Goal: Task Accomplishment & Management: Complete application form

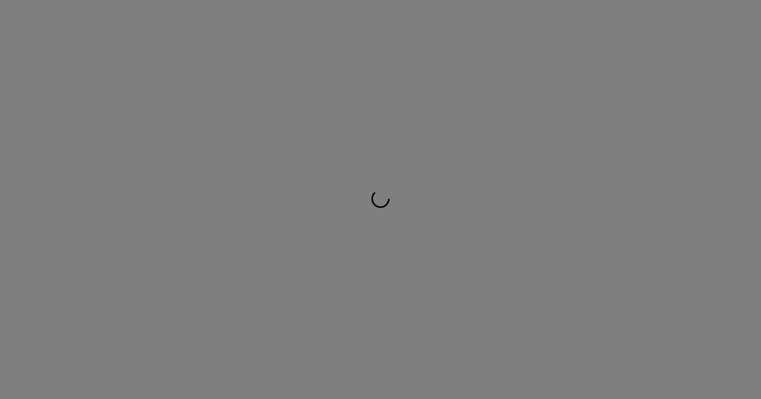
click at [308, 103] on div at bounding box center [380, 199] width 761 height 399
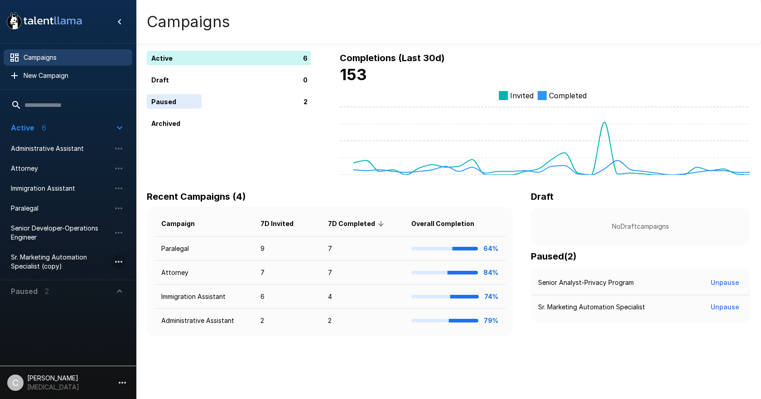
click at [116, 262] on icon "button" at bounding box center [118, 262] width 7 height 2
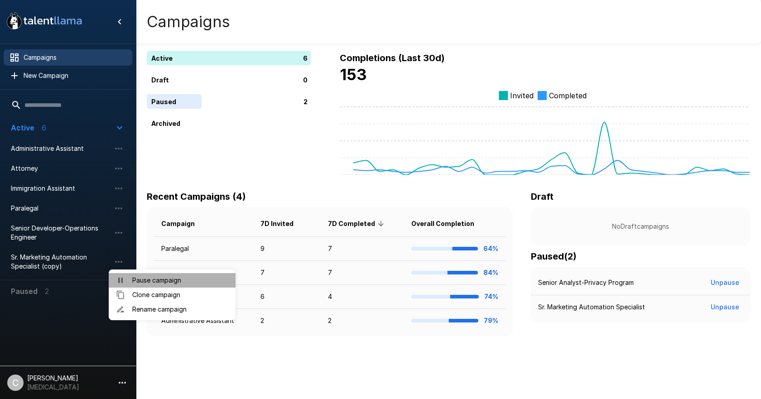
click at [146, 282] on span "Pause campaign" at bounding box center [180, 280] width 96 height 9
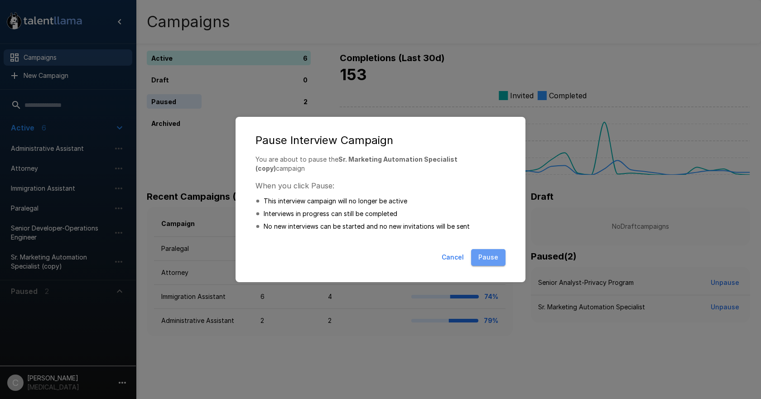
click at [484, 251] on button "Pause" at bounding box center [488, 257] width 34 height 17
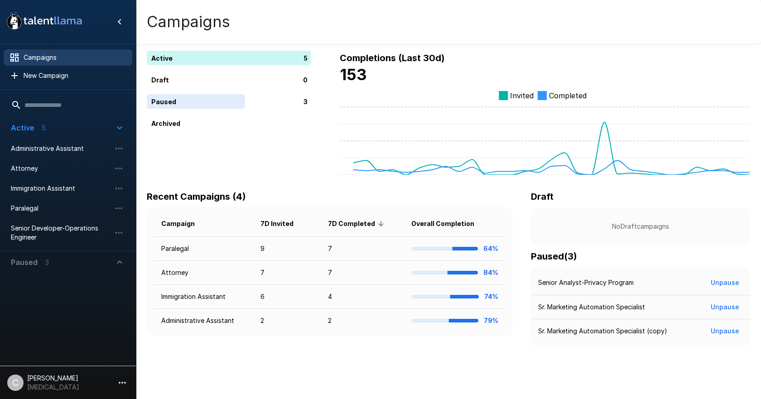
click at [120, 262] on icon "button" at bounding box center [119, 262] width 5 height 3
click at [119, 281] on icon "button" at bounding box center [118, 283] width 11 height 11
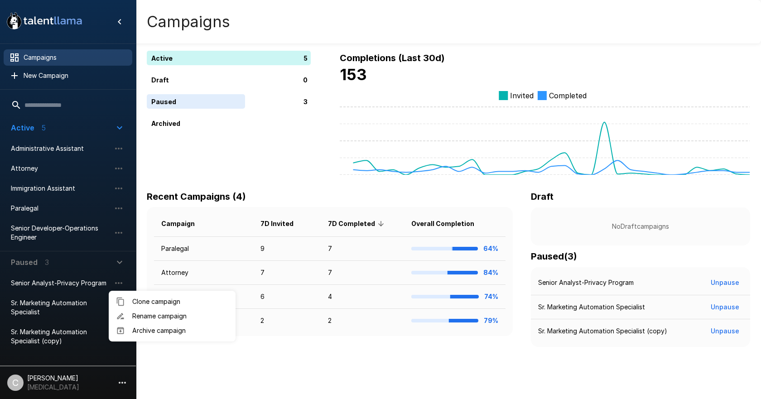
click at [46, 76] on div at bounding box center [380, 199] width 761 height 399
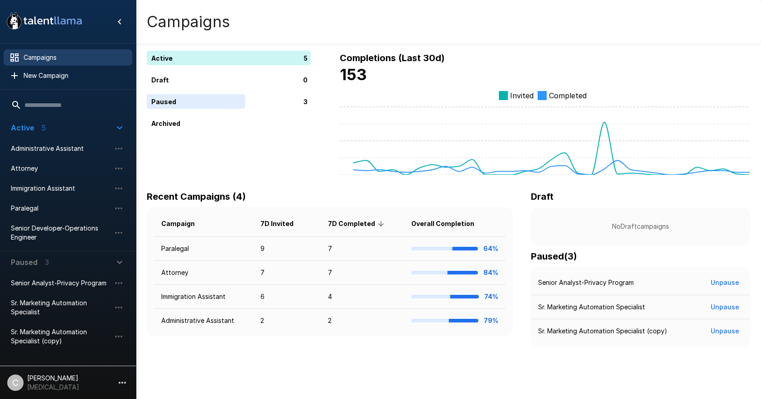
click at [46, 76] on span "New Campaign" at bounding box center [75, 75] width 102 height 9
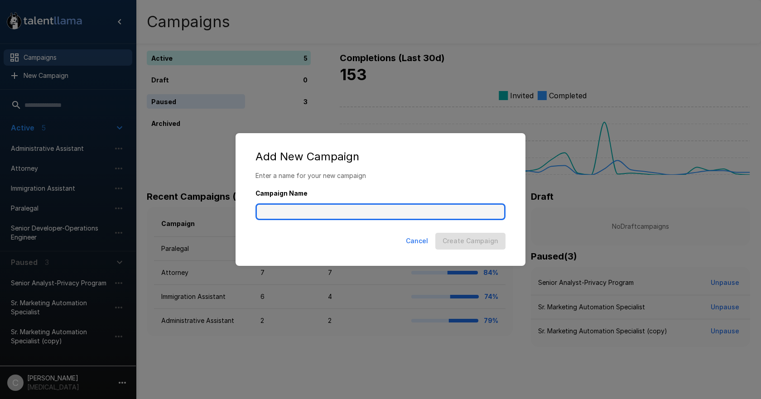
click at [279, 213] on input "Campaign Name" at bounding box center [381, 211] width 250 height 17
type input "**********"
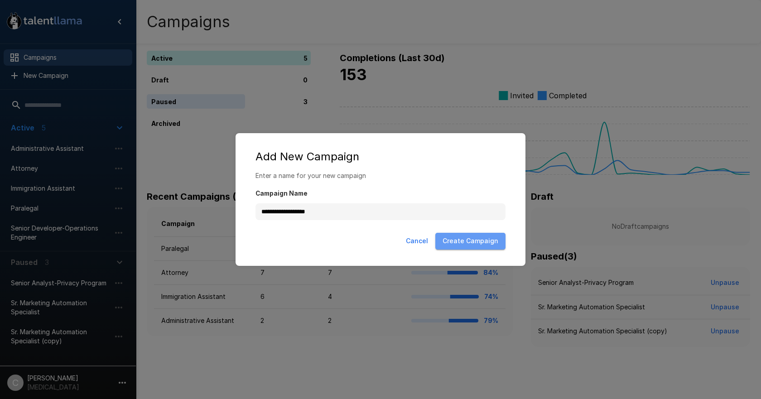
click at [477, 247] on button "Create Campaign" at bounding box center [471, 241] width 70 height 17
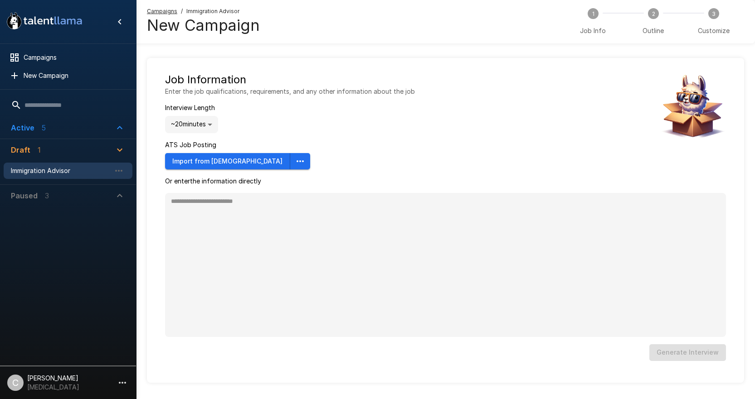
click at [176, 163] on button "Import from [DEMOGRAPHIC_DATA]" at bounding box center [227, 161] width 125 height 17
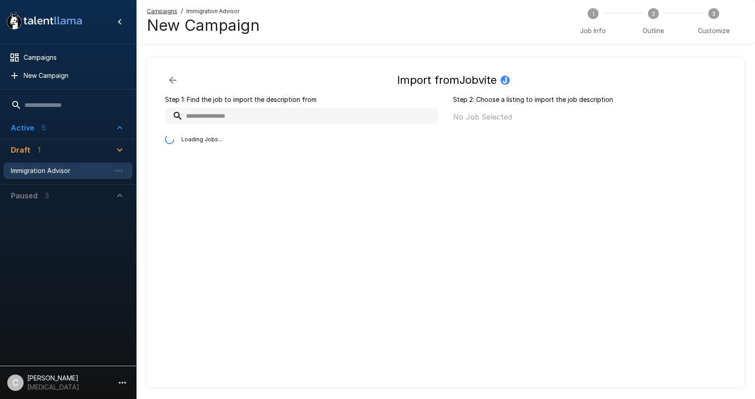
click at [211, 120] on input "text" at bounding box center [301, 116] width 273 height 16
click at [257, 117] on input "**********" at bounding box center [291, 116] width 252 height 16
drag, startPoint x: 257, startPoint y: 117, endPoint x: 149, endPoint y: 105, distance: 108.6
click at [149, 105] on div "**********" at bounding box center [445, 222] width 597 height 329
type input "**********"
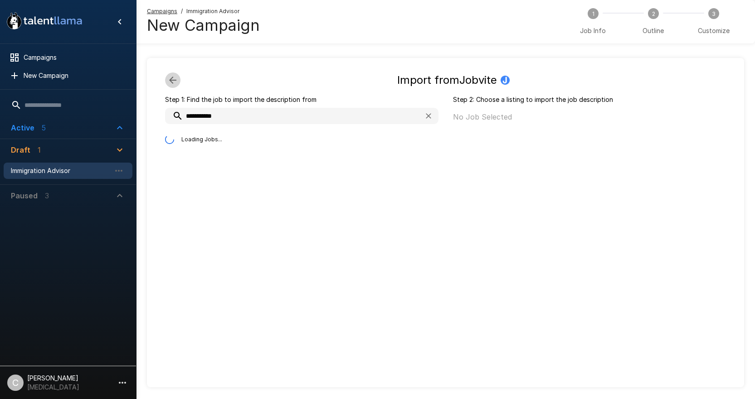
click at [170, 78] on icon "button" at bounding box center [172, 80] width 11 height 11
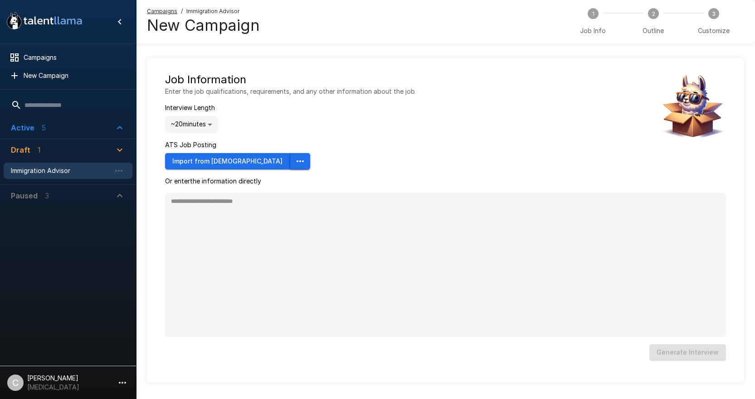
click at [295, 160] on icon "button" at bounding box center [300, 161] width 11 height 11
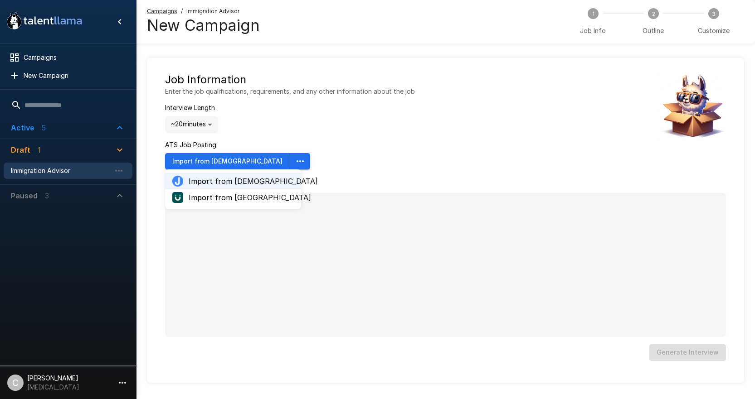
click at [262, 199] on span "Import from [GEOGRAPHIC_DATA]" at bounding box center [241, 197] width 105 height 11
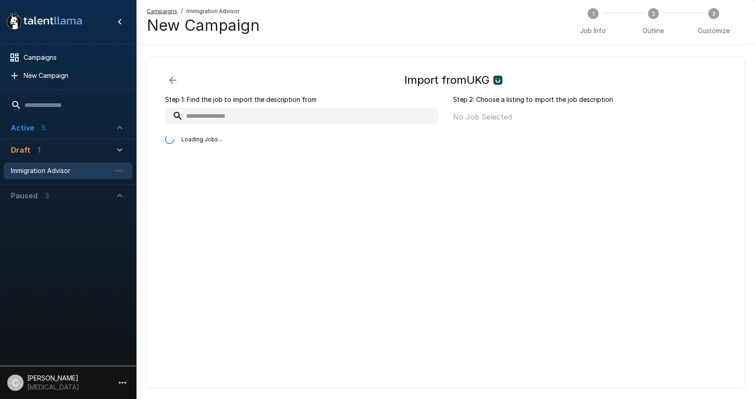
click at [228, 120] on input "text" at bounding box center [301, 116] width 273 height 16
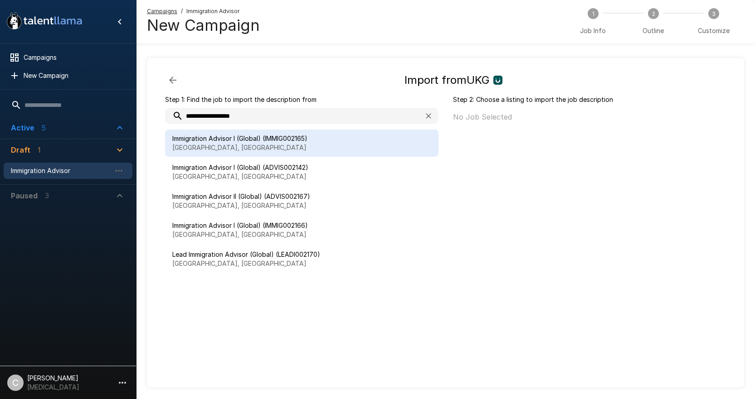
type input "**********"
click at [218, 148] on p "[GEOGRAPHIC_DATA], [GEOGRAPHIC_DATA]" at bounding box center [301, 147] width 259 height 9
click at [690, 116] on button "Import" at bounding box center [700, 119] width 35 height 17
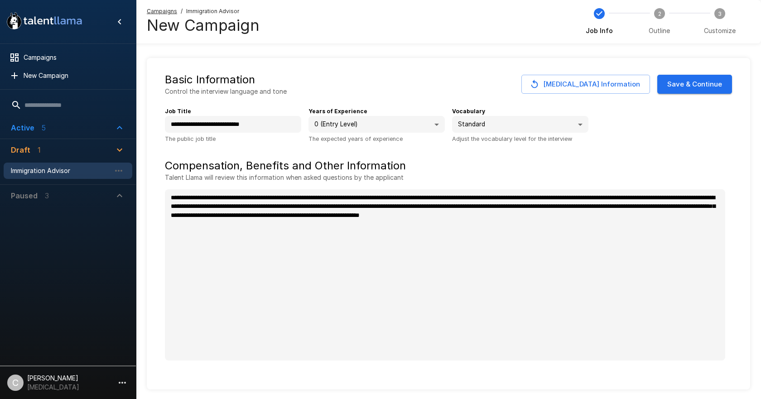
click at [345, 129] on body "**********" at bounding box center [380, 199] width 761 height 399
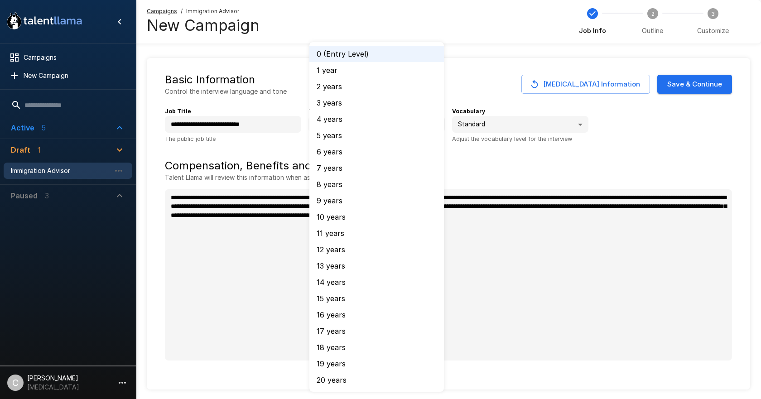
click at [480, 83] on div at bounding box center [380, 199] width 761 height 399
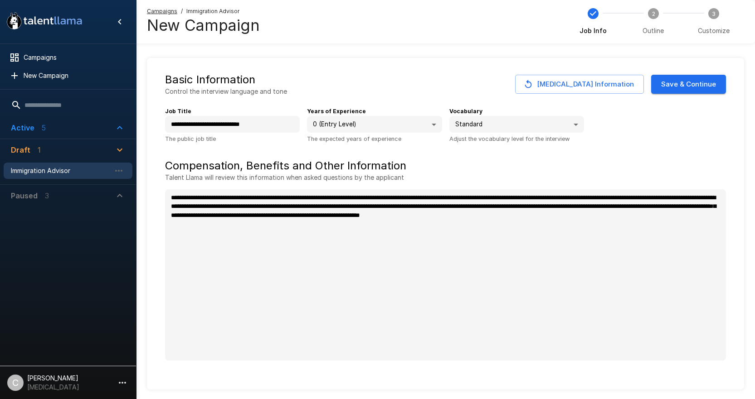
type textarea "*"
drag, startPoint x: 572, startPoint y: 162, endPoint x: 573, endPoint y: 166, distance: 4.6
click at [573, 166] on h5 "Compensation, Benefits and Other Information" at bounding box center [445, 166] width 561 height 15
click at [692, 86] on button "Save & Continue" at bounding box center [688, 84] width 75 height 19
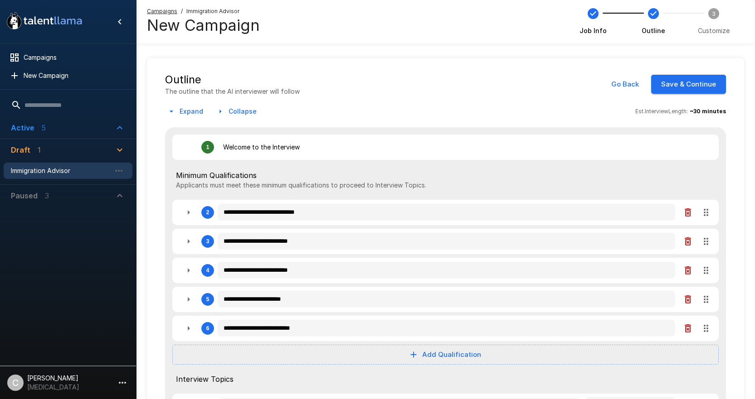
click at [186, 210] on icon "button" at bounding box center [188, 212] width 11 height 11
type textarea "*"
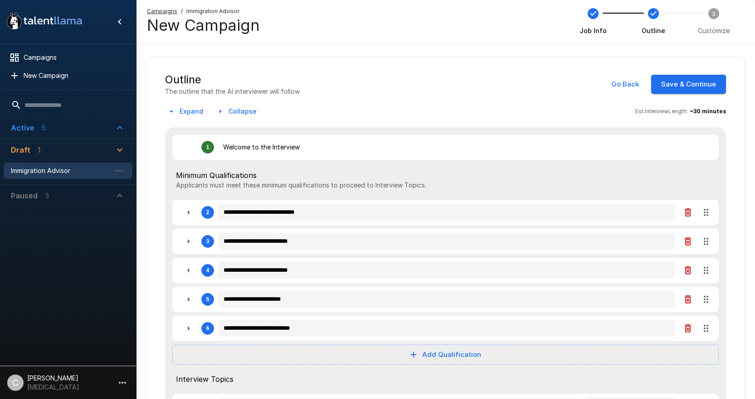
type textarea "*"
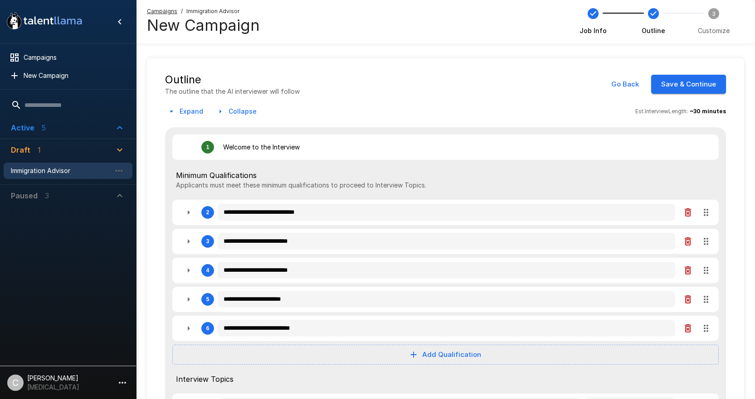
type textarea "*"
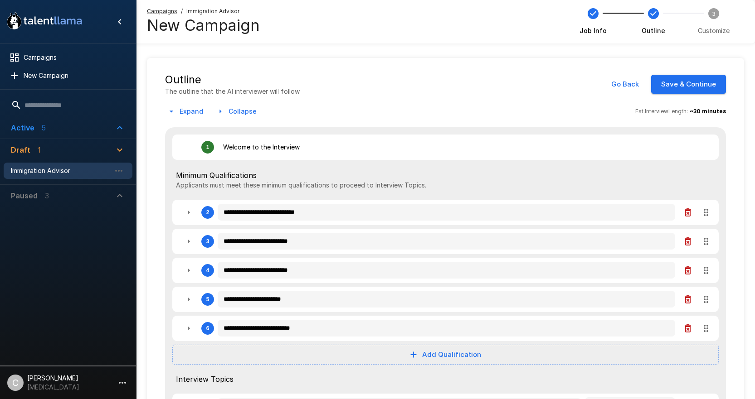
type textarea "*"
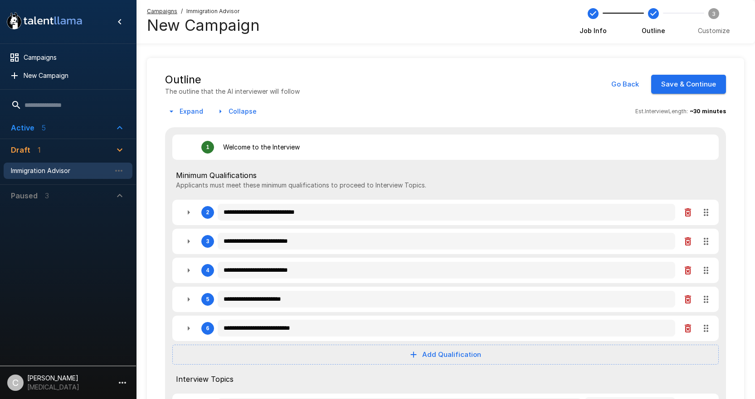
type textarea "*"
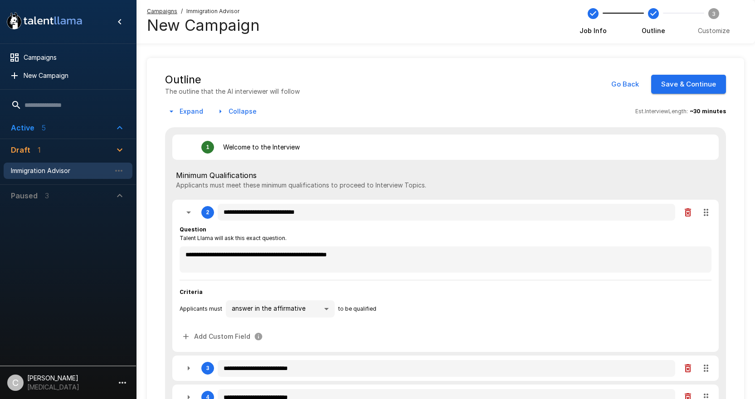
type textarea "*"
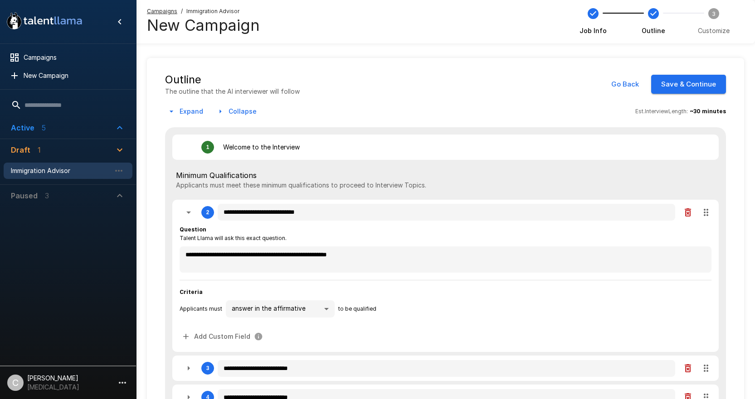
type textarea "*"
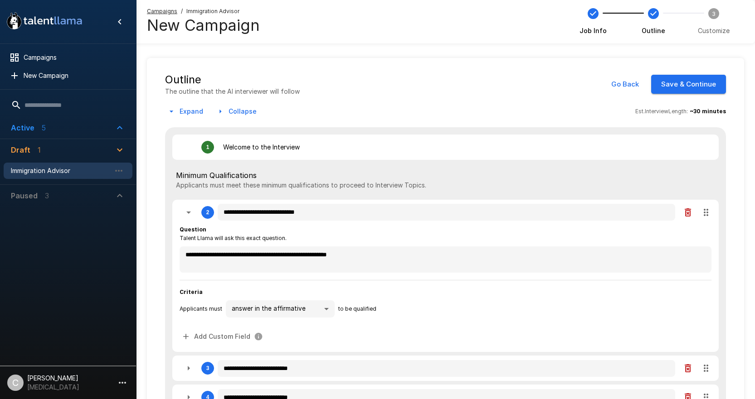
type textarea "*"
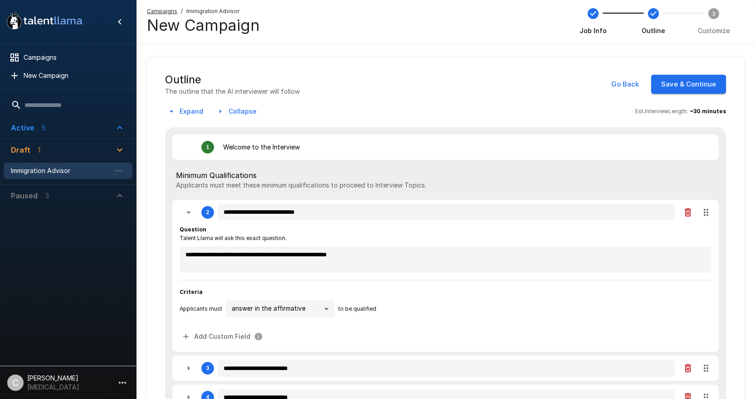
type textarea "*"
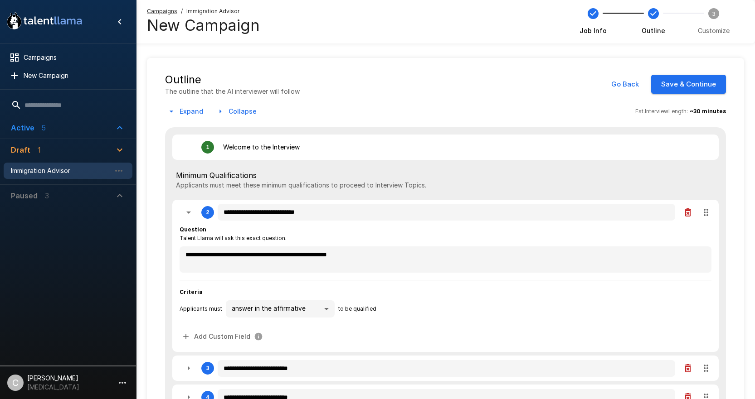
type textarea "*"
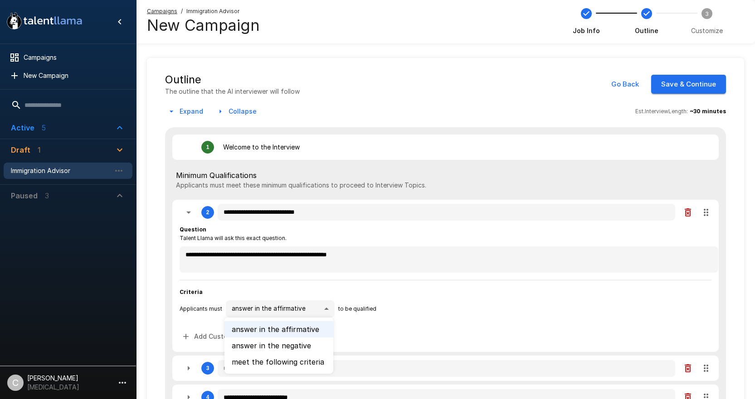
click at [287, 308] on body "**********" at bounding box center [380, 199] width 761 height 399
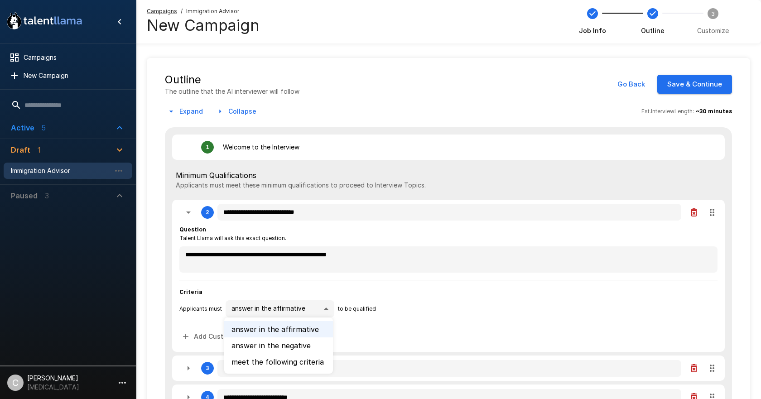
click at [347, 288] on div at bounding box center [380, 199] width 761 height 399
type textarea "*"
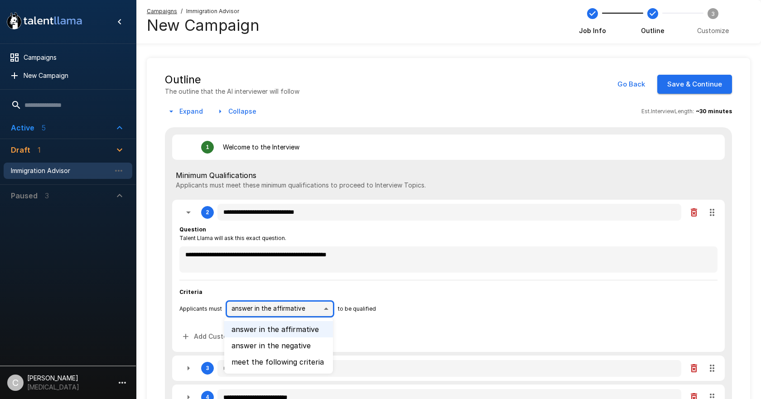
type textarea "*"
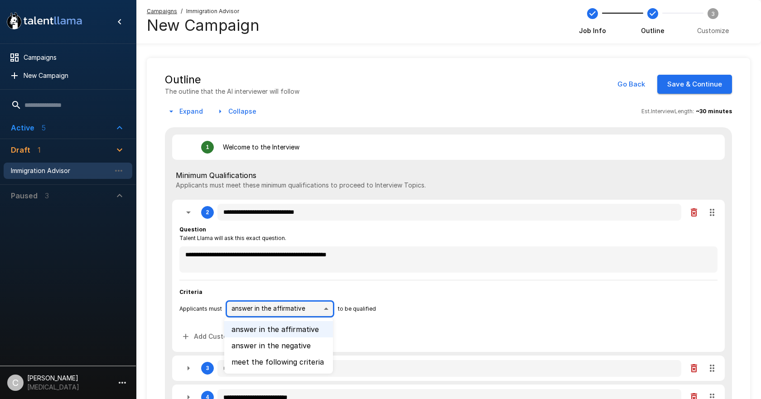
type textarea "*"
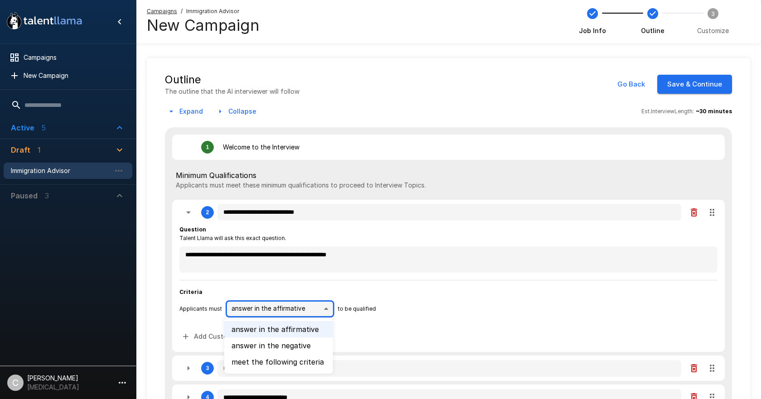
type textarea "*"
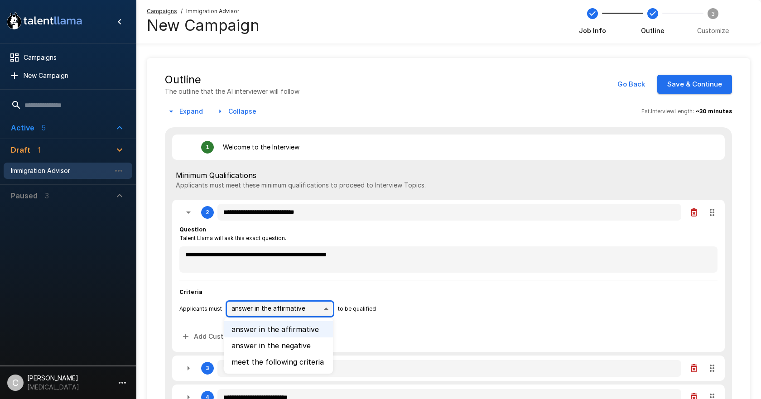
type textarea "*"
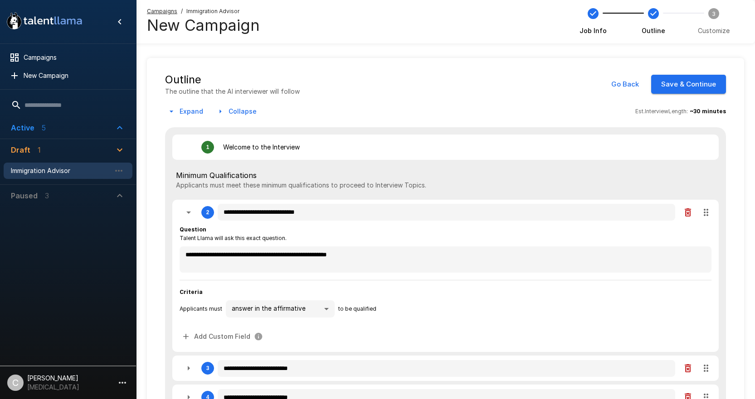
type textarea "*"
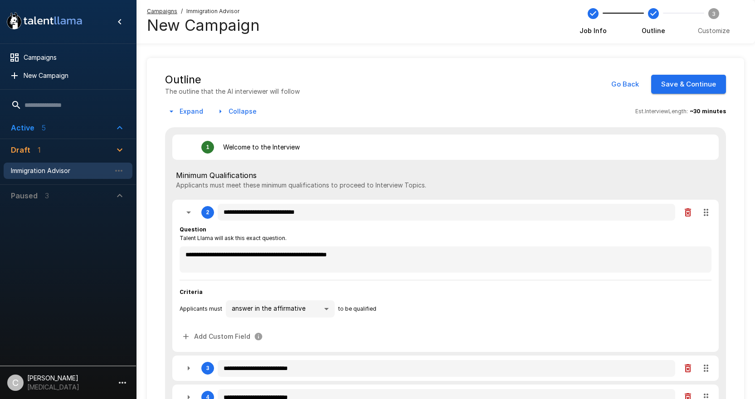
type textarea "*"
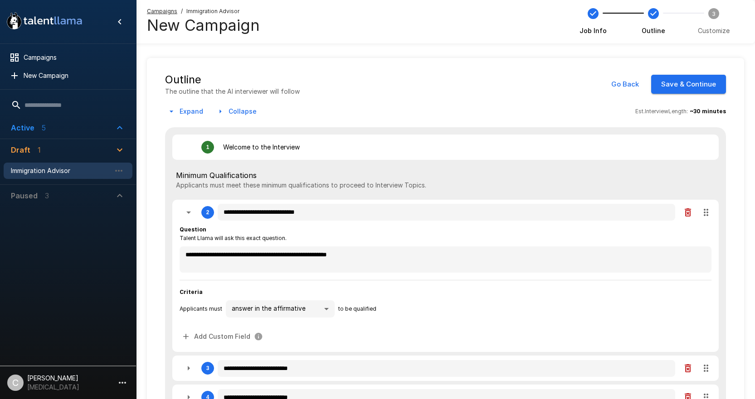
type textarea "*"
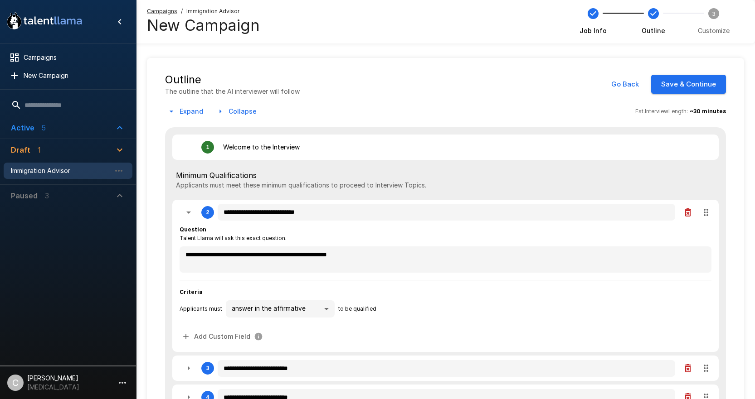
type textarea "*"
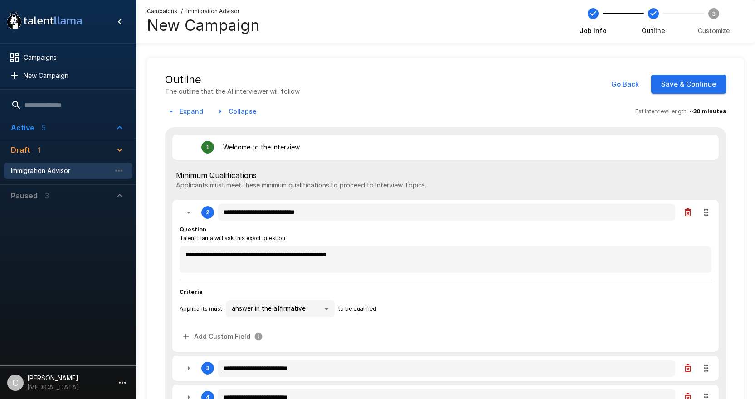
type textarea "*"
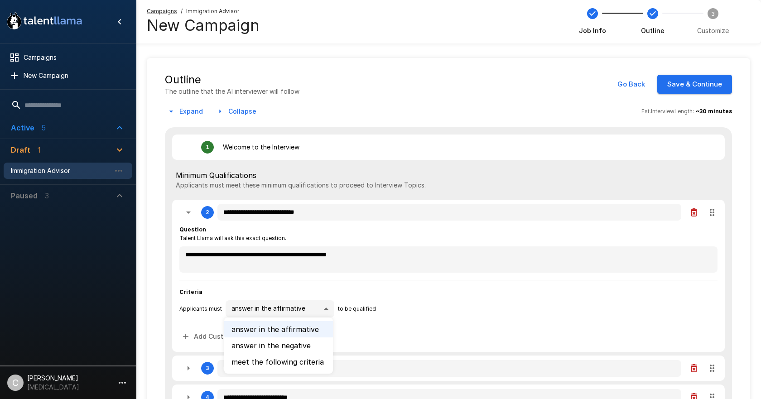
click at [259, 309] on body "**********" at bounding box center [384, 199] width 768 height 399
click at [247, 362] on li "meet the following criteria" at bounding box center [278, 362] width 109 height 16
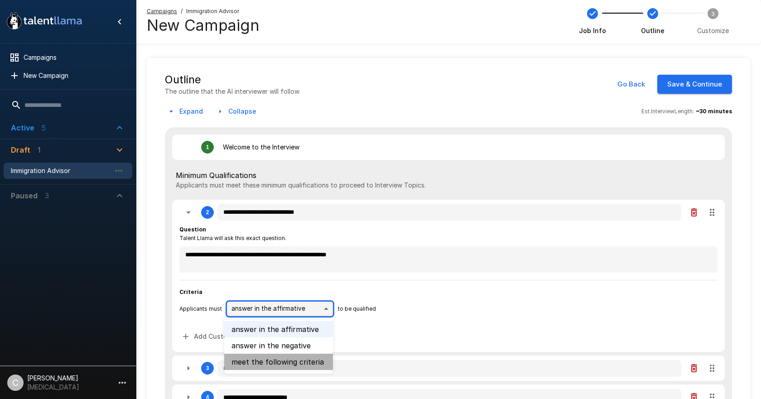
type textarea "*"
type input "******"
type textarea "*"
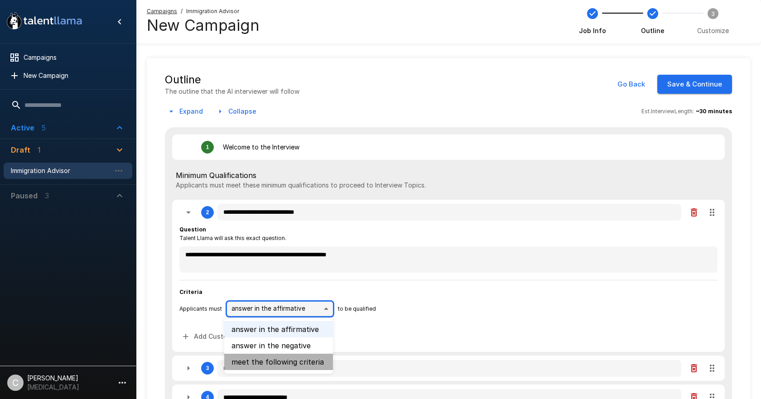
type textarea "*"
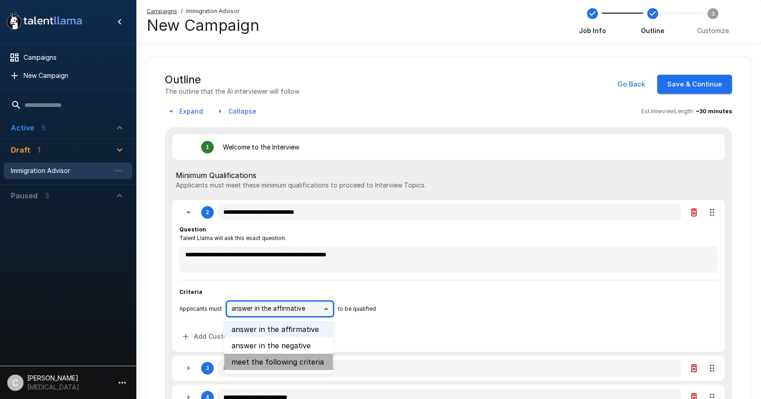
type textarea "*"
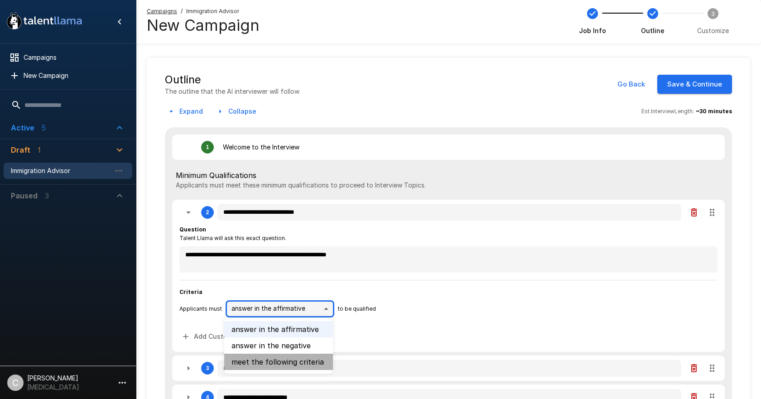
type textarea "*"
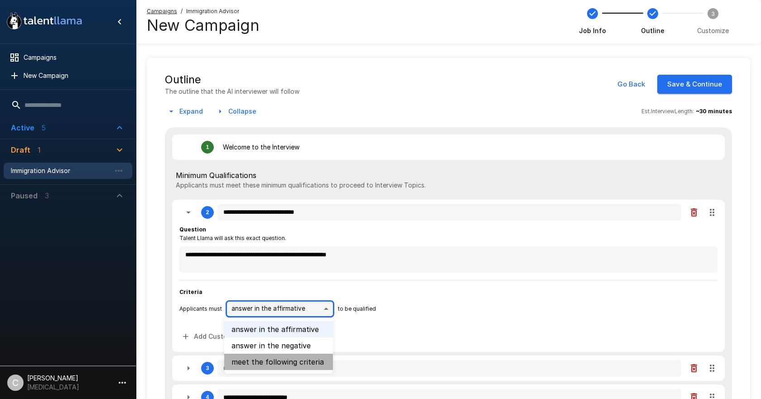
type textarea "*"
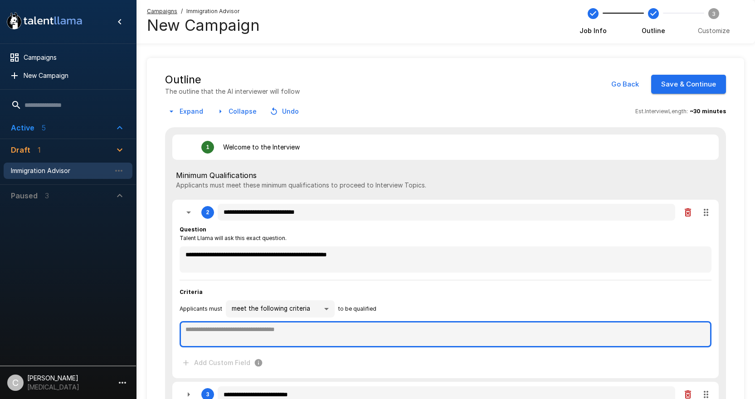
type textarea "*"
click at [253, 333] on textarea at bounding box center [445, 334] width 532 height 26
type textarea "*"
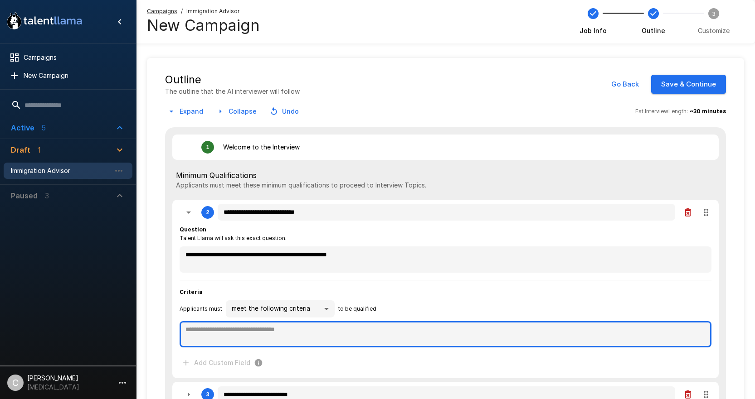
type textarea "*"
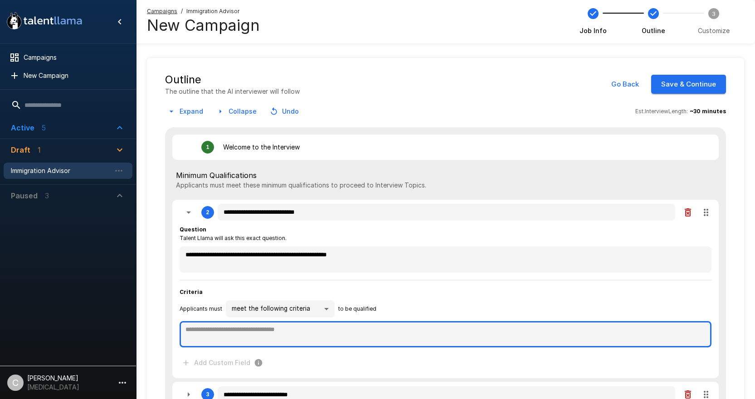
type textarea "*"
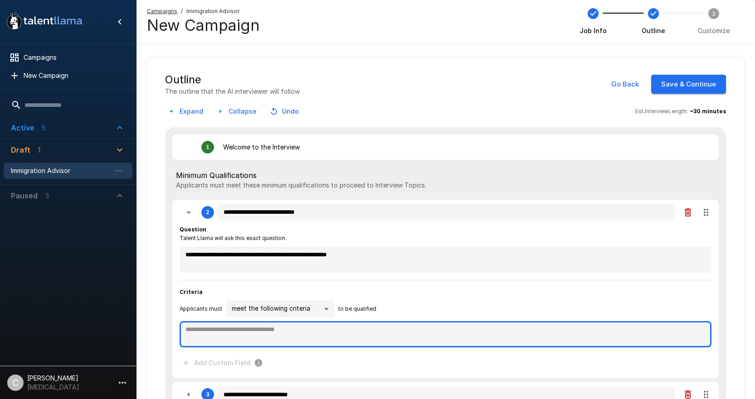
type textarea "*"
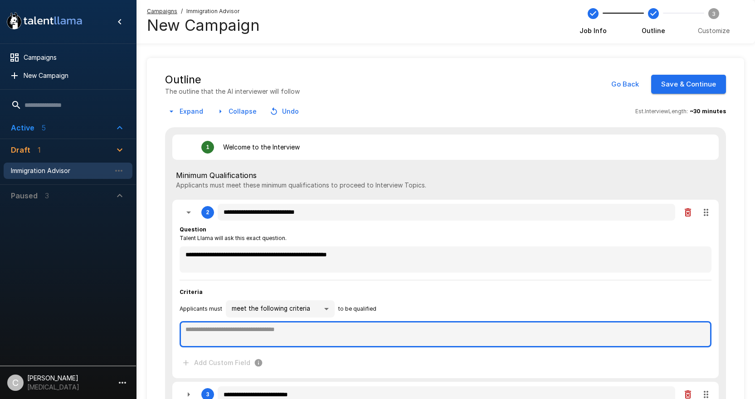
type textarea "*"
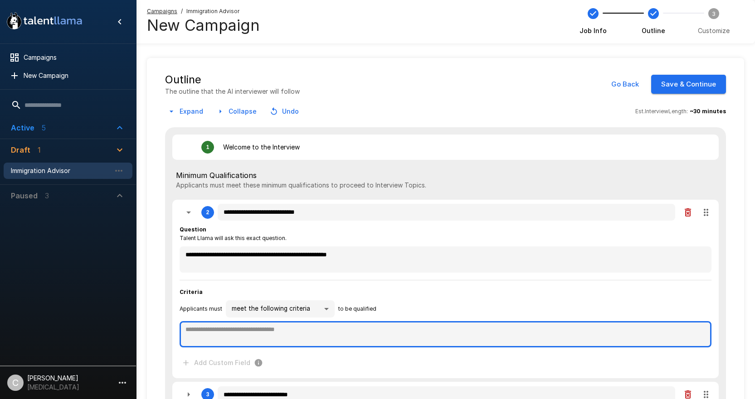
type textarea "*"
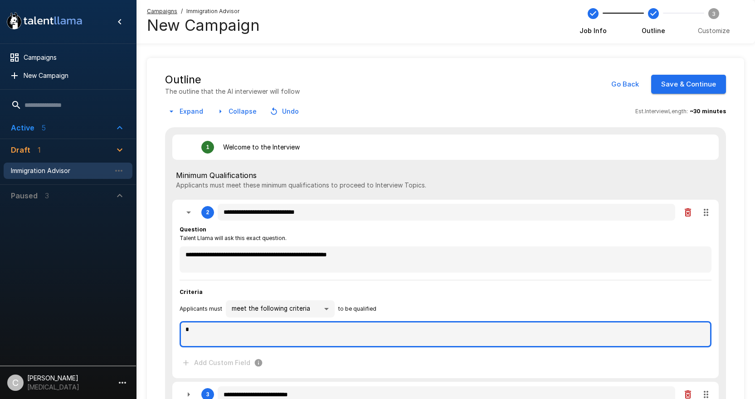
type textarea "*"
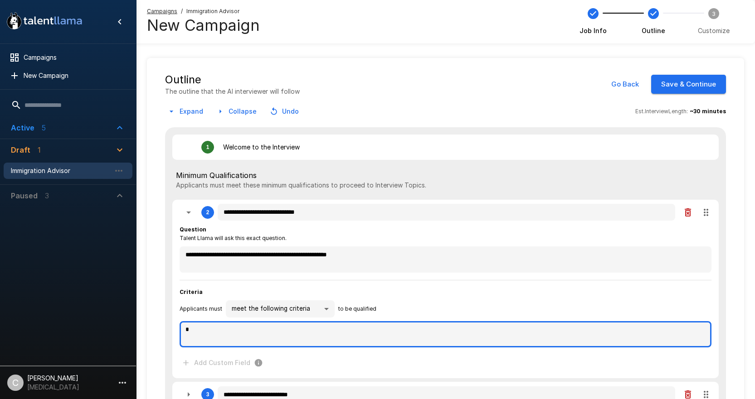
type textarea "*"
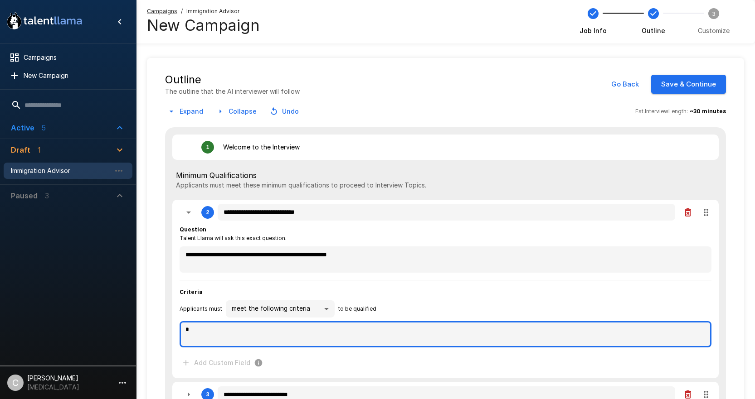
type textarea "*"
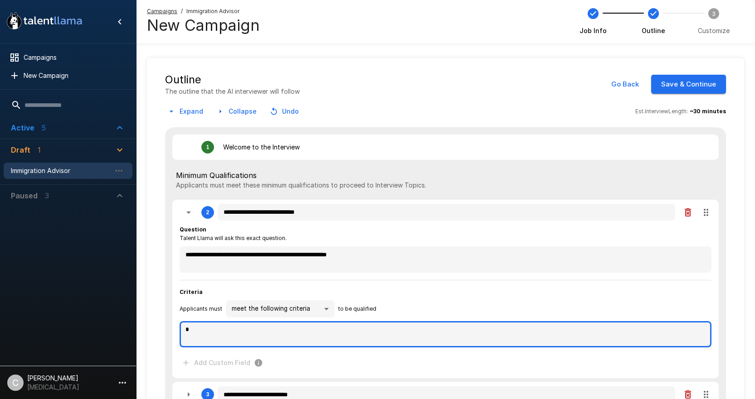
type textarea "*"
type textarea "**"
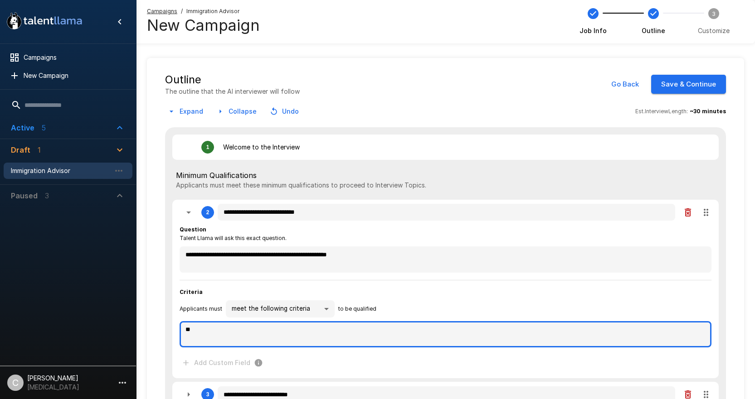
type textarea "*"
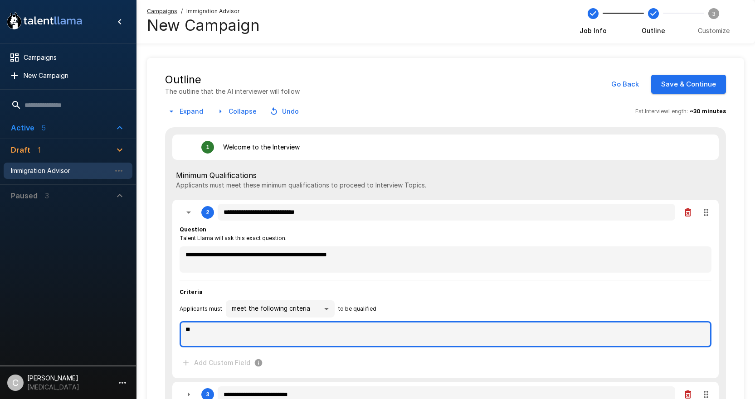
type textarea "*"
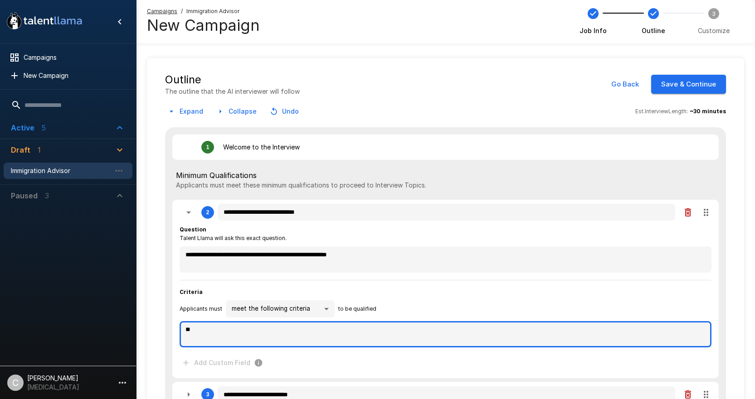
type textarea "*"
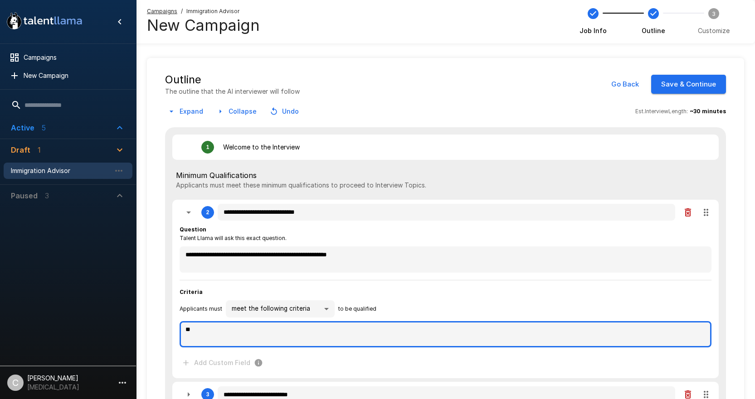
type textarea "*"
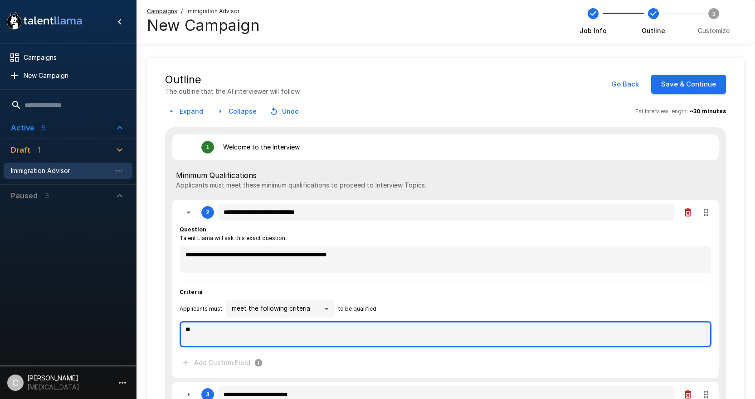
type textarea "*"
type textarea "***"
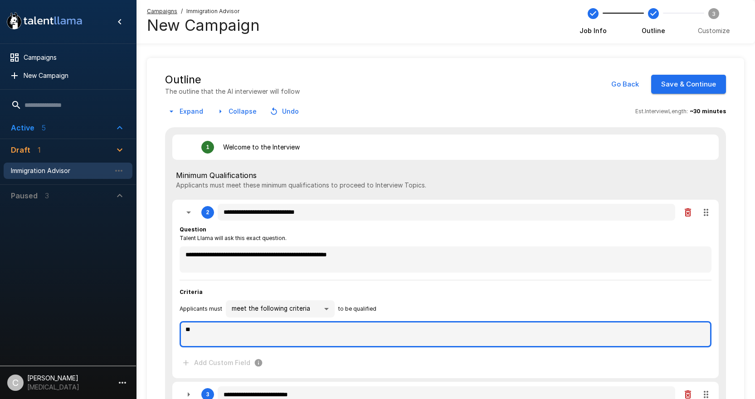
type textarea "*"
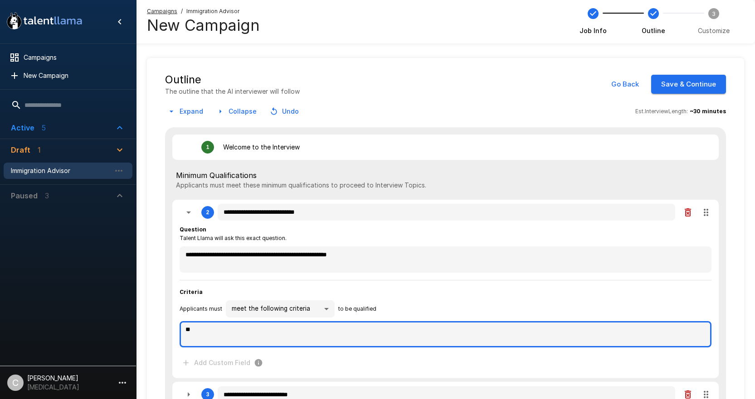
type textarea "*"
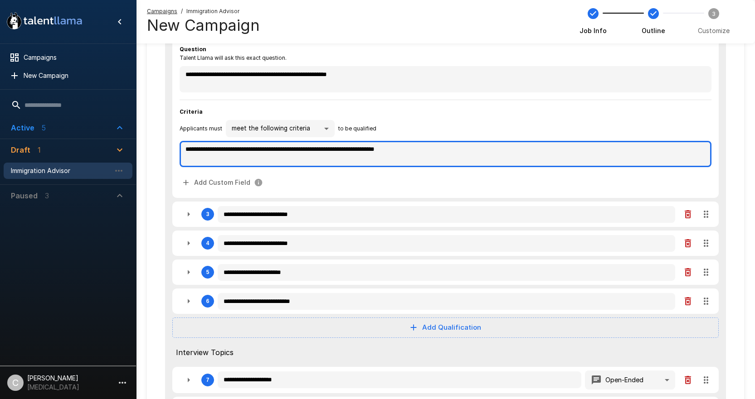
scroll to position [181, 0]
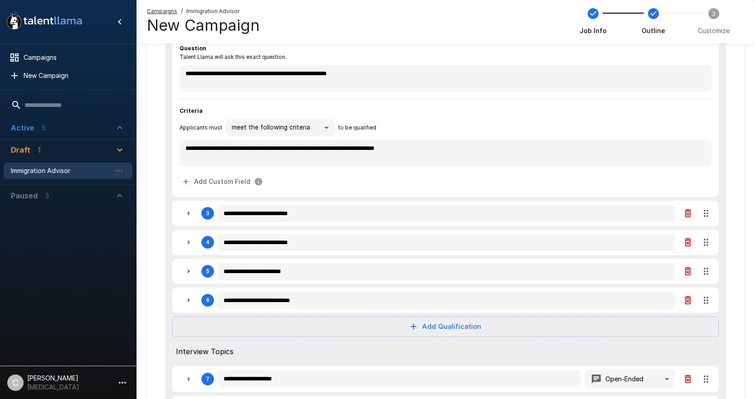
click at [190, 217] on icon "button" at bounding box center [188, 213] width 11 height 11
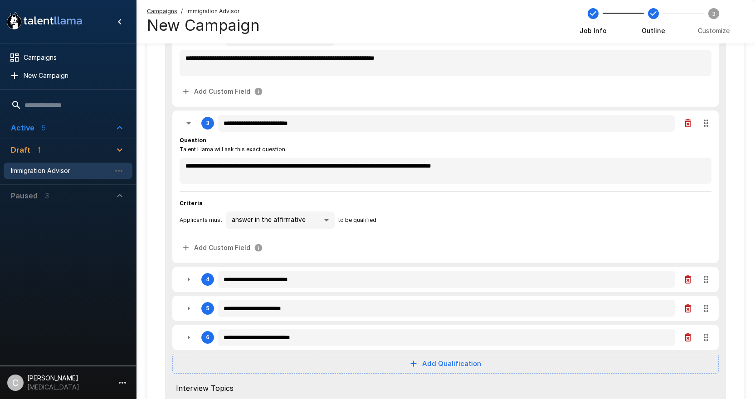
scroll to position [272, 0]
click at [184, 277] on icon "button" at bounding box center [188, 279] width 11 height 11
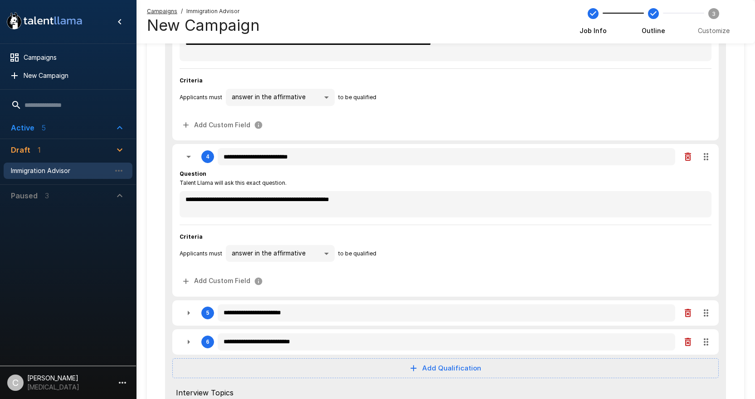
scroll to position [408, 0]
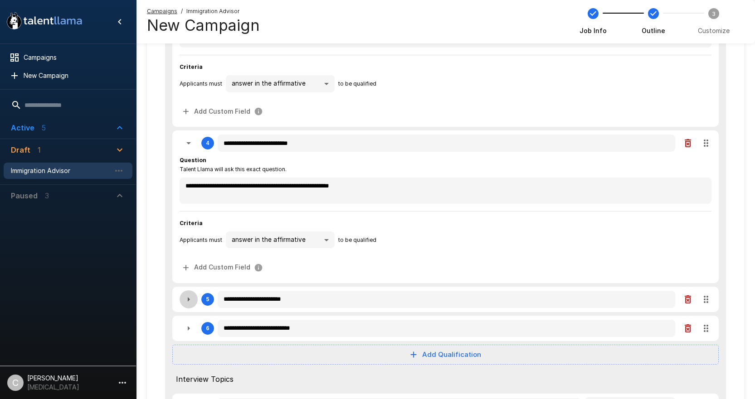
click at [194, 298] on icon "button" at bounding box center [188, 299] width 11 height 11
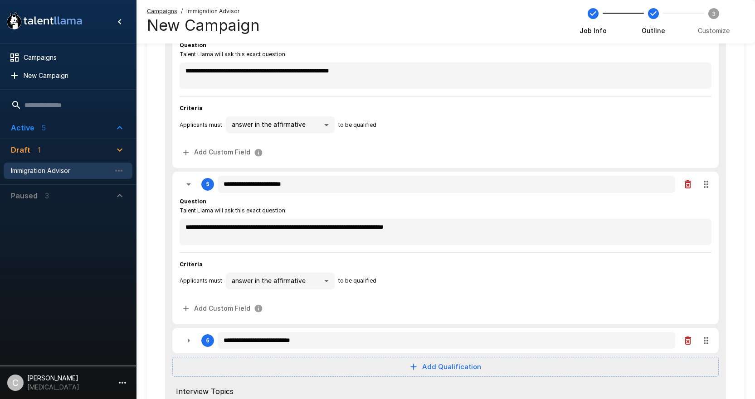
scroll to position [544, 0]
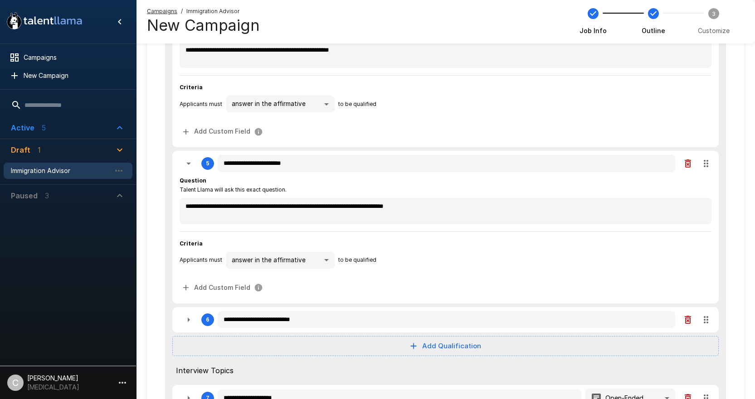
click at [688, 167] on icon "button" at bounding box center [687, 164] width 6 height 8
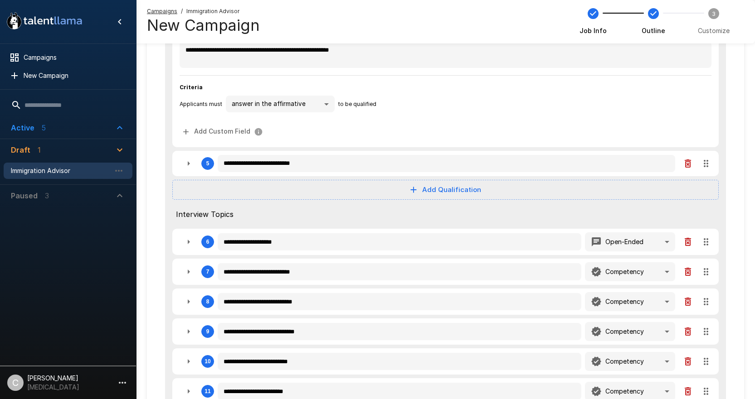
click at [184, 163] on icon "button" at bounding box center [188, 163] width 11 height 11
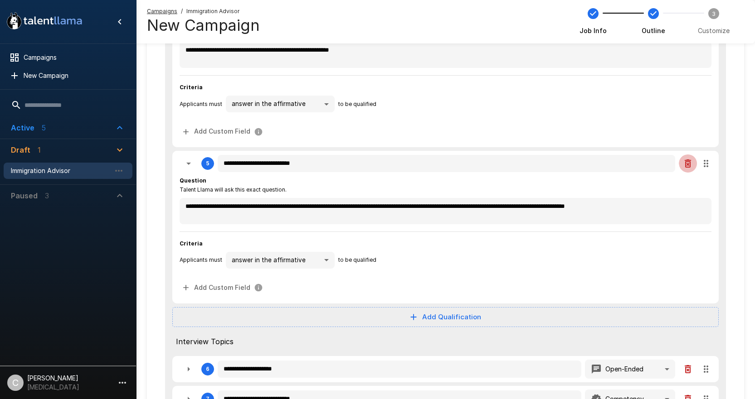
click at [687, 165] on icon "button" at bounding box center [687, 164] width 6 height 8
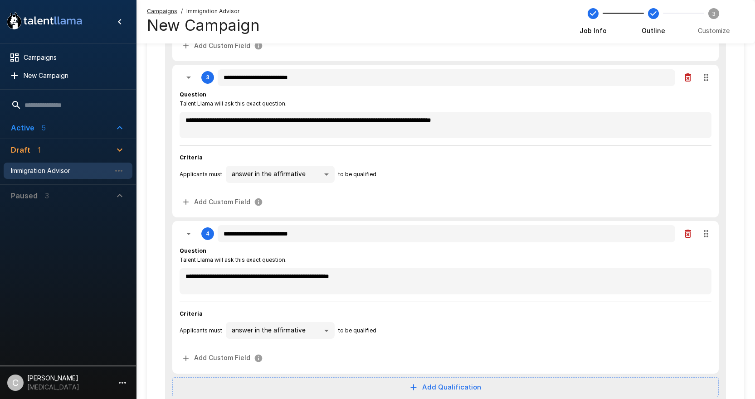
scroll to position [408, 0]
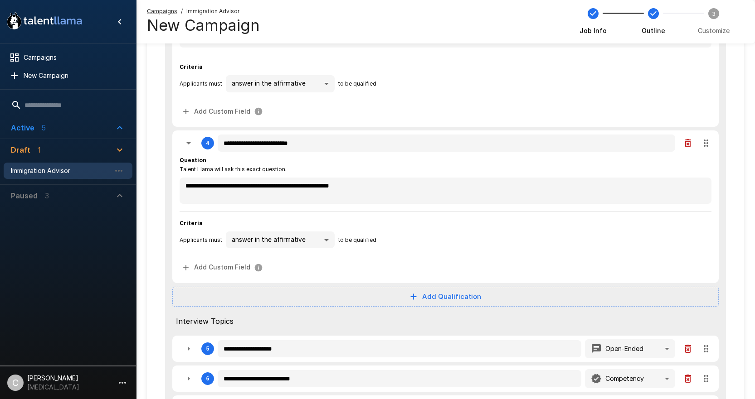
click at [447, 290] on button "Add Qualification" at bounding box center [445, 297] width 546 height 20
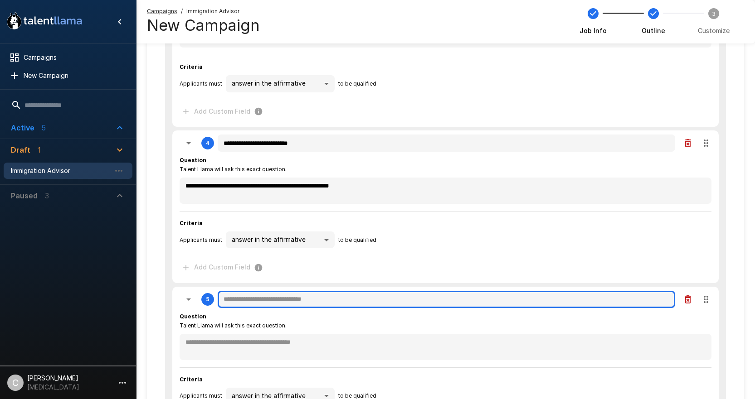
click at [384, 304] on input "text" at bounding box center [446, 299] width 457 height 17
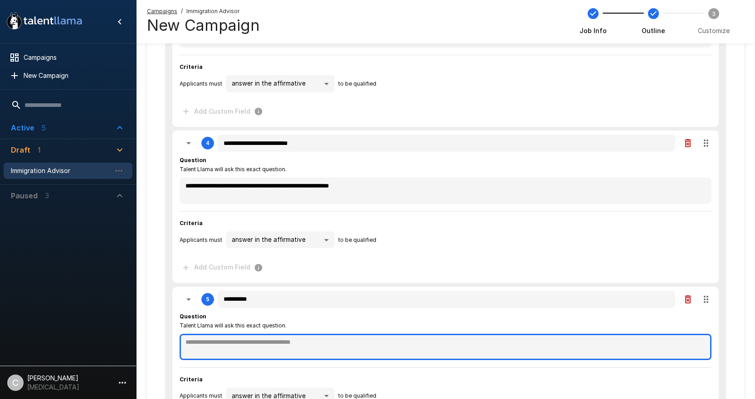
click at [382, 346] on textarea at bounding box center [445, 347] width 532 height 26
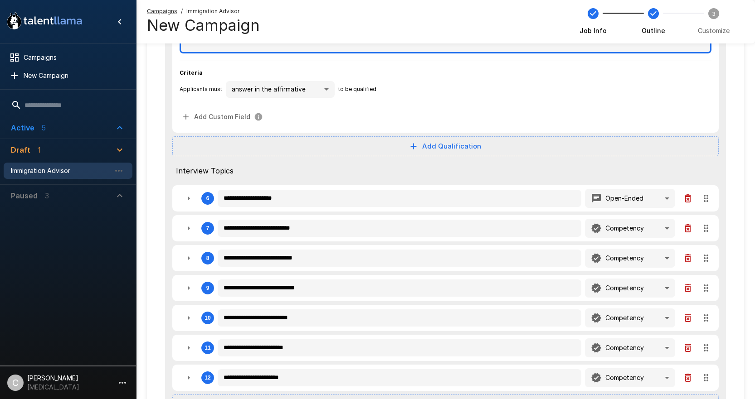
scroll to position [725, 0]
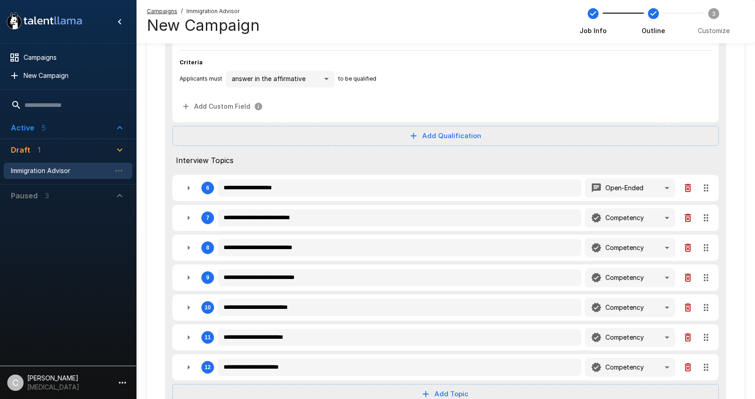
click at [193, 188] on icon "button" at bounding box center [188, 188] width 11 height 11
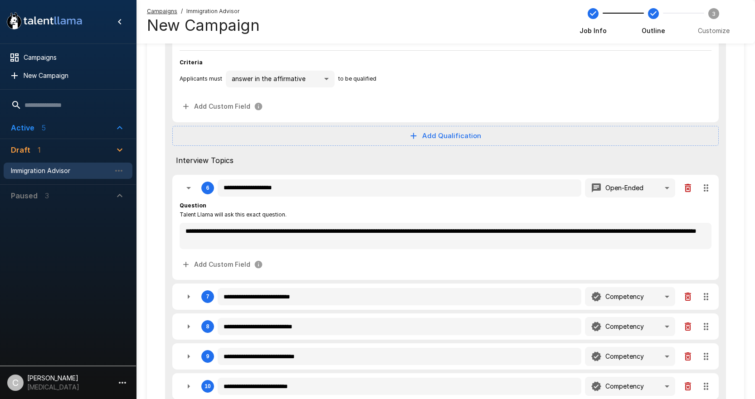
click at [181, 296] on button "button" at bounding box center [188, 297] width 18 height 18
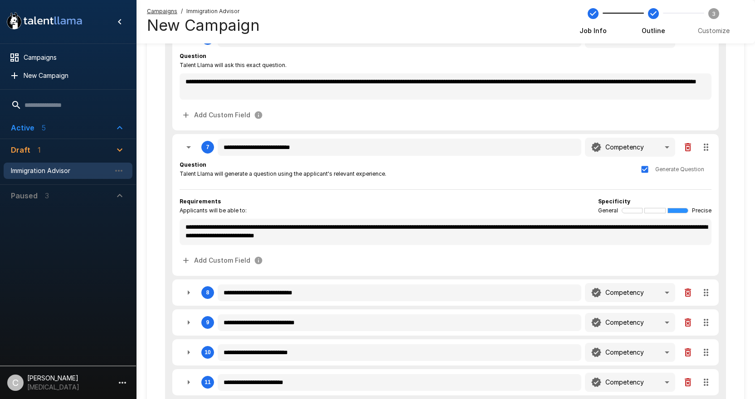
scroll to position [906, 0]
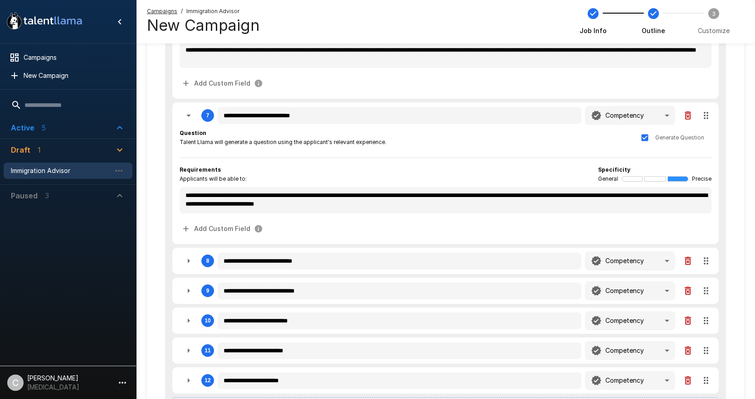
click at [187, 266] on icon "button" at bounding box center [188, 261] width 11 height 11
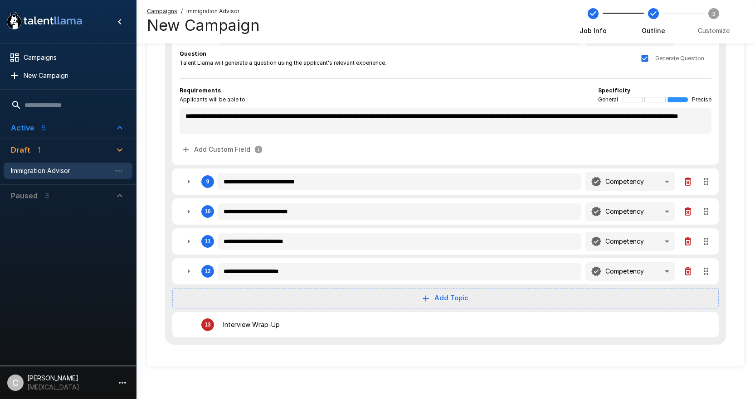
scroll to position [1135, 0]
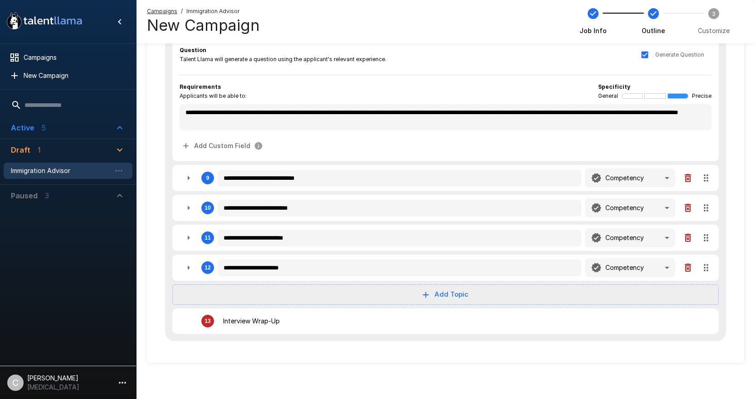
click at [190, 180] on icon "button" at bounding box center [188, 178] width 11 height 11
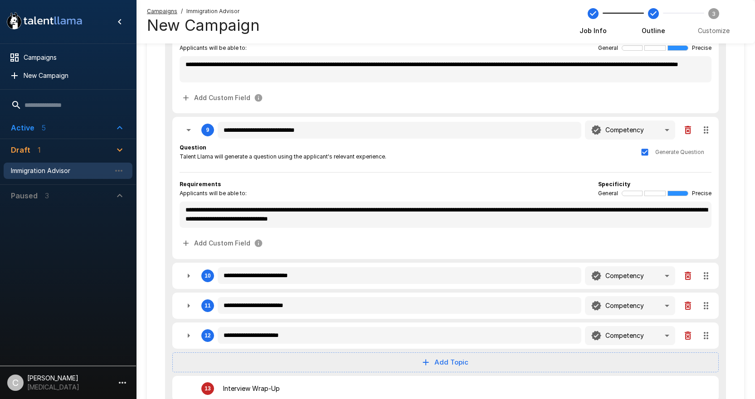
scroll to position [1226, 0]
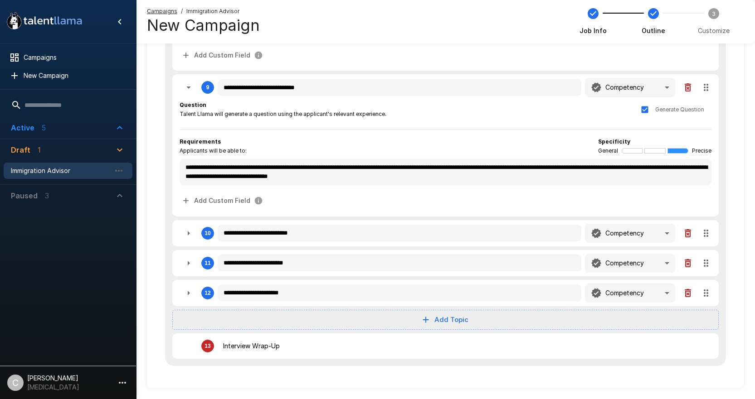
click at [187, 269] on button "button" at bounding box center [188, 263] width 18 height 18
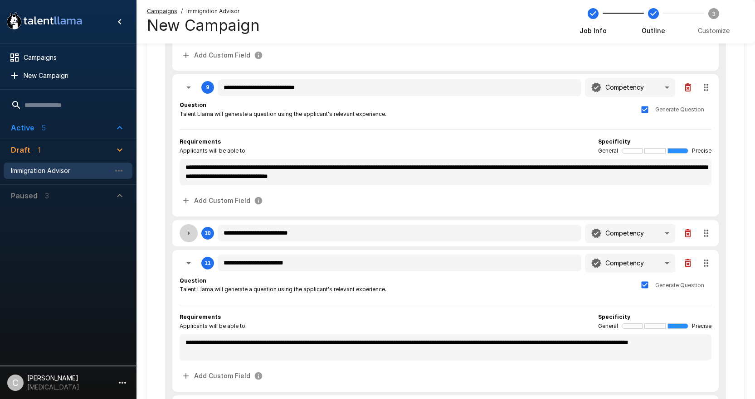
click at [188, 242] on button "button" at bounding box center [188, 233] width 18 height 18
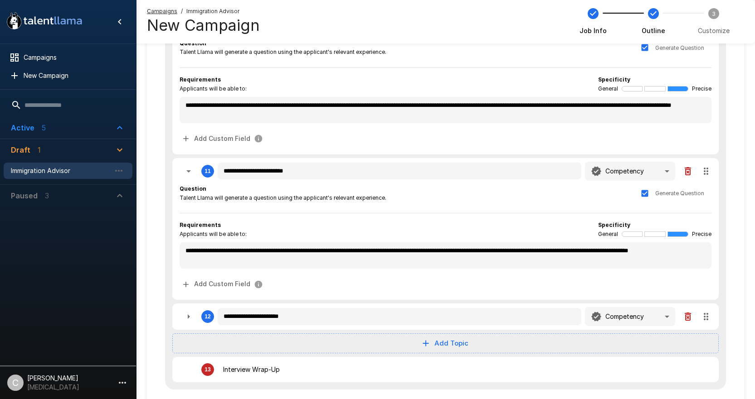
scroll to position [1452, 0]
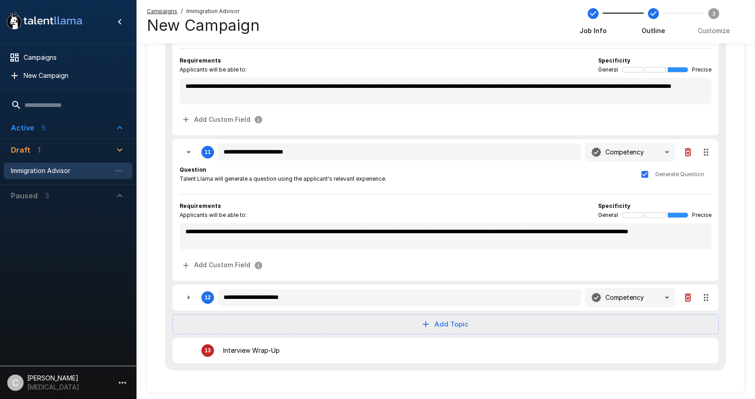
click at [183, 295] on button "button" at bounding box center [188, 298] width 18 height 18
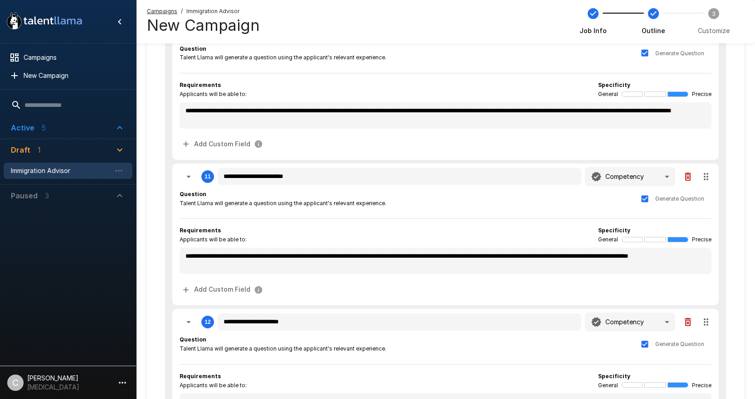
scroll to position [1280, 0]
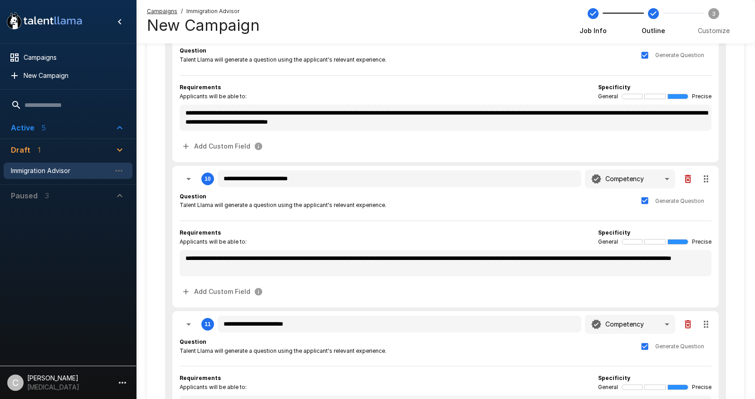
click at [688, 325] on icon "button" at bounding box center [687, 324] width 6 height 8
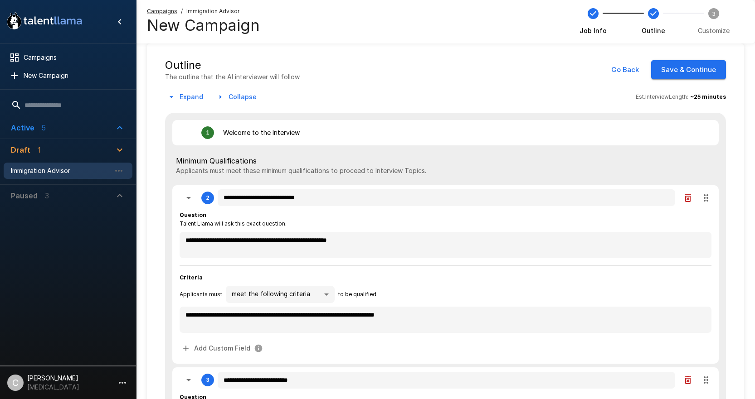
scroll to position [11, 0]
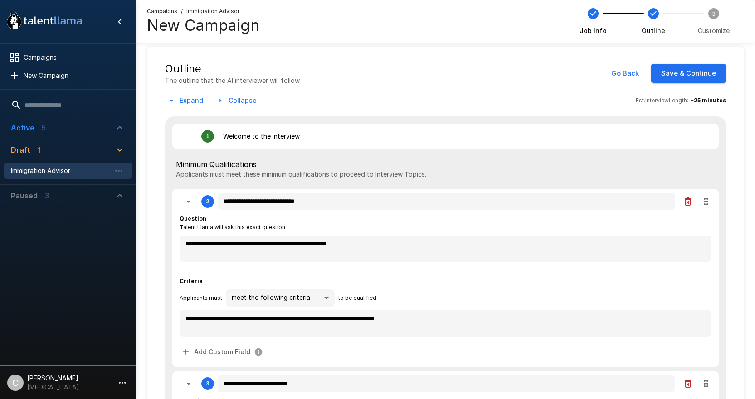
click at [692, 63] on div "Outline The outline that the AI interviewer will follow Go Back Save & Continue" at bounding box center [445, 74] width 561 height 24
click at [672, 82] on button "Save & Continue" at bounding box center [688, 73] width 75 height 19
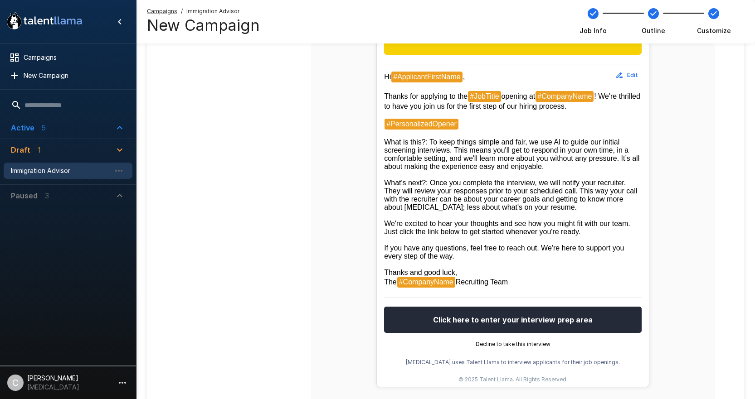
scroll to position [328, 0]
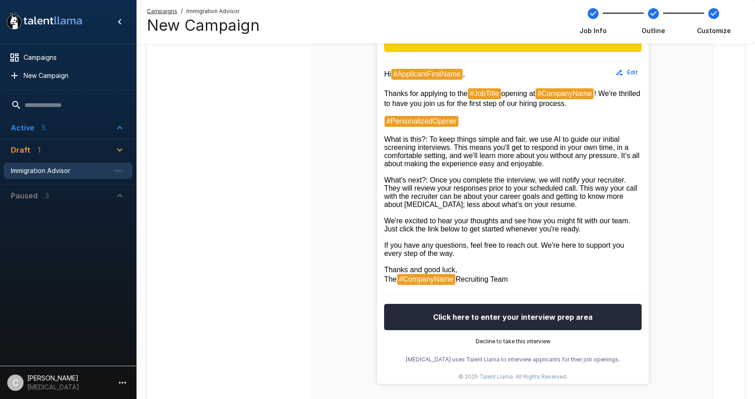
click at [637, 75] on button "Edit" at bounding box center [626, 72] width 29 height 14
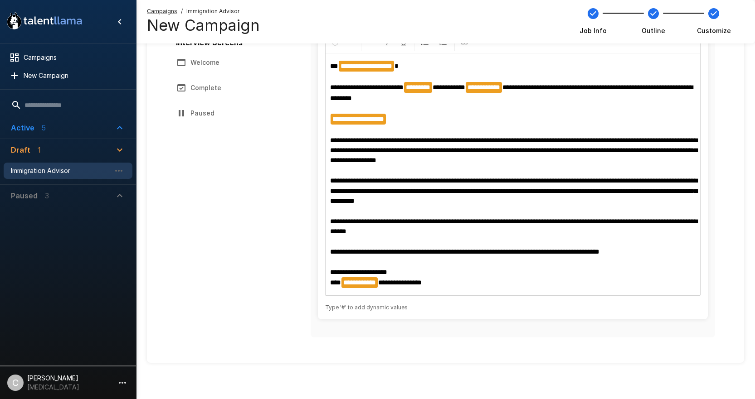
scroll to position [155, 0]
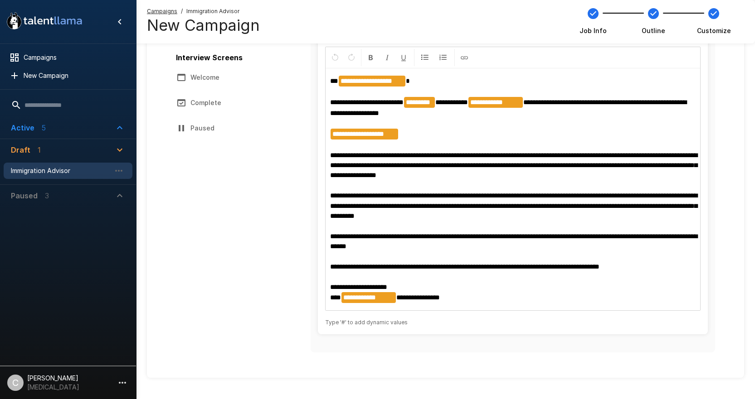
click at [371, 154] on span "**********" at bounding box center [513, 165] width 367 height 27
click at [373, 203] on span "**********" at bounding box center [513, 205] width 367 height 27
click at [368, 195] on span "**********" at bounding box center [513, 205] width 367 height 27
drag, startPoint x: 368, startPoint y: 194, endPoint x: 330, endPoint y: 196, distance: 38.1
click at [330, 196] on span "**********" at bounding box center [513, 205] width 367 height 27
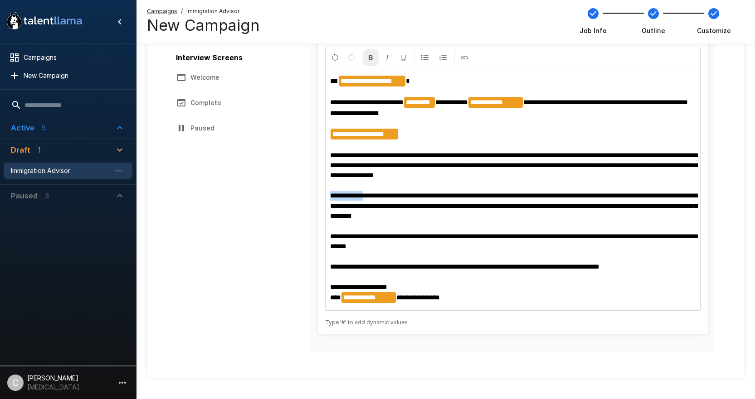
click at [368, 58] on icon "Format Bold" at bounding box center [371, 57] width 8 height 8
drag, startPoint x: 370, startPoint y: 155, endPoint x: 301, endPoint y: 155, distance: 68.4
click at [302, 155] on div "**********" at bounding box center [445, 165] width 539 height 382
click at [372, 62] on button "Format Bold" at bounding box center [370, 57] width 15 height 17
click at [435, 170] on p "**********" at bounding box center [512, 190] width 365 height 228
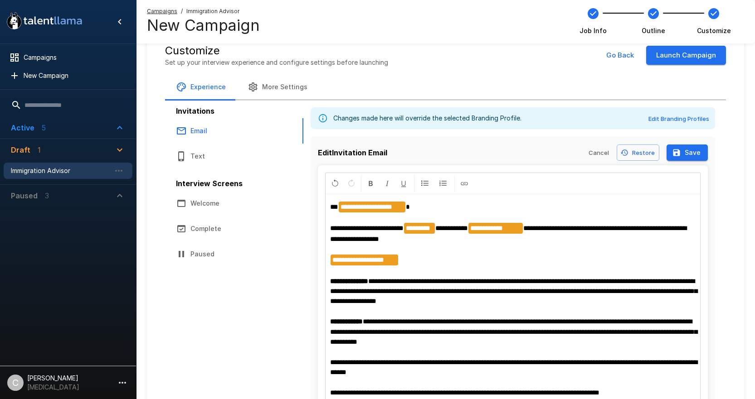
scroll to position [0, 0]
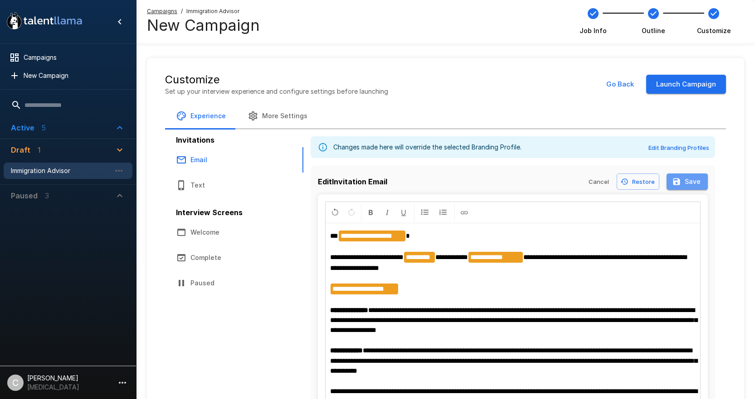
click at [678, 176] on button "Save" at bounding box center [686, 182] width 41 height 17
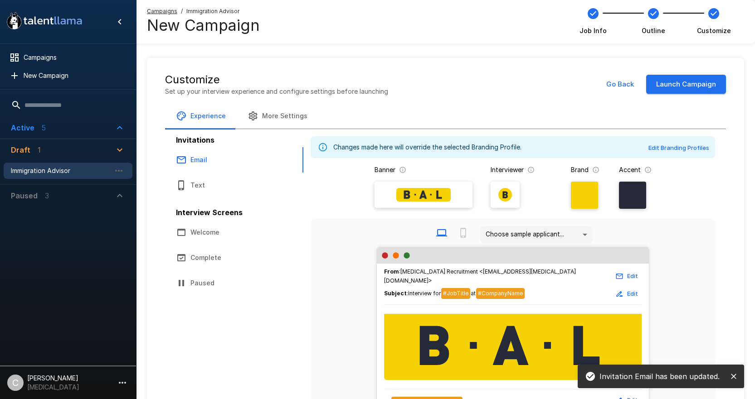
click at [676, 90] on button "Launch Campaign" at bounding box center [686, 84] width 80 height 19
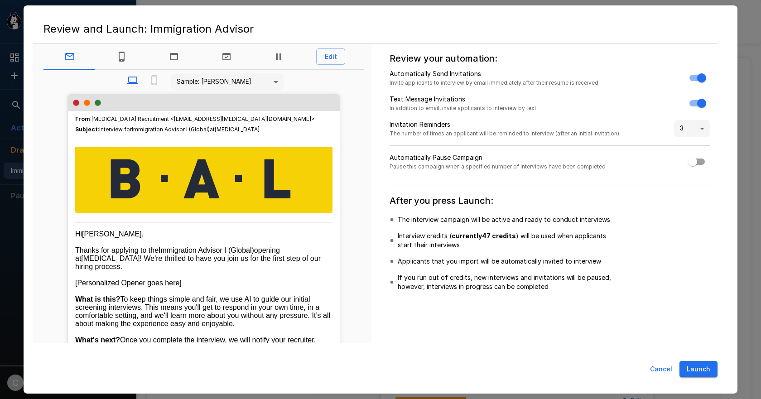
drag, startPoint x: 692, startPoint y: 378, endPoint x: 693, endPoint y: 373, distance: 5.5
click at [692, 379] on div "Cancel Launch" at bounding box center [381, 372] width 696 height 28
click at [694, 367] on button "Launch" at bounding box center [699, 369] width 38 height 17
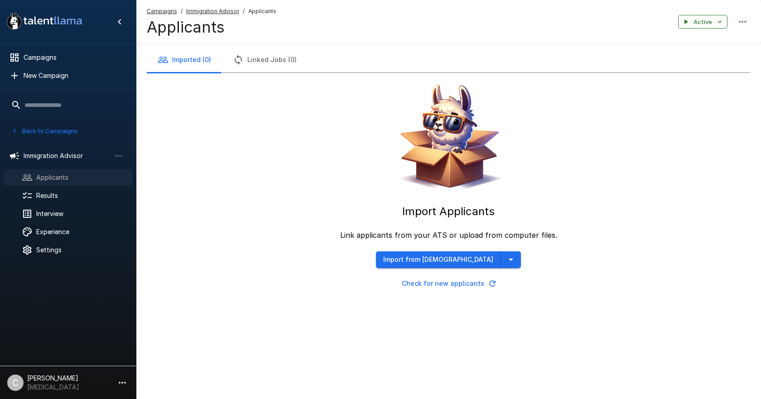
click at [88, 179] on span "Applicants" at bounding box center [80, 177] width 89 height 9
click at [223, 15] on span "Immigration Advisor" at bounding box center [212, 11] width 53 height 9
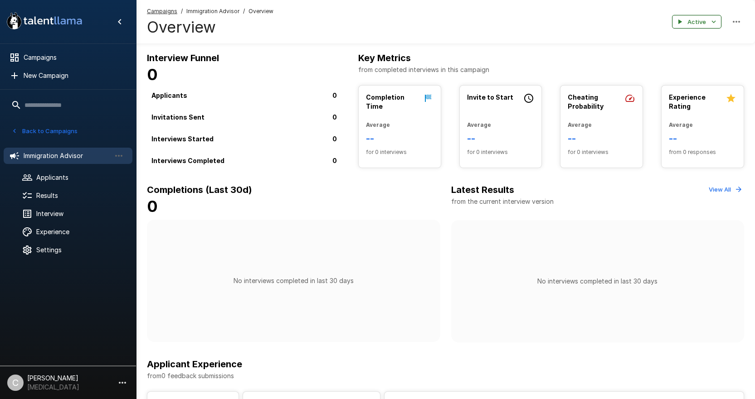
click at [705, 15] on button "Active" at bounding box center [696, 22] width 49 height 14
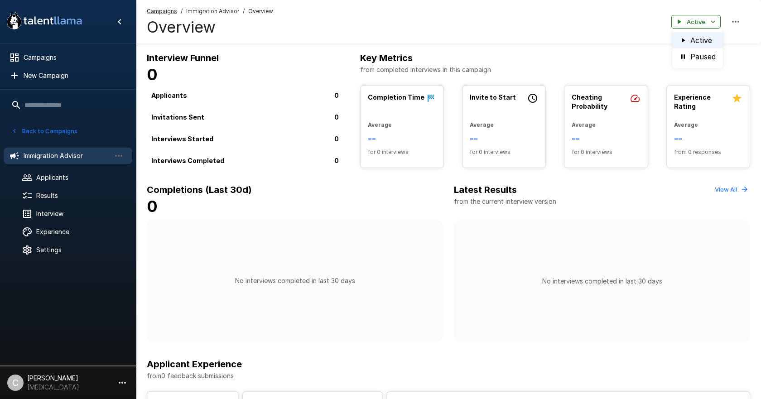
click at [698, 57] on li "Paused" at bounding box center [698, 56] width 51 height 16
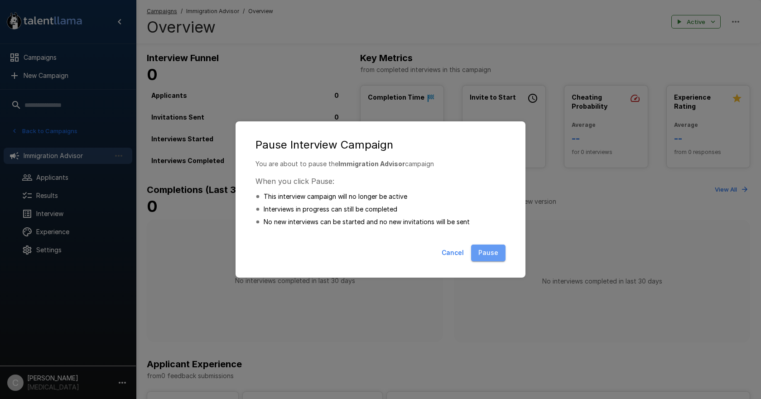
click at [486, 251] on button "Pause" at bounding box center [488, 253] width 34 height 17
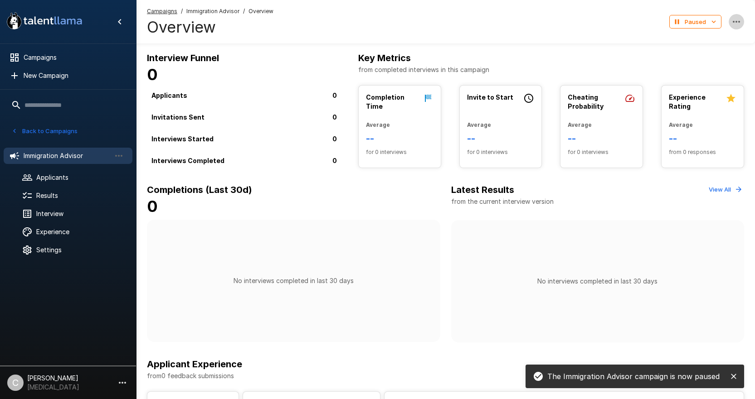
click at [731, 24] on icon "button" at bounding box center [736, 21] width 11 height 11
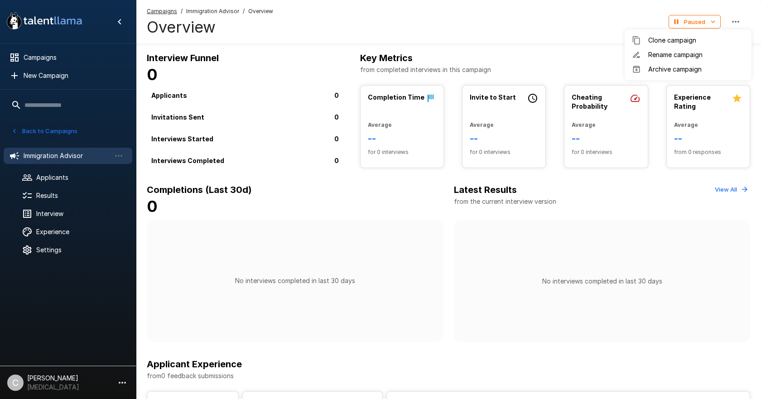
click at [736, 184] on div at bounding box center [380, 199] width 761 height 399
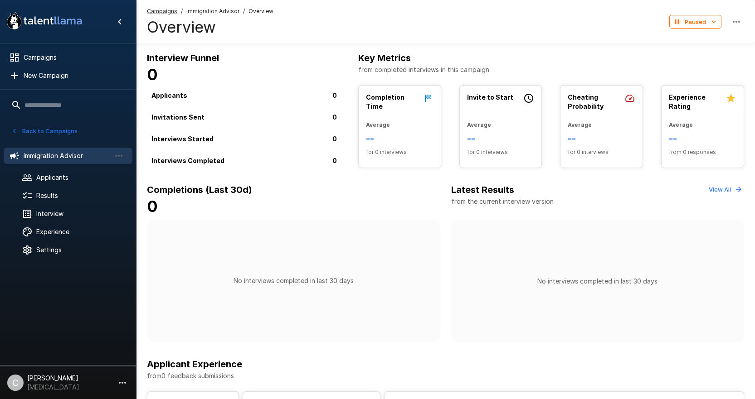
click at [737, 188] on icon "button" at bounding box center [738, 189] width 8 height 8
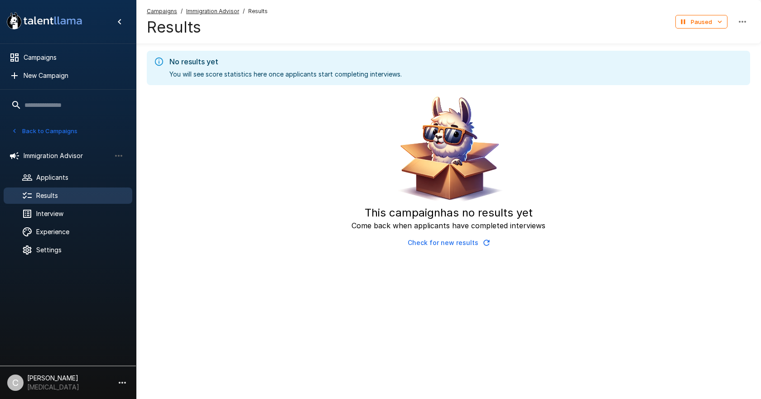
click at [738, 24] on icon "button" at bounding box center [742, 21] width 11 height 11
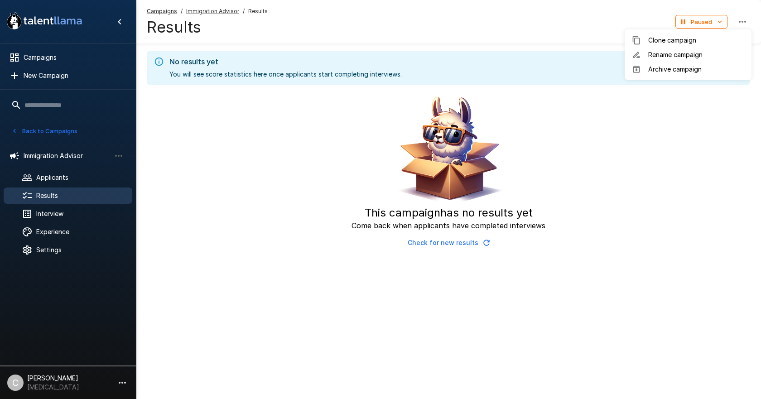
click at [89, 199] on div at bounding box center [380, 199] width 761 height 399
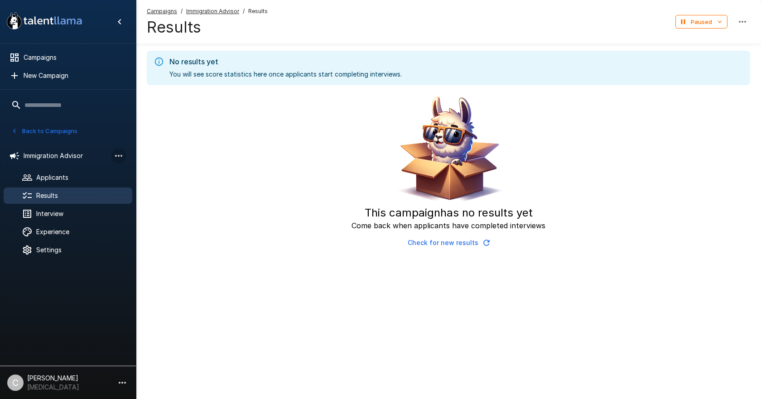
click at [117, 158] on icon "button" at bounding box center [118, 155] width 11 height 11
click at [57, 234] on div at bounding box center [380, 199] width 761 height 399
click at [57, 241] on ul "Immigration Advisor Applicants Results Interview Experience Settings" at bounding box center [68, 201] width 136 height 123
click at [54, 231] on span "Experience" at bounding box center [80, 232] width 89 height 9
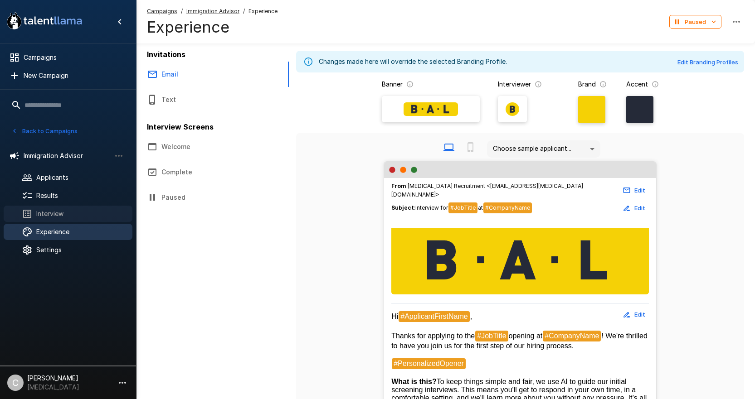
click at [55, 216] on span "Interview" at bounding box center [80, 213] width 89 height 9
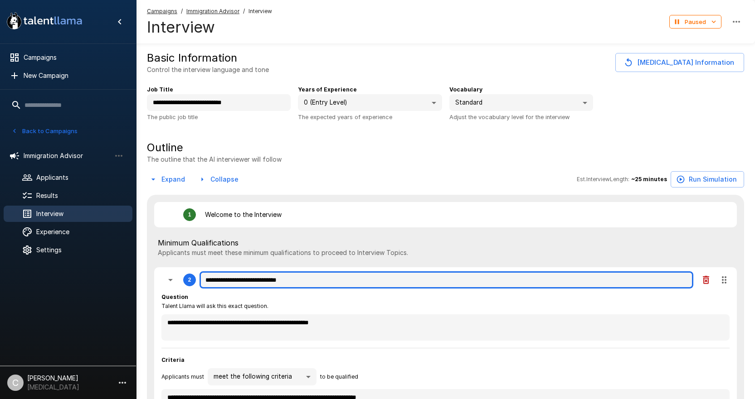
click at [343, 282] on input "**********" at bounding box center [446, 279] width 494 height 17
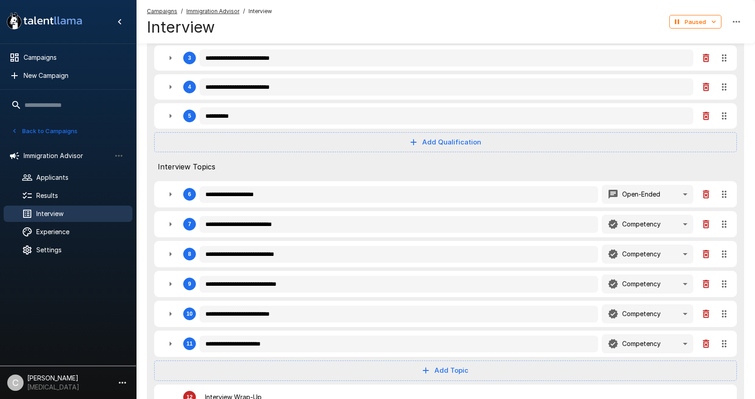
scroll to position [408, 0]
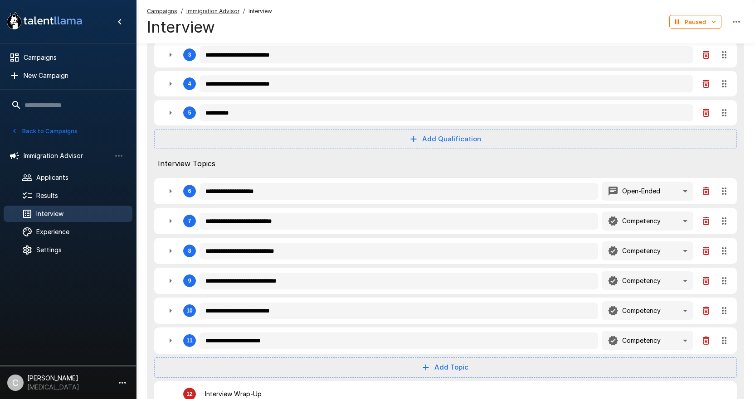
click at [292, 203] on div "**********" at bounding box center [445, 191] width 582 height 26
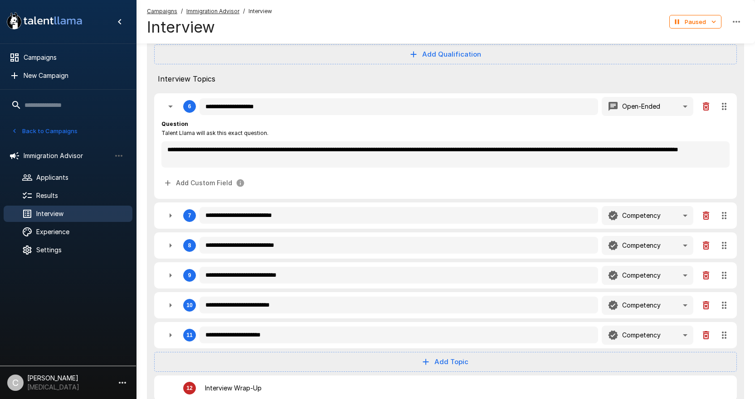
scroll to position [499, 0]
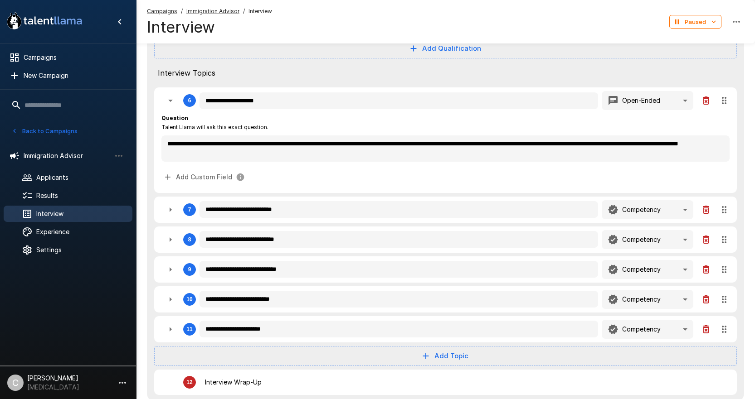
click at [172, 215] on icon "button" at bounding box center [170, 209] width 11 height 11
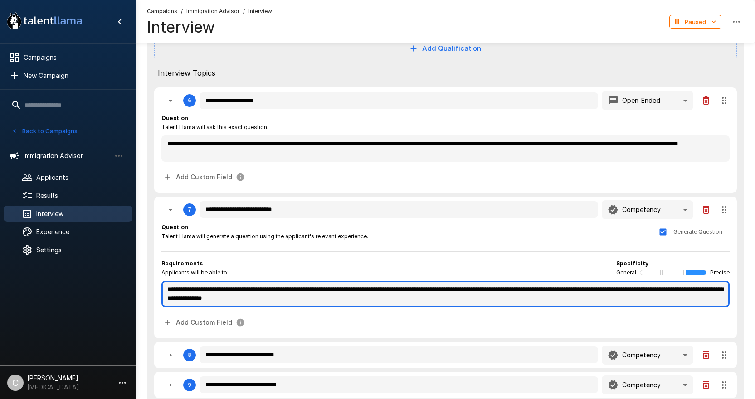
click at [279, 291] on textarea "**********" at bounding box center [445, 294] width 568 height 26
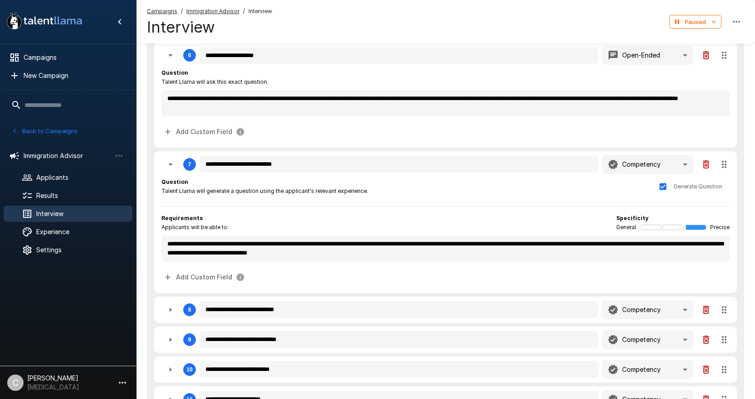
click at [168, 315] on icon "button" at bounding box center [170, 310] width 11 height 11
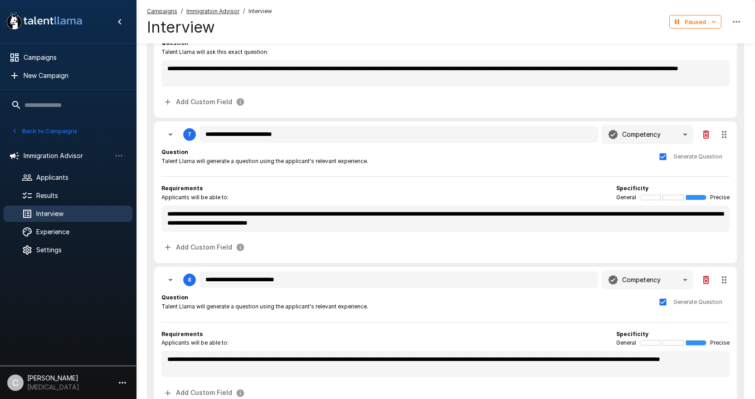
scroll to position [589, 0]
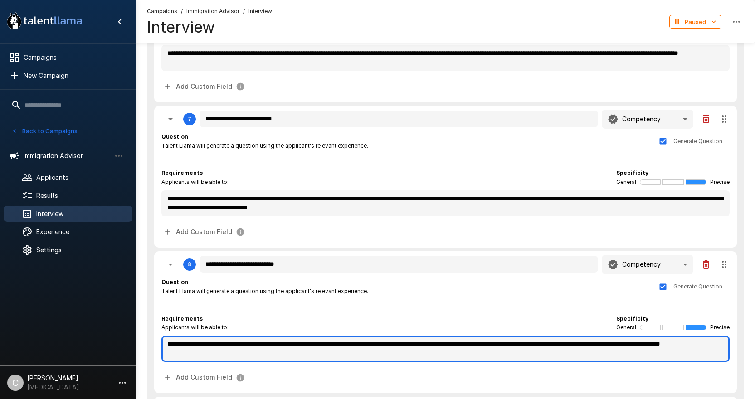
drag, startPoint x: 319, startPoint y: 348, endPoint x: 400, endPoint y: 346, distance: 80.7
click at [400, 346] on textarea "**********" at bounding box center [445, 349] width 568 height 26
click at [409, 347] on textarea "**********" at bounding box center [445, 349] width 568 height 26
click at [406, 346] on textarea "**********" at bounding box center [445, 349] width 568 height 26
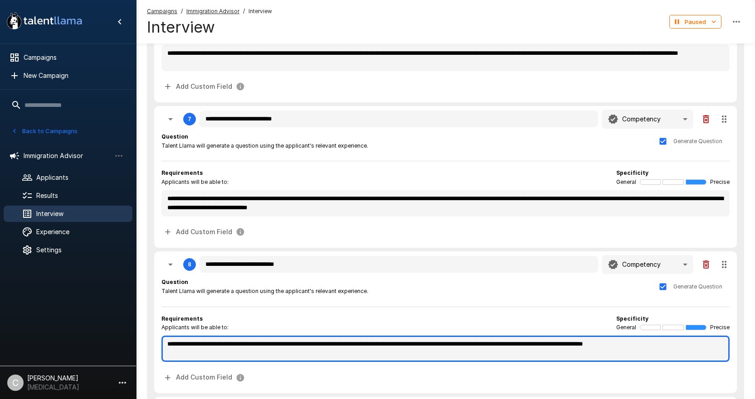
click at [397, 345] on textarea "**********" at bounding box center [445, 349] width 568 height 26
drag, startPoint x: 397, startPoint y: 346, endPoint x: 495, endPoint y: 346, distance: 97.9
click at [495, 346] on textarea "**********" at bounding box center [445, 349] width 568 height 26
click at [422, 349] on textarea "**********" at bounding box center [445, 349] width 568 height 26
click at [408, 346] on textarea "**********" at bounding box center [445, 349] width 568 height 26
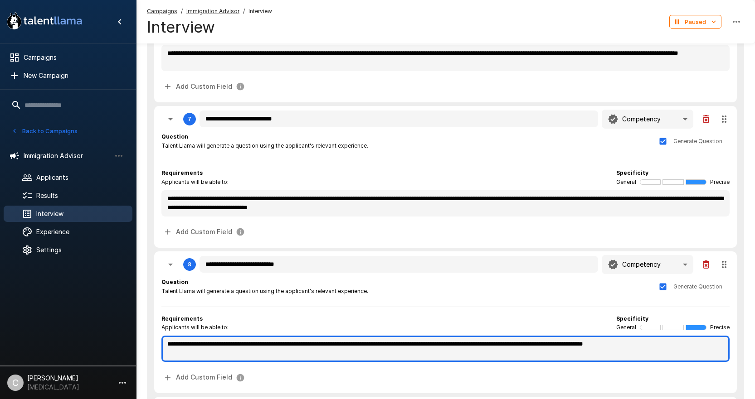
drag, startPoint x: 398, startPoint y: 346, endPoint x: 451, endPoint y: 345, distance: 53.5
click at [451, 345] on textarea "**********" at bounding box center [445, 349] width 568 height 26
click at [477, 347] on textarea "**********" at bounding box center [445, 349] width 568 height 26
click at [527, 356] on textarea "**********" at bounding box center [445, 349] width 568 height 26
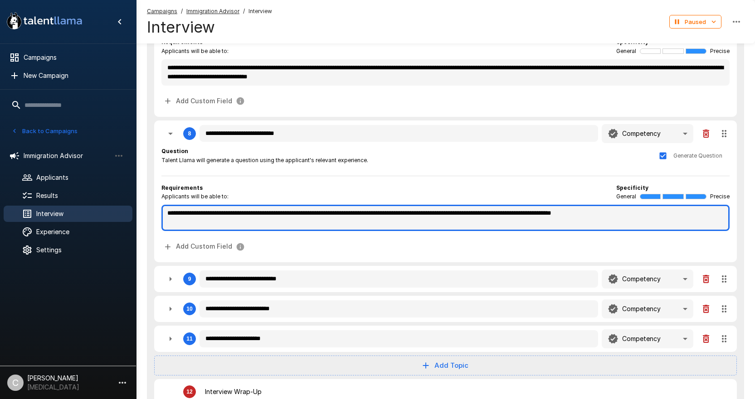
scroll to position [725, 0]
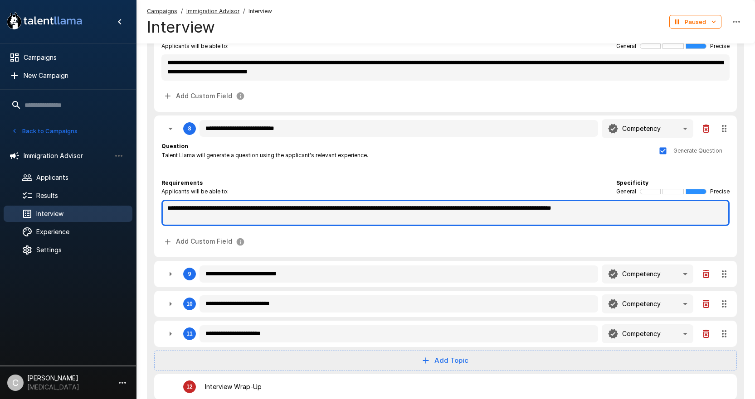
click at [702, 206] on textarea "**********" at bounding box center [445, 213] width 568 height 26
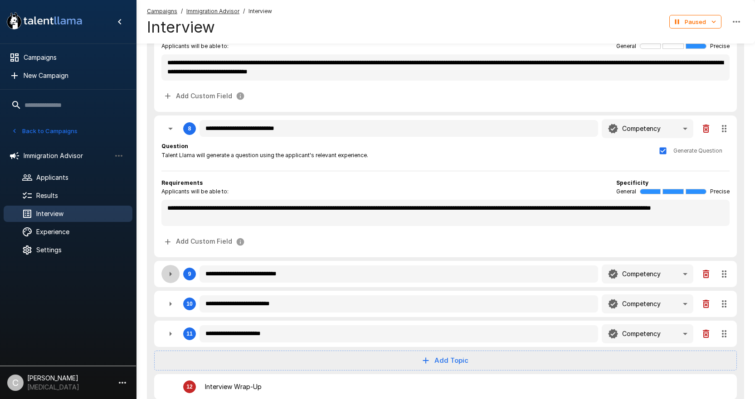
click at [169, 270] on icon "button" at bounding box center [170, 274] width 11 height 11
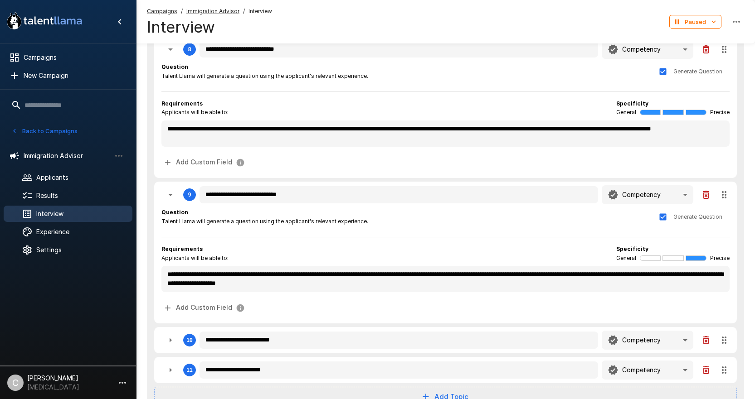
scroll to position [816, 0]
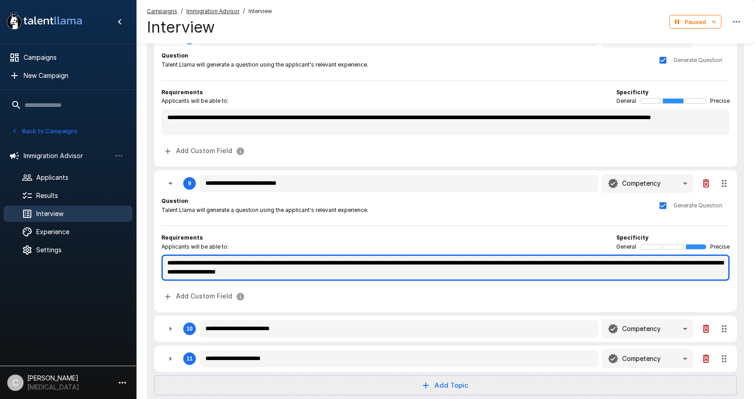
drag, startPoint x: 266, startPoint y: 264, endPoint x: 322, endPoint y: 265, distance: 55.8
click at [322, 265] on textarea "**********" at bounding box center [445, 268] width 568 height 26
click at [337, 265] on textarea "**********" at bounding box center [445, 268] width 568 height 26
click at [474, 270] on textarea "**********" at bounding box center [445, 268] width 568 height 26
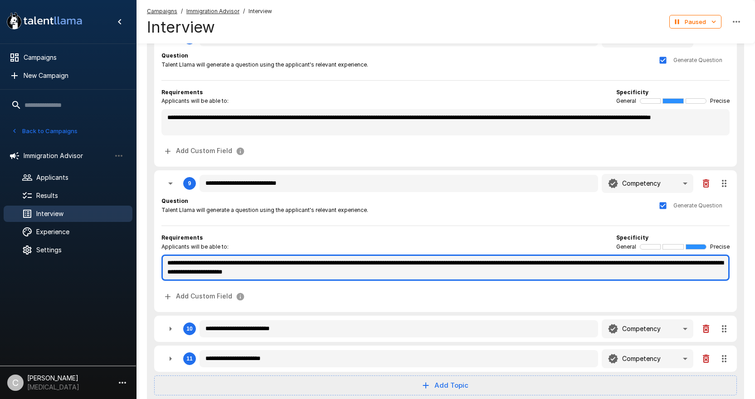
click at [569, 273] on textarea "**********" at bounding box center [445, 268] width 568 height 26
click at [437, 272] on textarea "**********" at bounding box center [445, 268] width 568 height 26
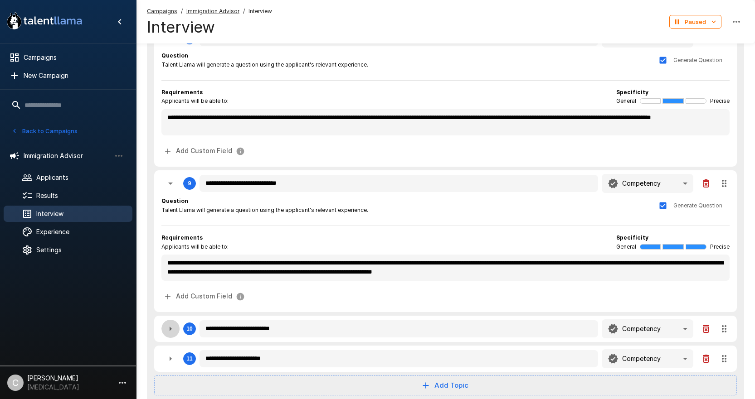
click at [168, 329] on icon "button" at bounding box center [170, 329] width 11 height 11
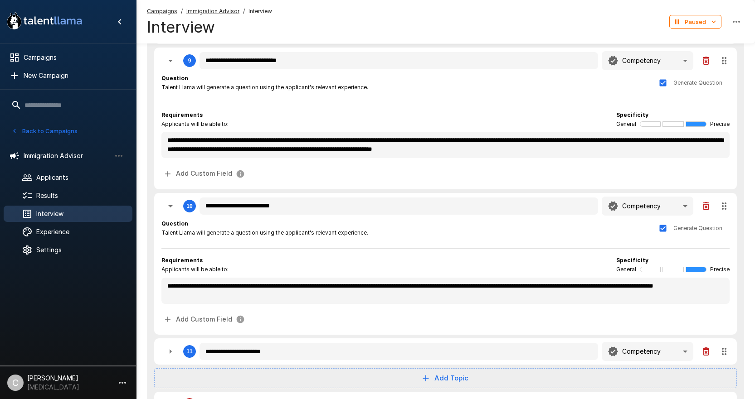
scroll to position [952, 0]
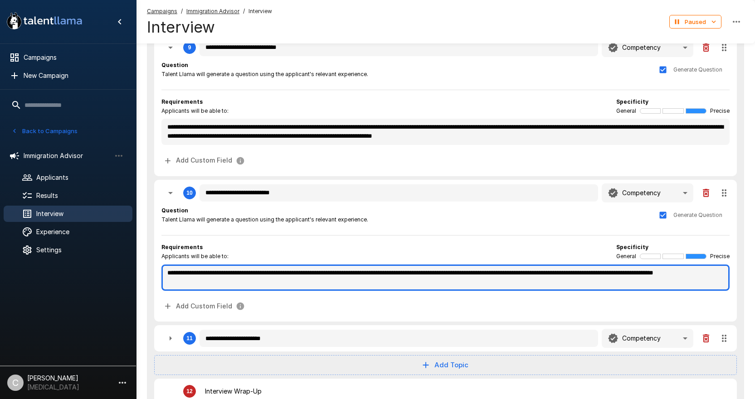
click at [352, 272] on textarea "**********" at bounding box center [445, 278] width 568 height 26
click at [428, 286] on textarea "**********" at bounding box center [445, 278] width 568 height 26
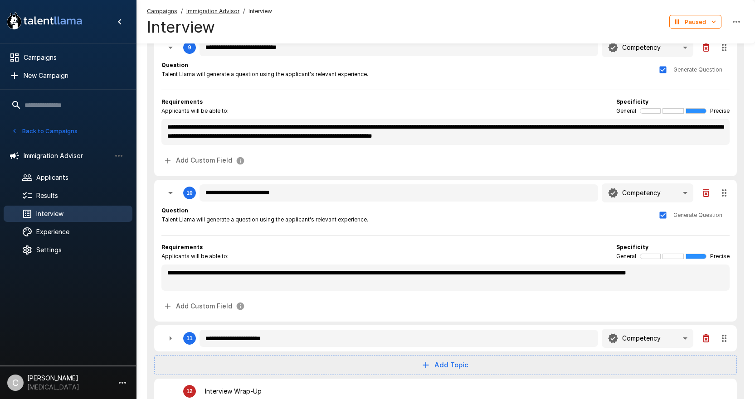
click at [169, 337] on icon "button" at bounding box center [170, 338] width 11 height 11
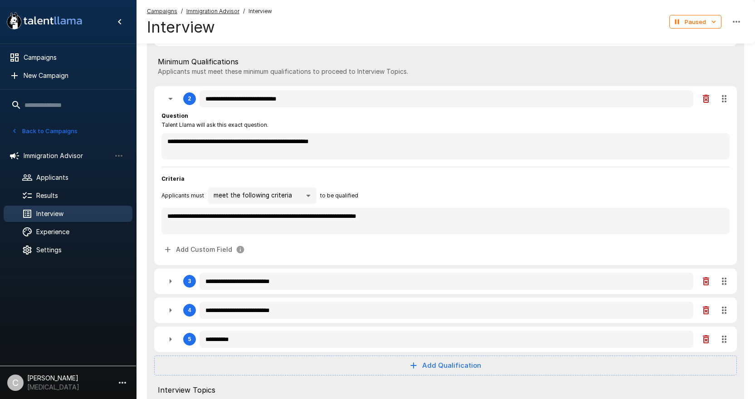
scroll to position [0, 0]
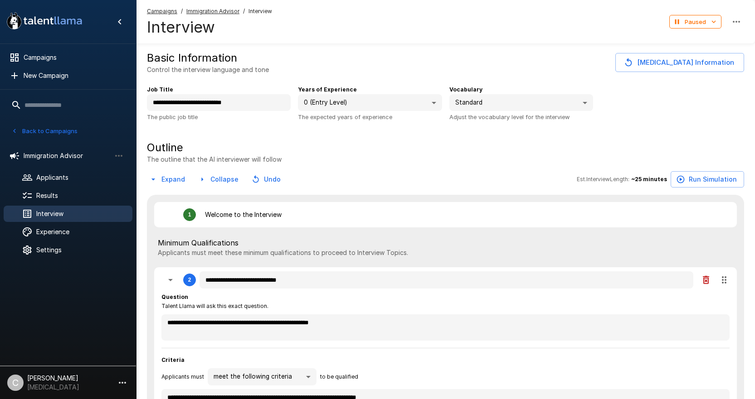
click at [672, 116] on div "**********" at bounding box center [442, 100] width 604 height 44
click at [683, 65] on button "[MEDICAL_DATA] Information" at bounding box center [679, 62] width 129 height 19
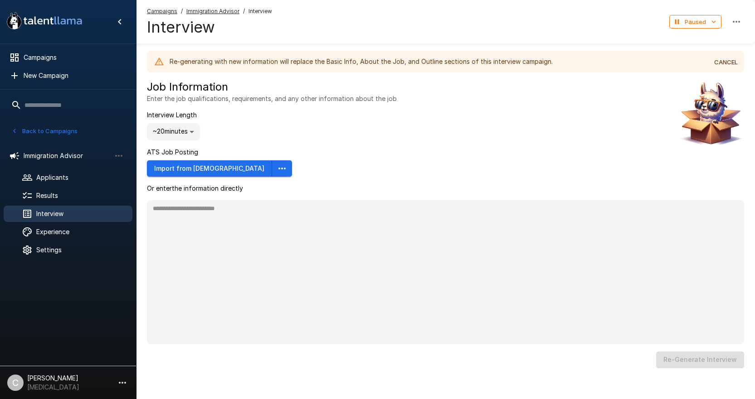
click at [722, 64] on button "CANCEL" at bounding box center [725, 62] width 29 height 14
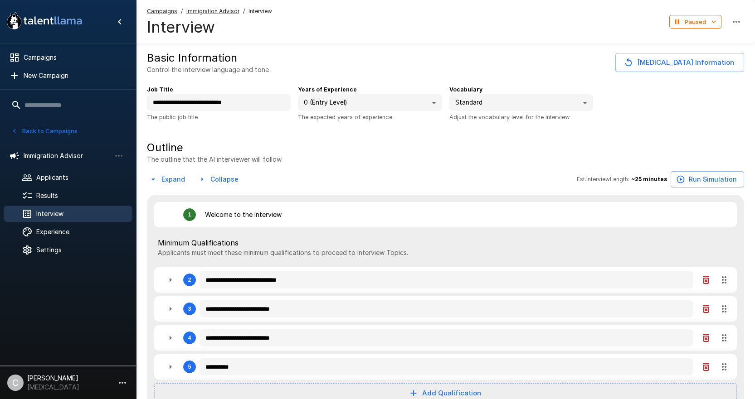
click at [693, 19] on button "Paused" at bounding box center [695, 22] width 52 height 14
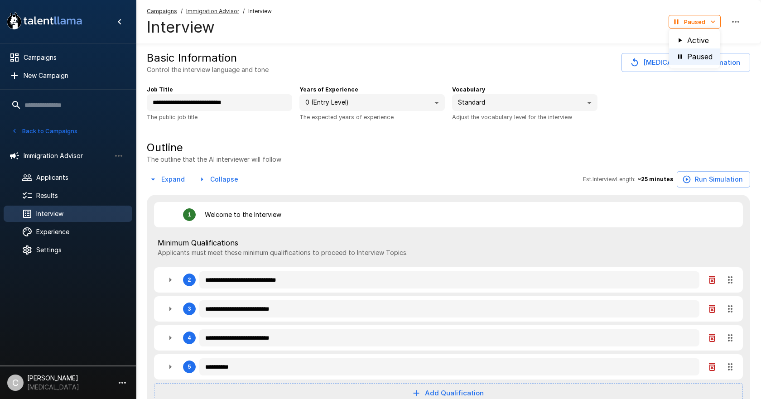
click at [690, 43] on li "Active" at bounding box center [694, 40] width 51 height 16
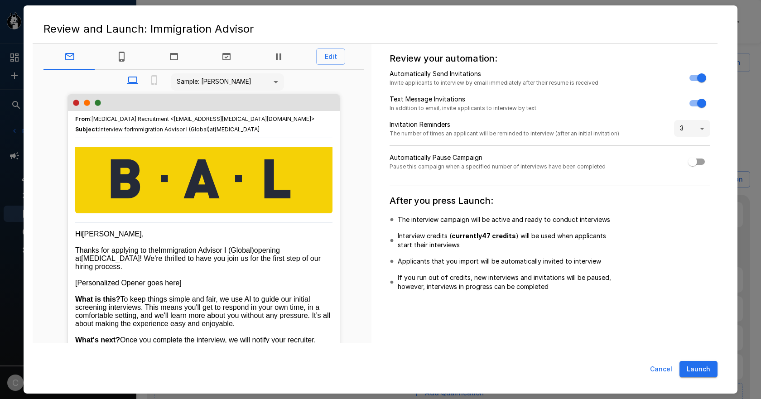
click at [706, 372] on button "Launch" at bounding box center [699, 369] width 38 height 17
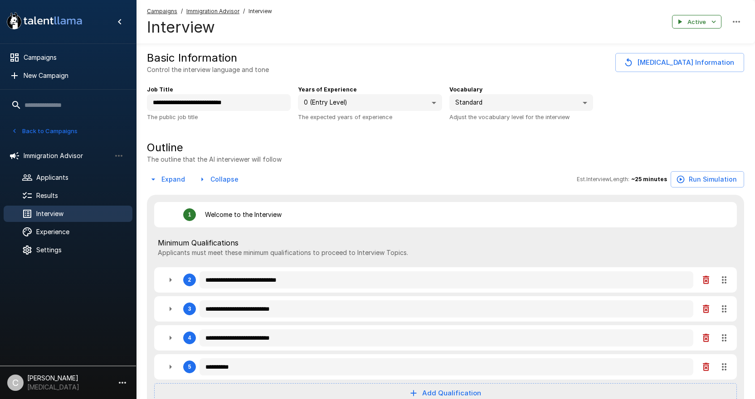
click at [676, 16] on button "Active" at bounding box center [696, 22] width 49 height 14
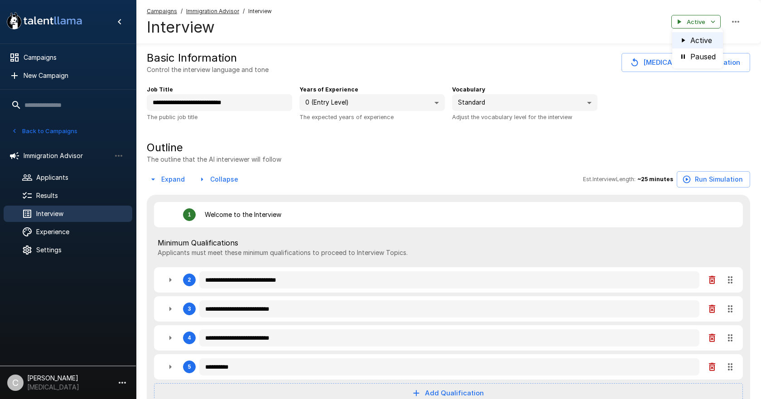
click at [733, 178] on div at bounding box center [380, 199] width 761 height 399
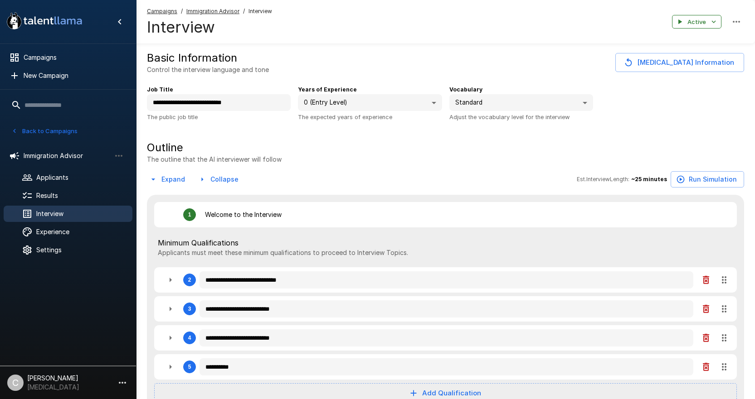
click at [673, 176] on div "Est. Interview Length: ~ 25 minutes Run Simulation" at bounding box center [659, 179] width 167 height 17
click at [693, 181] on button "Run Simulation" at bounding box center [706, 179] width 73 height 17
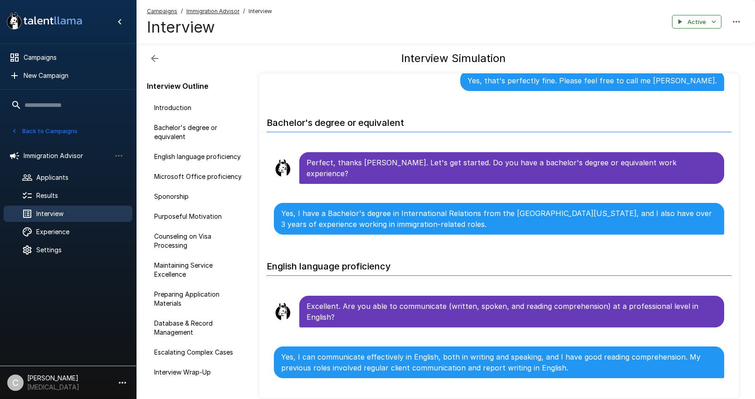
scroll to position [91, 0]
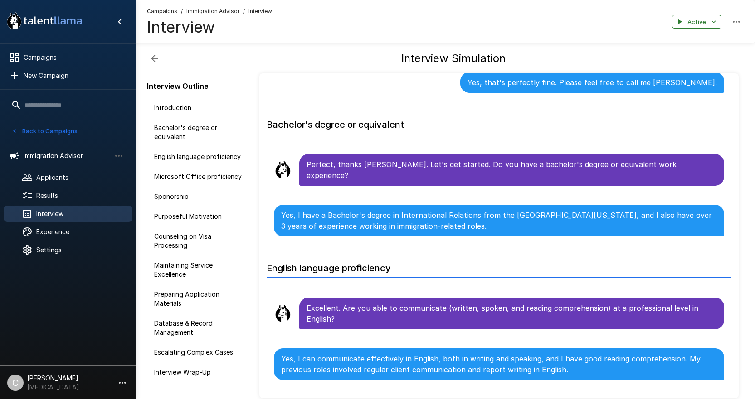
click at [220, 13] on u "Immigration Advisor" at bounding box center [212, 11] width 53 height 7
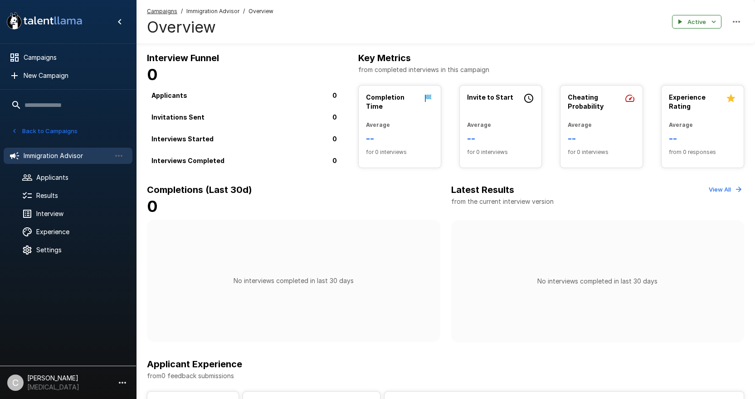
click at [735, 24] on icon "button" at bounding box center [736, 21] width 11 height 11
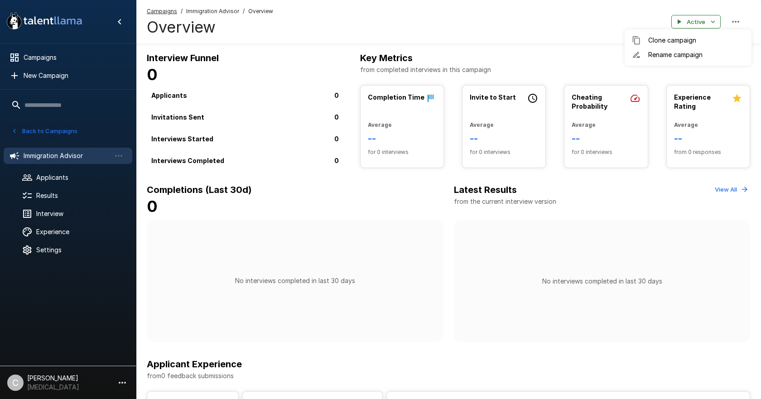
click at [713, 22] on div at bounding box center [380, 199] width 761 height 399
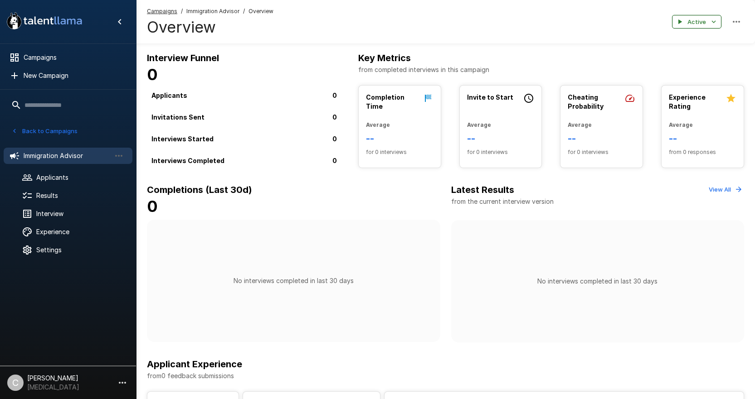
click at [705, 23] on button "Active" at bounding box center [696, 22] width 49 height 14
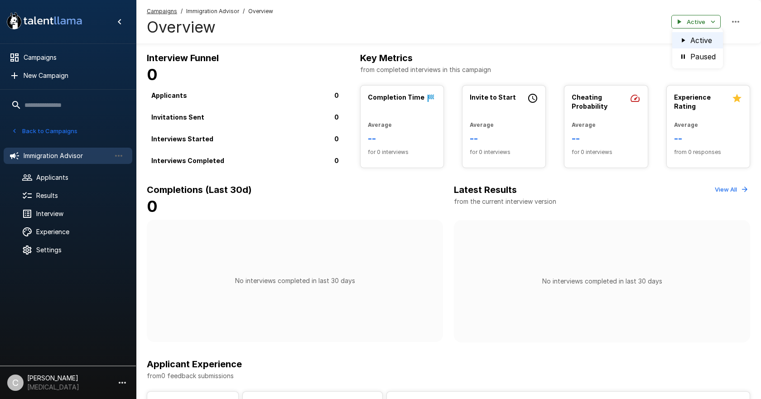
click at [693, 51] on li "Paused" at bounding box center [698, 56] width 51 height 16
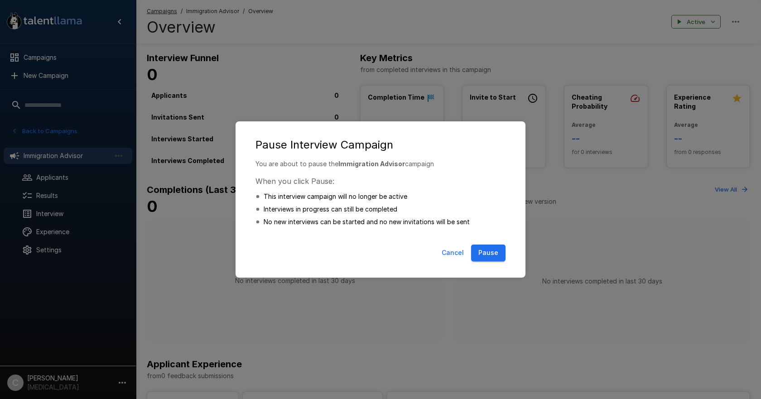
click at [475, 258] on button "Pause" at bounding box center [488, 253] width 34 height 17
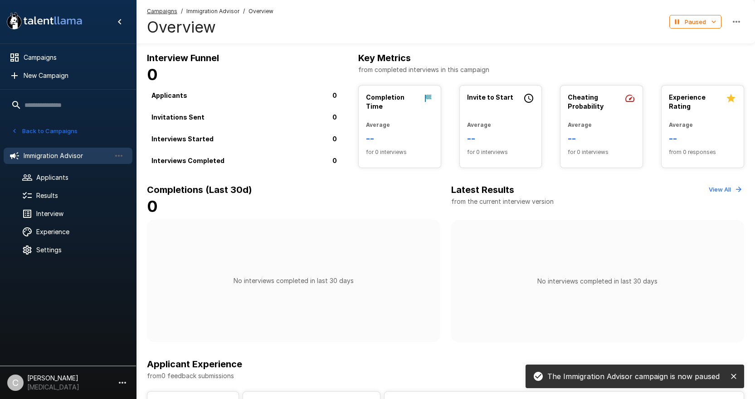
click at [257, 15] on span "Overview" at bounding box center [260, 11] width 25 height 9
click at [733, 23] on icon "button" at bounding box center [736, 21] width 11 height 11
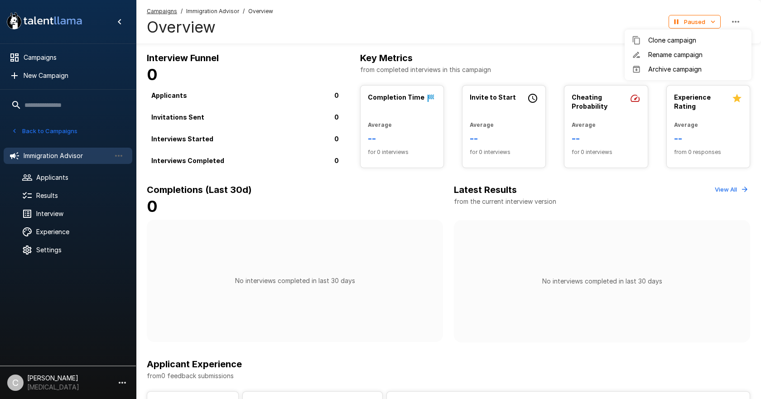
click at [668, 193] on div at bounding box center [380, 199] width 761 height 399
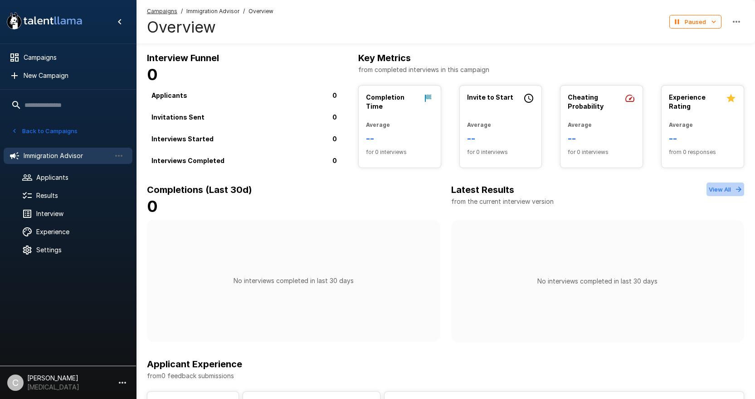
click at [720, 193] on button "View All" at bounding box center [725, 190] width 38 height 14
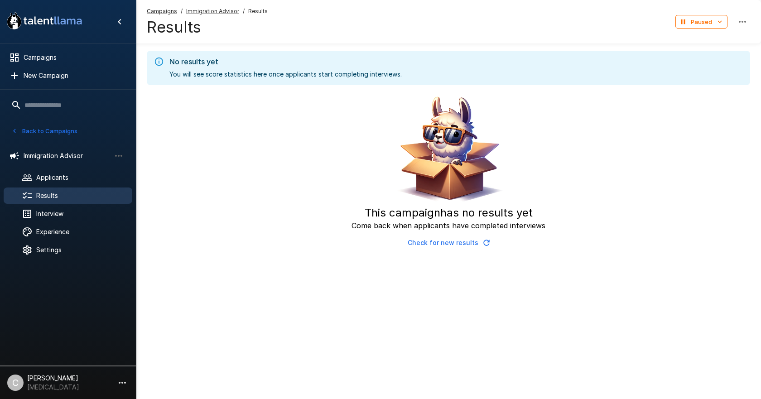
click at [207, 4] on div "Campaigns / Immigration Advisor / Results Results Paused" at bounding box center [448, 22] width 625 height 44
click at [205, 12] on u "Immigration Advisor" at bounding box center [212, 11] width 53 height 7
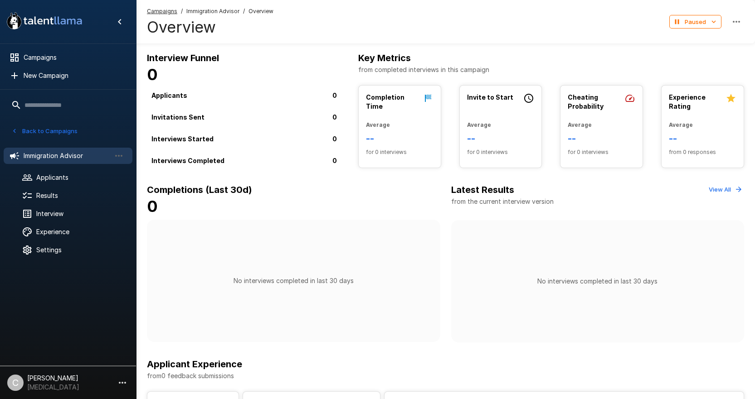
click at [172, 13] on u "Campaigns" at bounding box center [162, 11] width 30 height 7
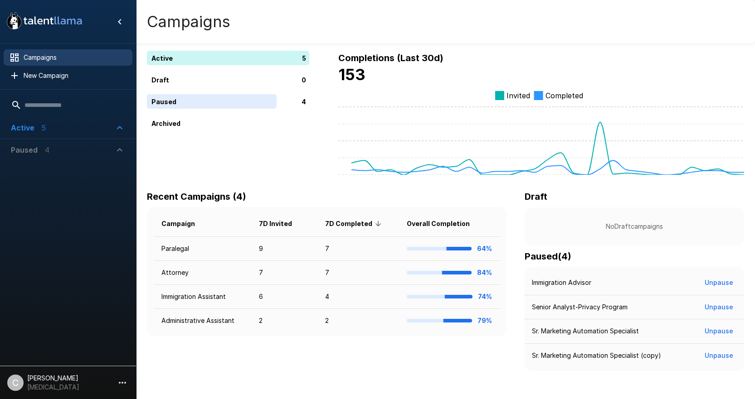
click at [66, 149] on span "Paused 4" at bounding box center [62, 150] width 103 height 11
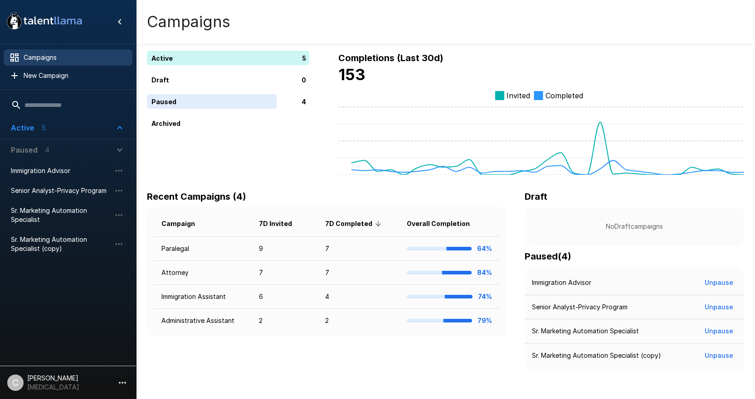
click at [70, 129] on span "Active 5" at bounding box center [62, 127] width 103 height 11
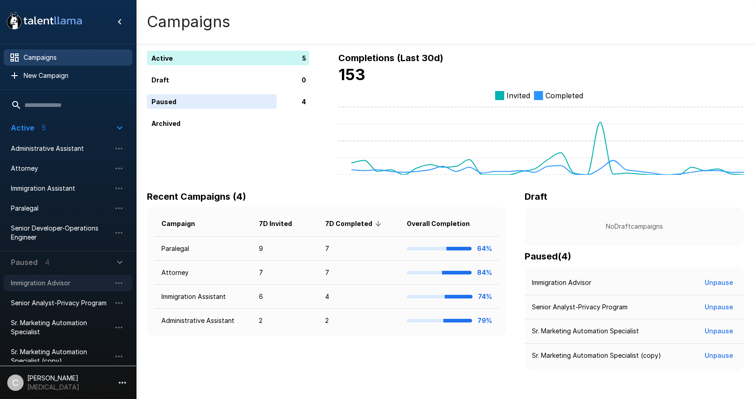
click at [50, 283] on span "Immigration Advisor" at bounding box center [61, 283] width 100 height 9
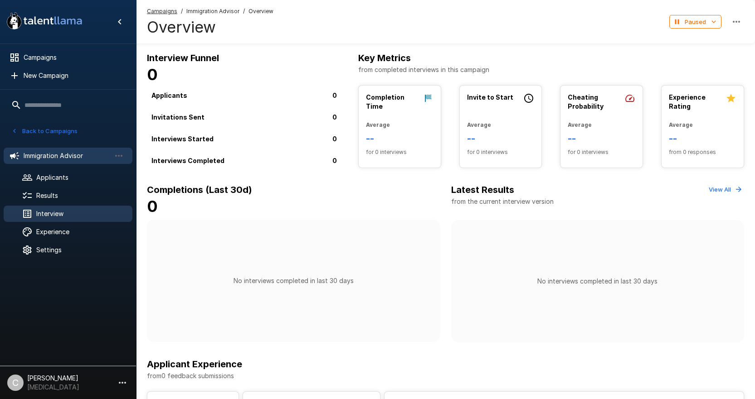
click at [77, 209] on span "Interview" at bounding box center [80, 213] width 89 height 9
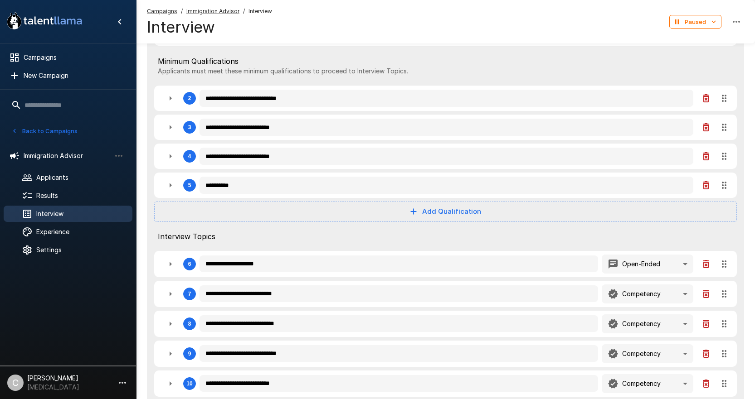
scroll to position [181, 0]
click at [174, 100] on icon "button" at bounding box center [170, 98] width 11 height 11
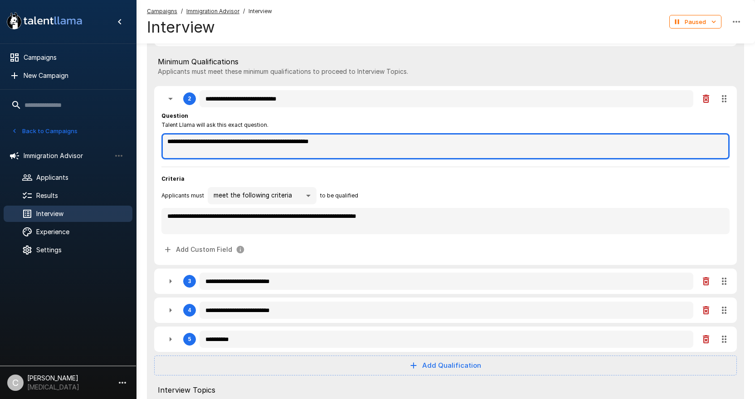
click at [307, 144] on textarea "**********" at bounding box center [445, 146] width 568 height 26
click at [302, 143] on textarea "**********" at bounding box center [445, 146] width 568 height 26
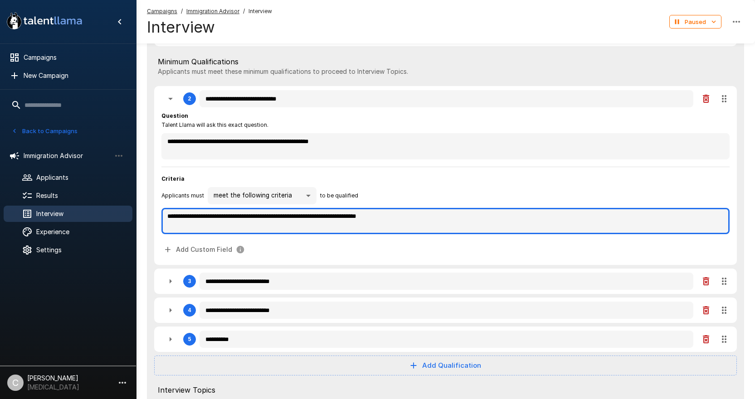
click at [438, 215] on textarea "**********" at bounding box center [445, 221] width 568 height 26
click at [345, 219] on textarea "**********" at bounding box center [445, 221] width 568 height 26
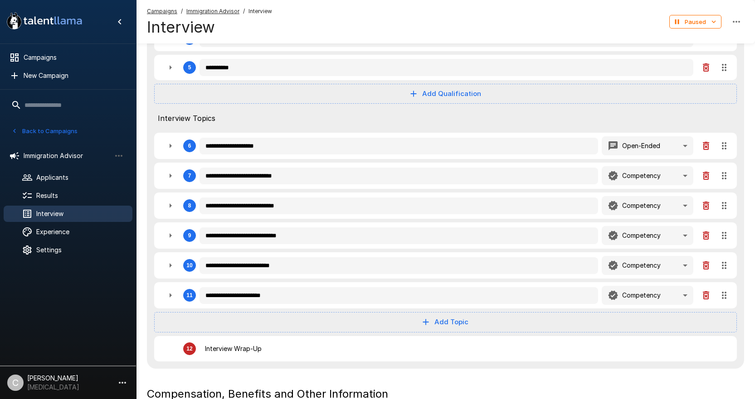
click at [164, 70] on button "button" at bounding box center [170, 67] width 18 height 18
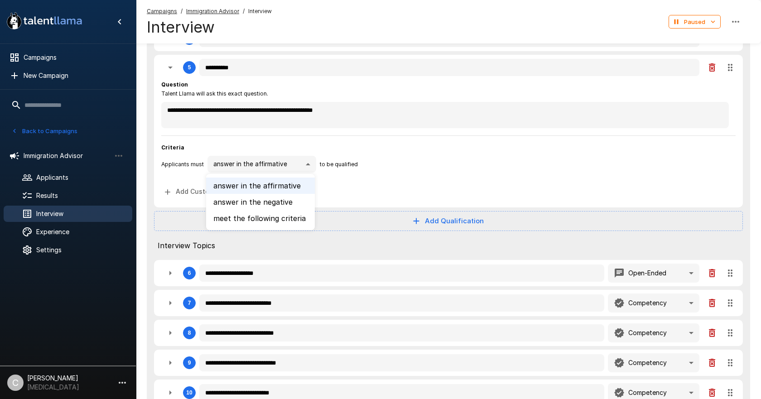
click at [233, 200] on li "answer in the negative" at bounding box center [260, 202] width 109 height 16
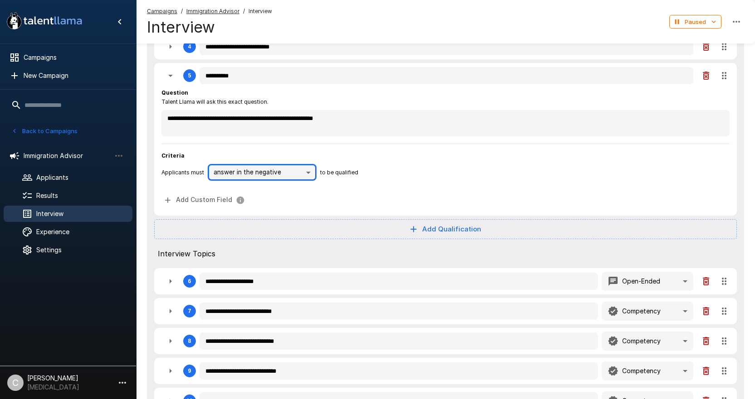
scroll to position [680, 0]
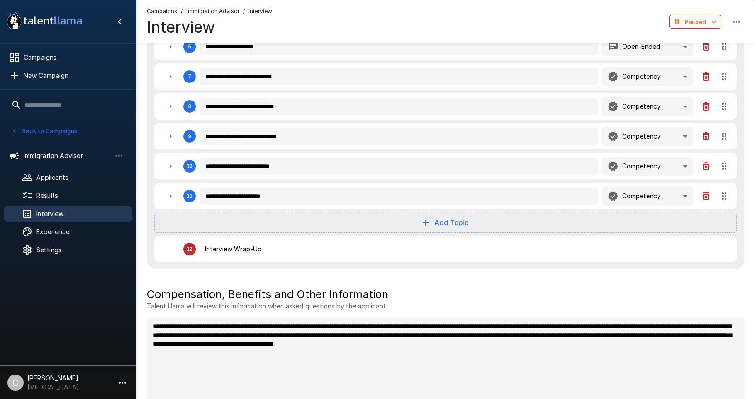
click at [707, 29] on button "Paused" at bounding box center [695, 22] width 52 height 14
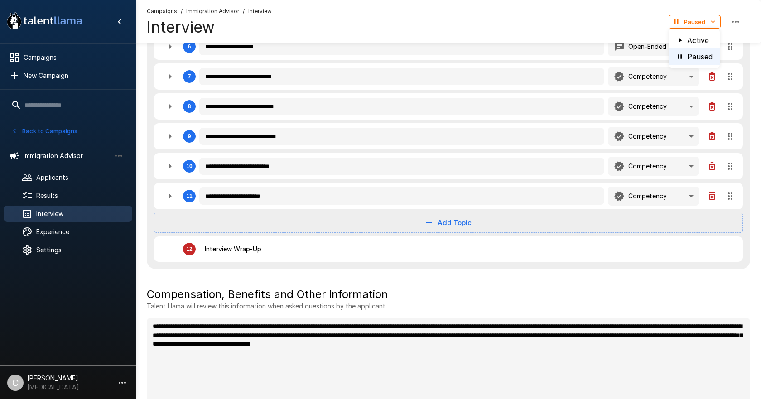
click at [699, 37] on li "Active" at bounding box center [694, 40] width 51 height 16
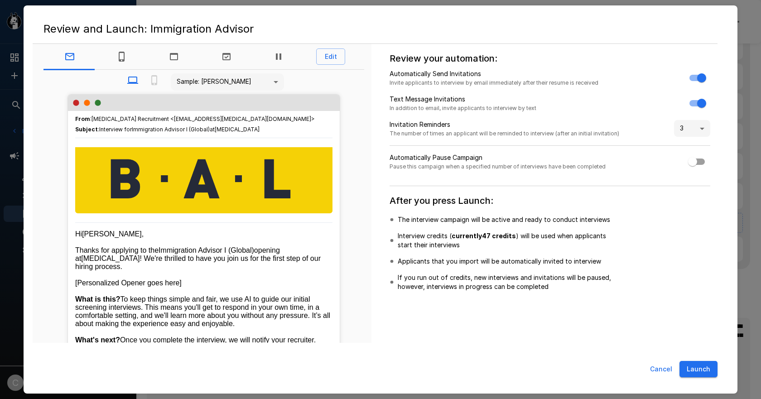
click at [710, 369] on button "Launch" at bounding box center [699, 369] width 38 height 17
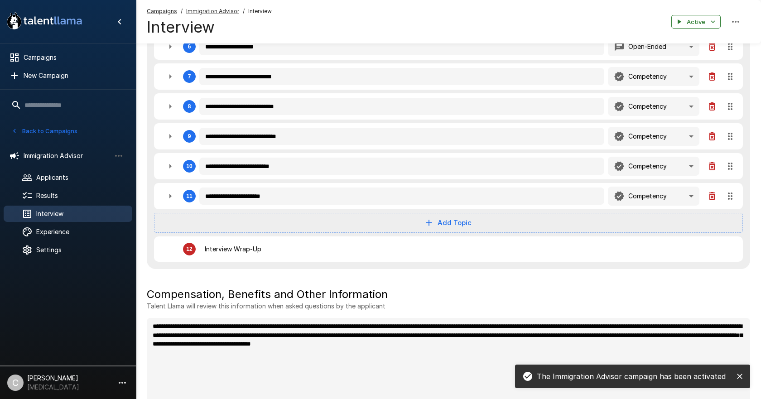
click at [736, 234] on div "Launch Successful! Your campaign is active and ready to interview applicants." at bounding box center [381, 199] width 714 height 388
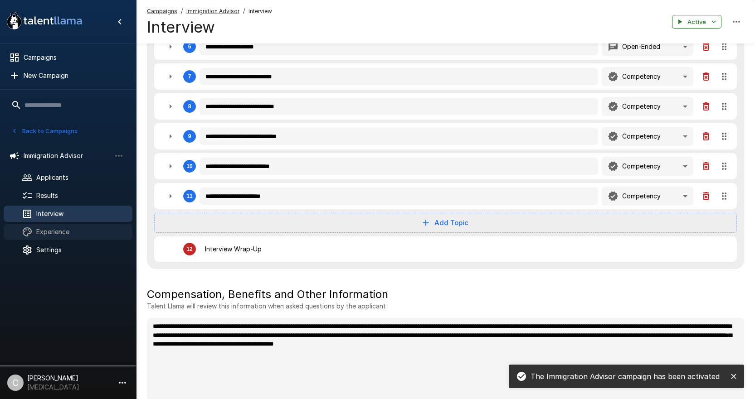
click at [34, 236] on div at bounding box center [34, 232] width 25 height 11
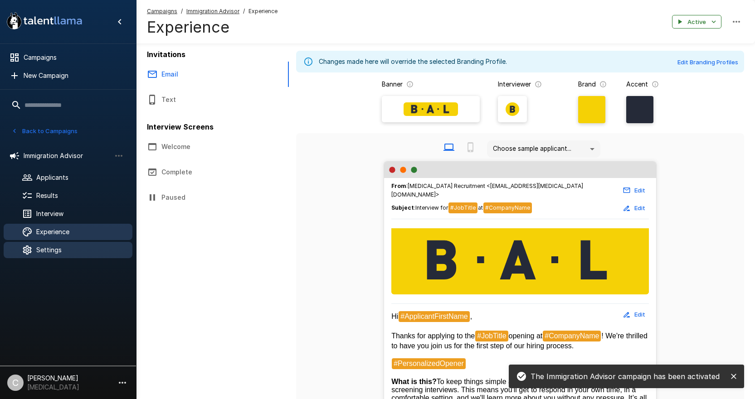
click at [59, 243] on div "Settings" at bounding box center [68, 250] width 129 height 16
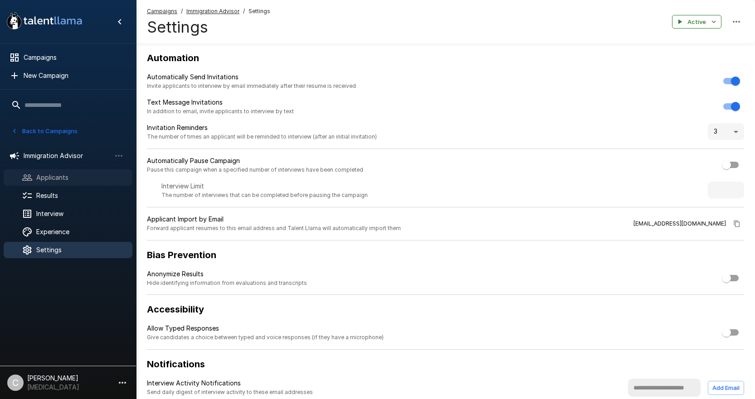
click at [56, 183] on div "Applicants" at bounding box center [68, 178] width 129 height 16
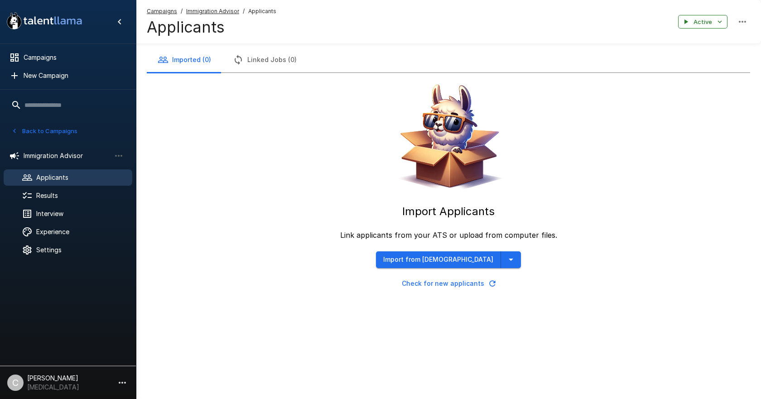
click at [499, 266] on div "Import Applicants Link applicants from your ATS or upload from computer files. …" at bounding box center [449, 182] width 604 height 219
click at [501, 266] on button "button" at bounding box center [511, 260] width 20 height 17
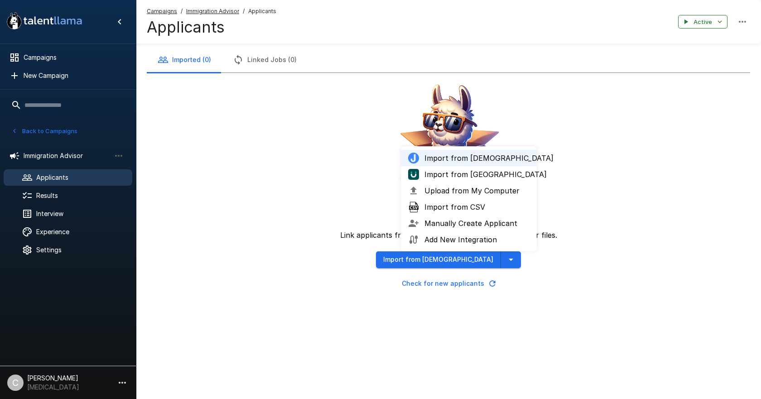
click at [450, 172] on span "Import from [GEOGRAPHIC_DATA]" at bounding box center [477, 174] width 105 height 11
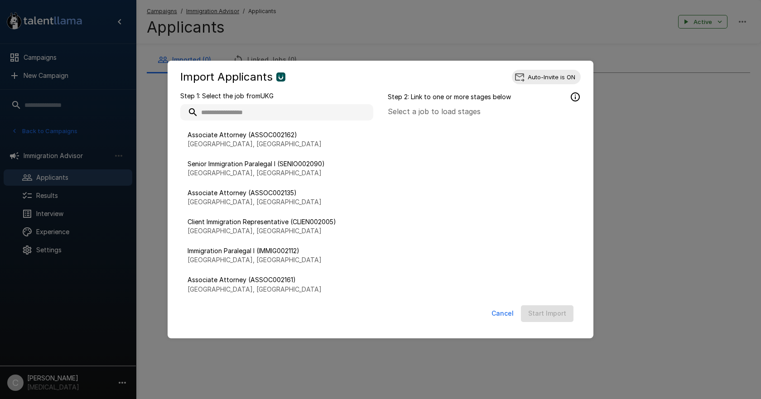
click at [247, 119] on input "text" at bounding box center [276, 112] width 193 height 16
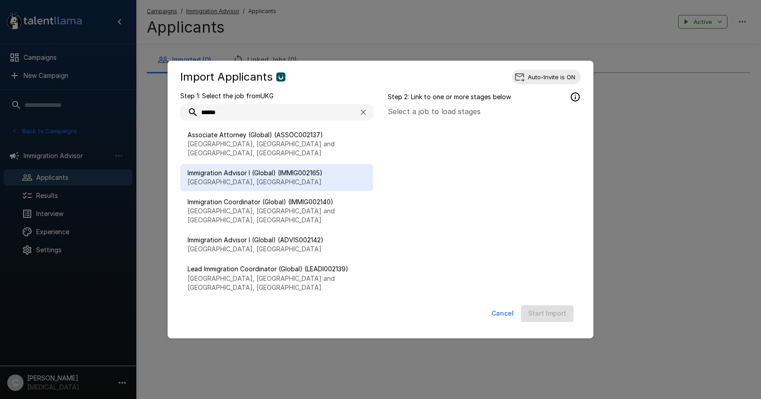
click at [242, 178] on p "[GEOGRAPHIC_DATA], [GEOGRAPHIC_DATA]" at bounding box center [277, 182] width 179 height 9
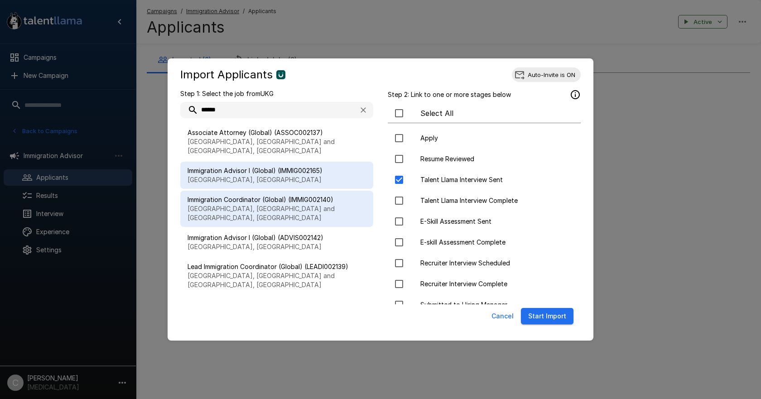
click at [304, 204] on p "[GEOGRAPHIC_DATA], [GEOGRAPHIC_DATA] and [GEOGRAPHIC_DATA], [GEOGRAPHIC_DATA]" at bounding box center [277, 213] width 179 height 18
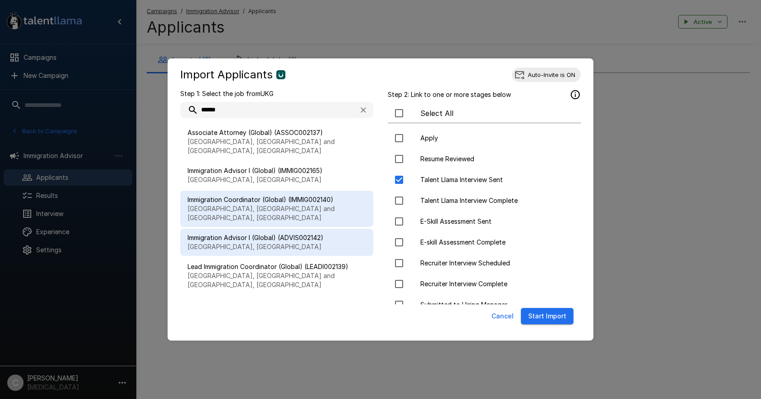
click at [271, 233] on span "Immigration Advisor I (Global) (ADVIS002142)" at bounding box center [277, 237] width 179 height 9
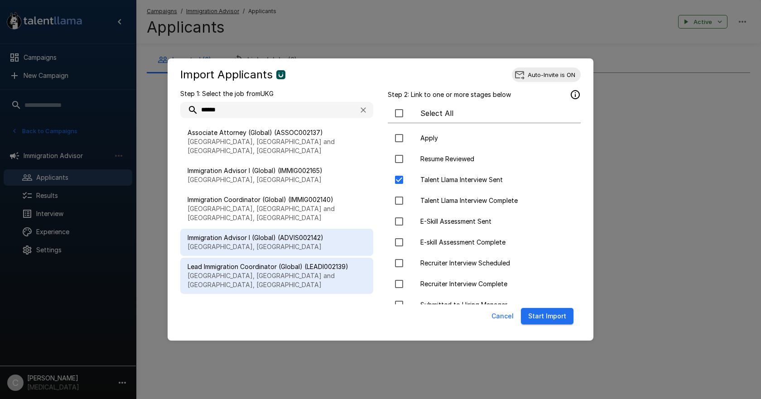
click at [307, 258] on div "Lead Immigration Coordinator (Global) (LEADI002139) [GEOGRAPHIC_DATA], [GEOGRAP…" at bounding box center [276, 276] width 193 height 36
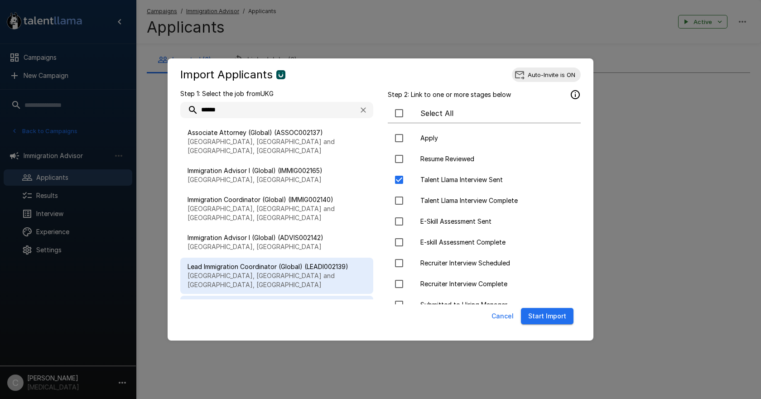
click at [286, 300] on span "Immigration Advisor II (Global) (ADVIS002167)" at bounding box center [277, 304] width 179 height 9
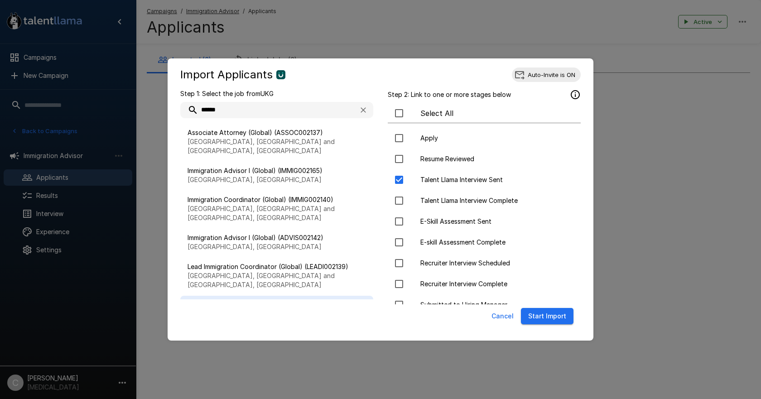
scroll to position [89, 0]
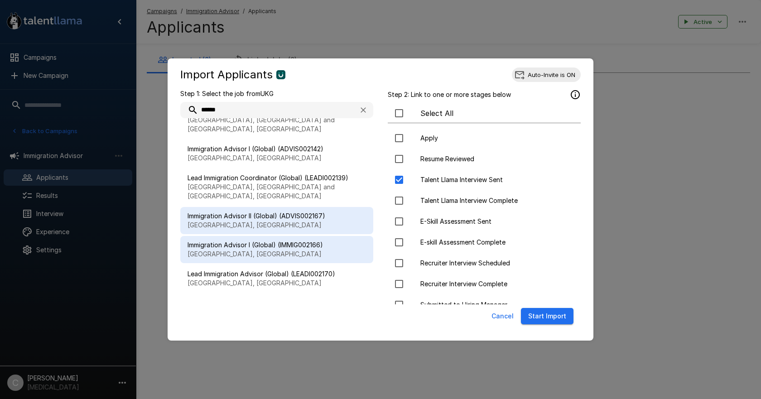
click at [268, 250] on p "[GEOGRAPHIC_DATA], [GEOGRAPHIC_DATA]" at bounding box center [277, 254] width 179 height 9
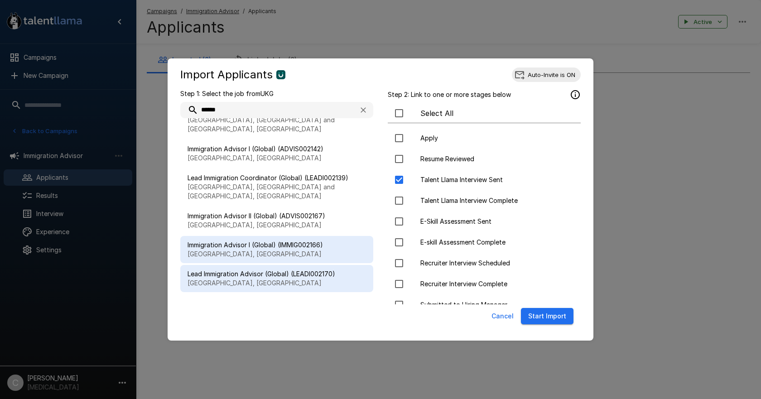
click at [258, 279] on p "[GEOGRAPHIC_DATA], [GEOGRAPHIC_DATA]" at bounding box center [277, 283] width 179 height 9
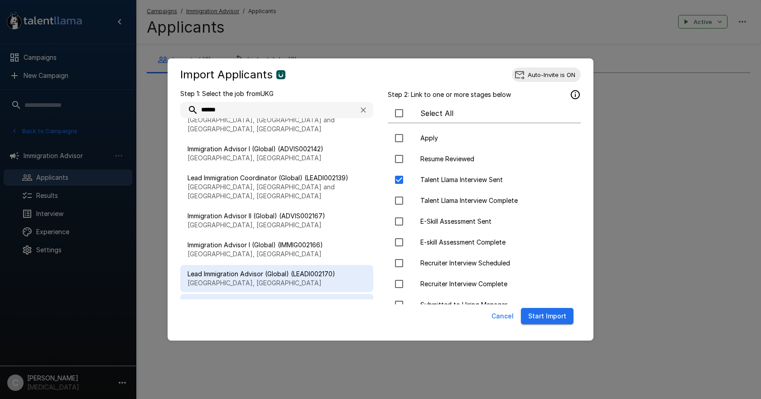
click at [242, 299] on span "Immigration Advisor II (Global) (IMMIG002171)" at bounding box center [277, 303] width 179 height 9
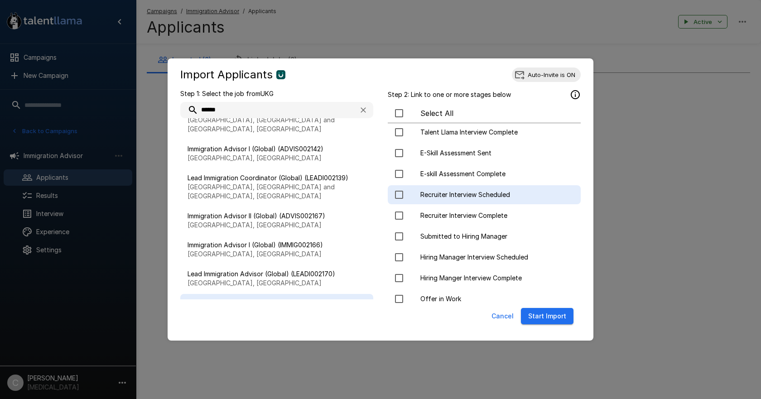
scroll to position [0, 0]
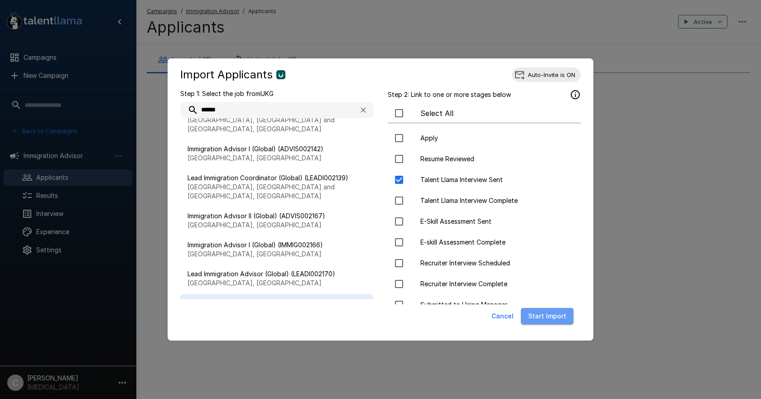
click at [545, 314] on button "Start Import" at bounding box center [547, 316] width 53 height 17
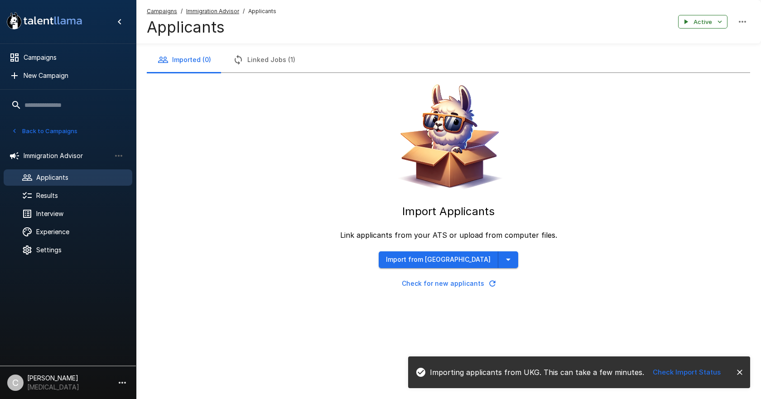
click at [286, 63] on button "Linked Jobs (1)" at bounding box center [264, 59] width 84 height 25
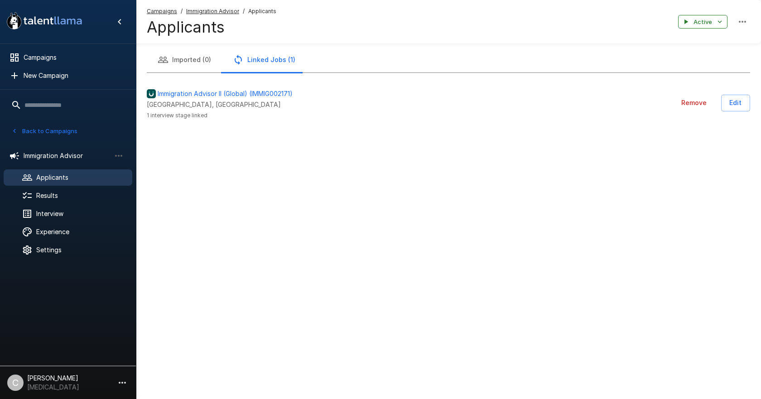
click at [202, 63] on button "Imported (0)" at bounding box center [184, 59] width 75 height 25
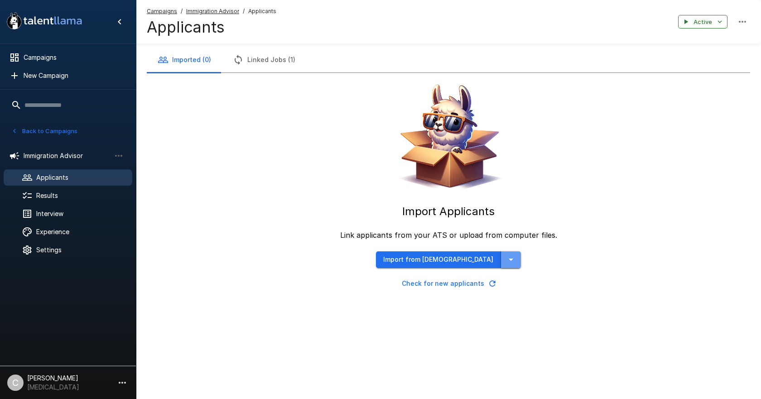
click at [506, 261] on icon "button" at bounding box center [511, 259] width 11 height 11
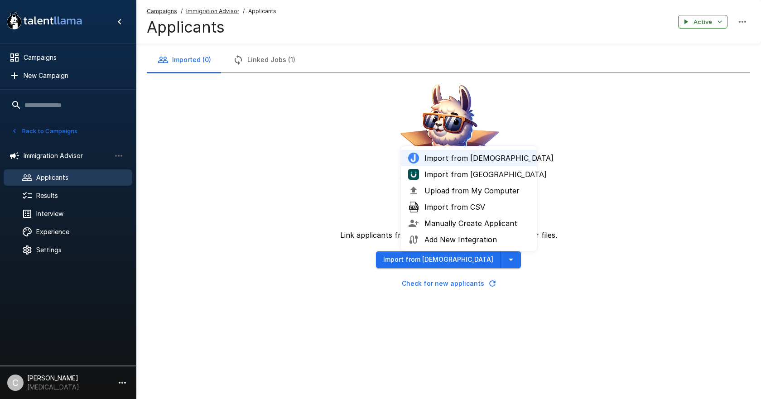
click at [455, 174] on span "Import from [GEOGRAPHIC_DATA]" at bounding box center [477, 174] width 105 height 11
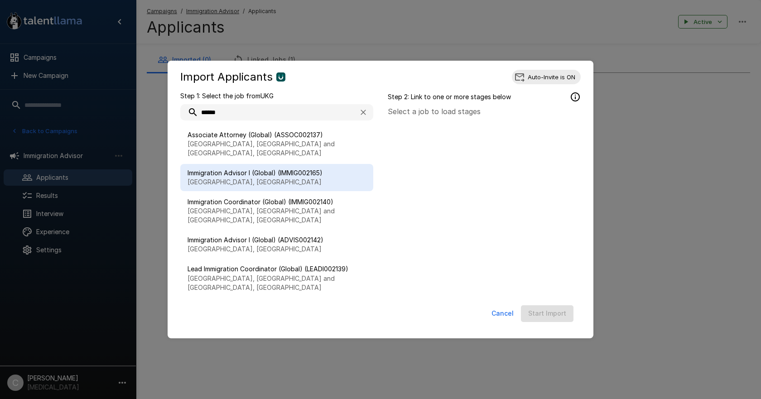
click at [266, 178] on p "[GEOGRAPHIC_DATA], [GEOGRAPHIC_DATA]" at bounding box center [277, 182] width 179 height 9
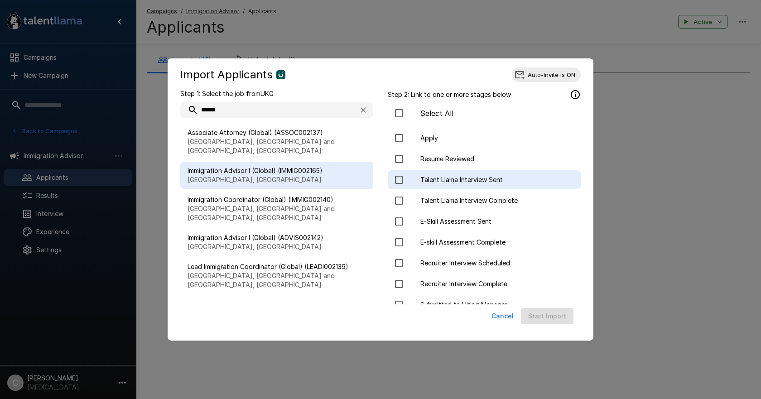
click at [431, 179] on span "Talent Llama Interview Sent" at bounding box center [497, 179] width 153 height 9
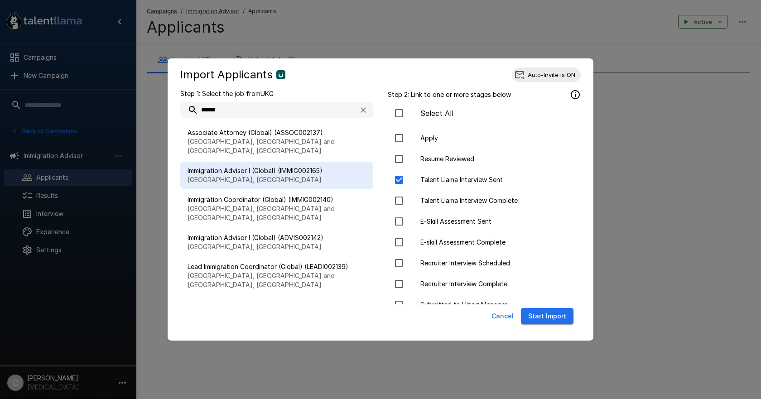
click at [547, 319] on button "Start Import" at bounding box center [547, 316] width 53 height 17
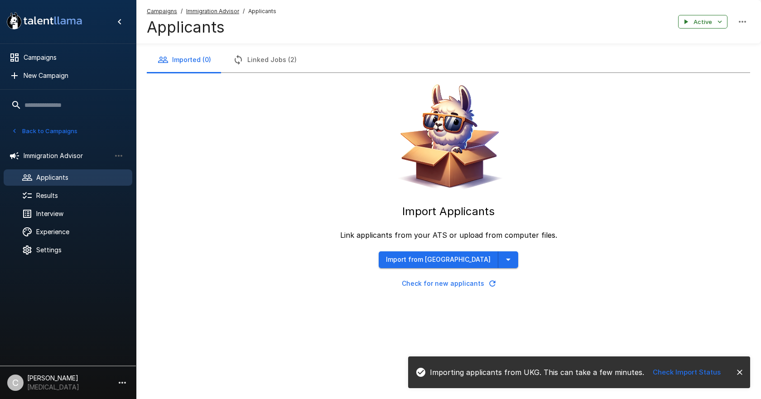
click at [443, 255] on button "Import from [GEOGRAPHIC_DATA]" at bounding box center [439, 260] width 120 height 17
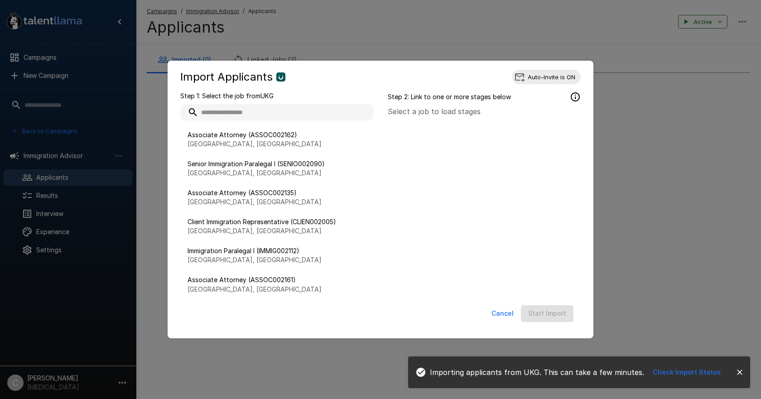
click at [257, 115] on input "text" at bounding box center [276, 112] width 193 height 16
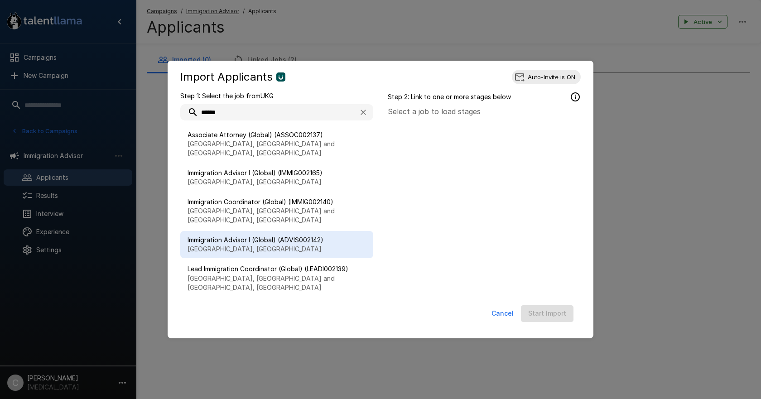
click at [232, 245] on p "[GEOGRAPHIC_DATA], [GEOGRAPHIC_DATA]" at bounding box center [277, 249] width 179 height 9
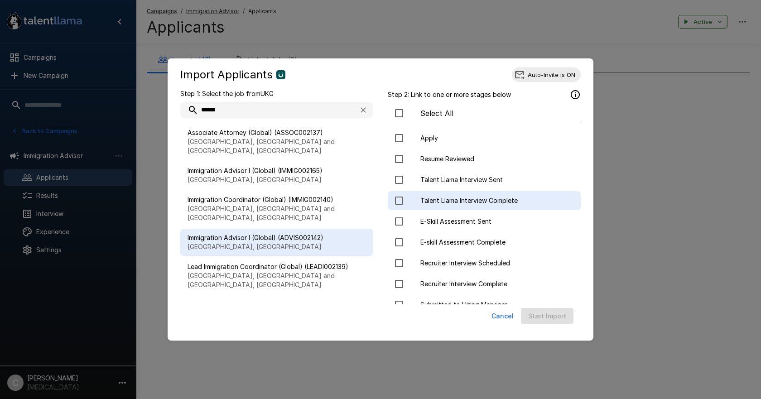
click at [433, 199] on span "Talent Llama Interview Complete" at bounding box center [497, 200] width 153 height 9
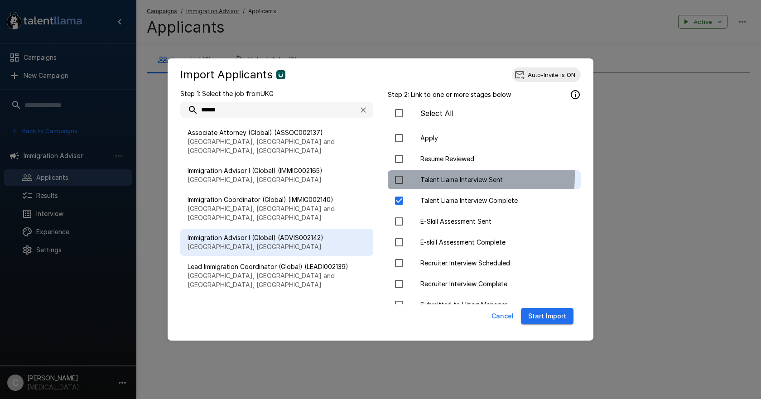
click at [426, 176] on span "Talent Llama Interview Sent" at bounding box center [497, 179] width 153 height 9
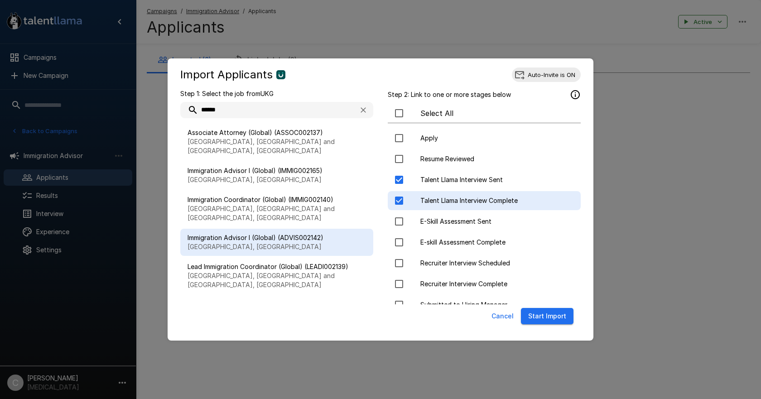
click at [420, 195] on div at bounding box center [407, 200] width 25 height 19
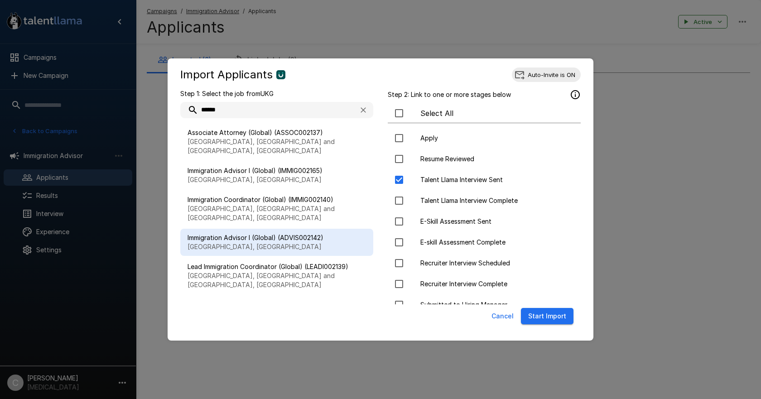
click at [550, 320] on button "Start Import" at bounding box center [547, 316] width 53 height 17
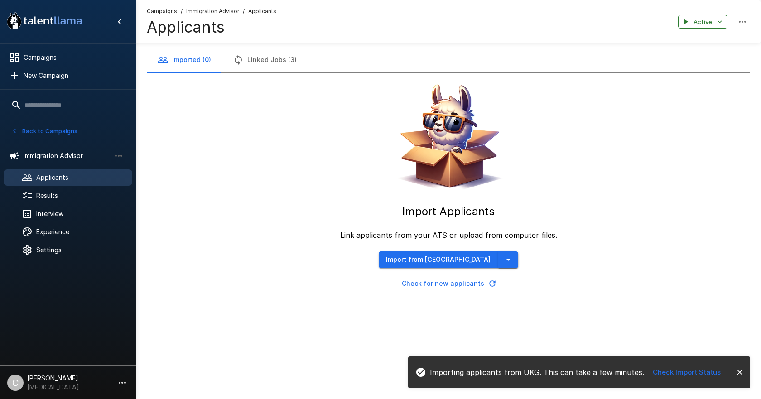
click at [503, 262] on icon "button" at bounding box center [508, 259] width 11 height 11
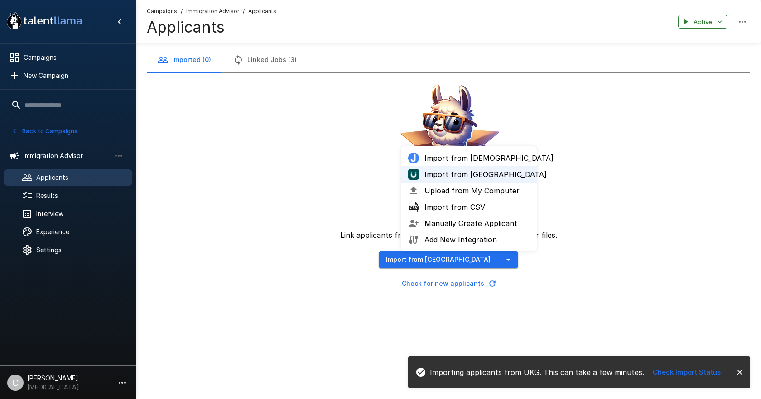
click at [454, 260] on button "Import from [GEOGRAPHIC_DATA]" at bounding box center [439, 260] width 120 height 17
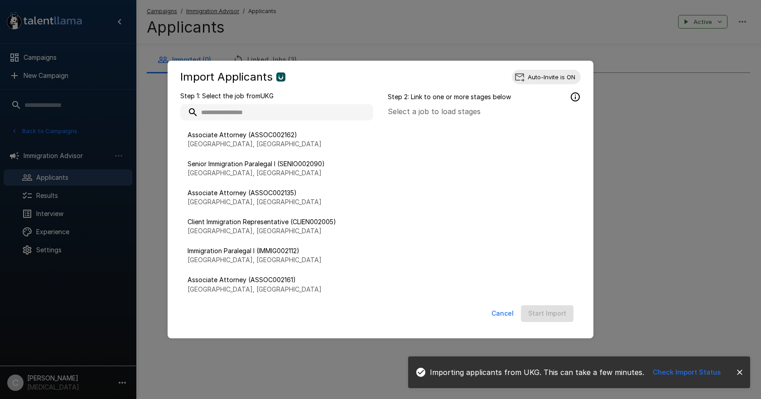
click at [231, 106] on input "text" at bounding box center [276, 112] width 193 height 16
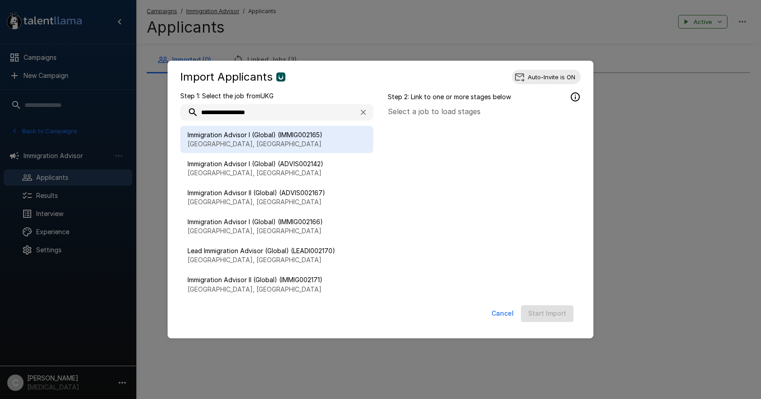
click at [255, 147] on p "[GEOGRAPHIC_DATA], [GEOGRAPHIC_DATA]" at bounding box center [277, 144] width 179 height 9
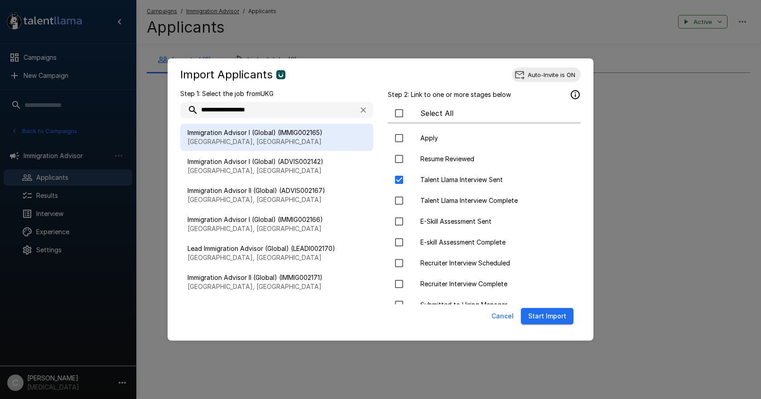
click at [546, 326] on div "Cancel Start Import" at bounding box center [381, 319] width 408 height 28
click at [542, 320] on button "Start Import" at bounding box center [547, 316] width 53 height 17
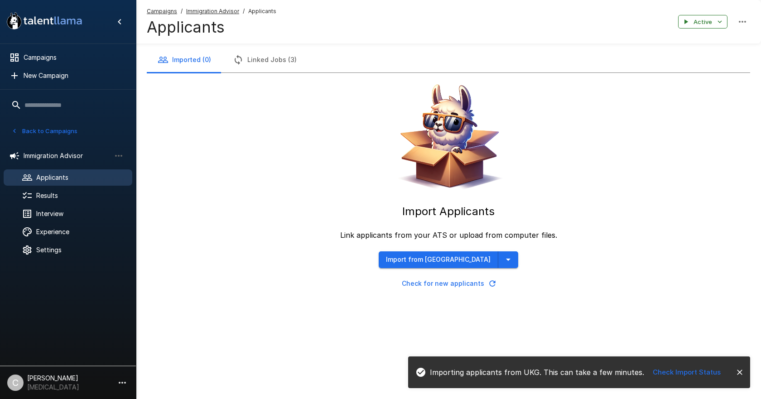
click at [420, 261] on button "Import from [GEOGRAPHIC_DATA]" at bounding box center [439, 260] width 120 height 17
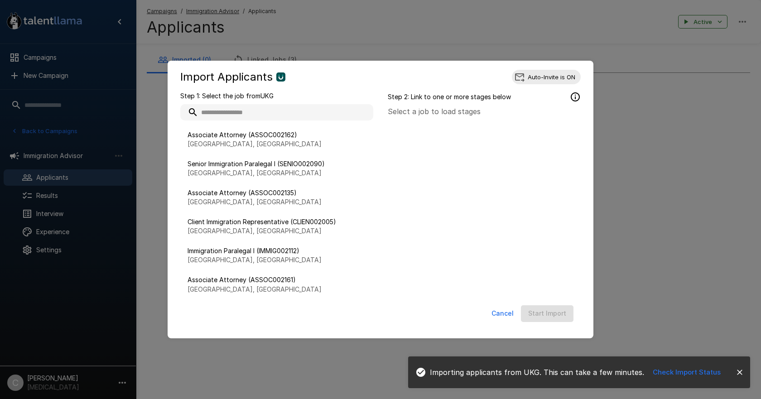
click at [266, 114] on input "text" at bounding box center [276, 112] width 193 height 16
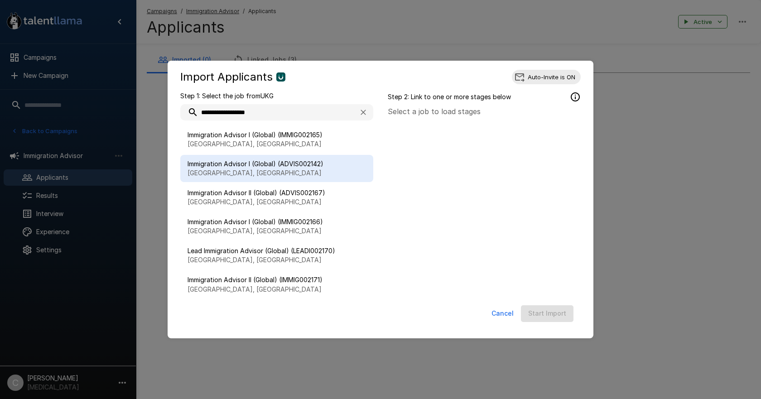
click at [300, 171] on p "[GEOGRAPHIC_DATA], [GEOGRAPHIC_DATA]" at bounding box center [277, 173] width 179 height 9
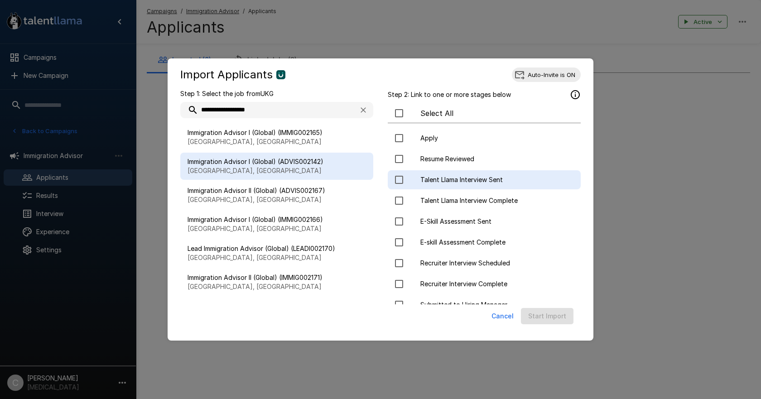
click at [460, 179] on span "Talent Llama Interview Sent" at bounding box center [497, 179] width 153 height 9
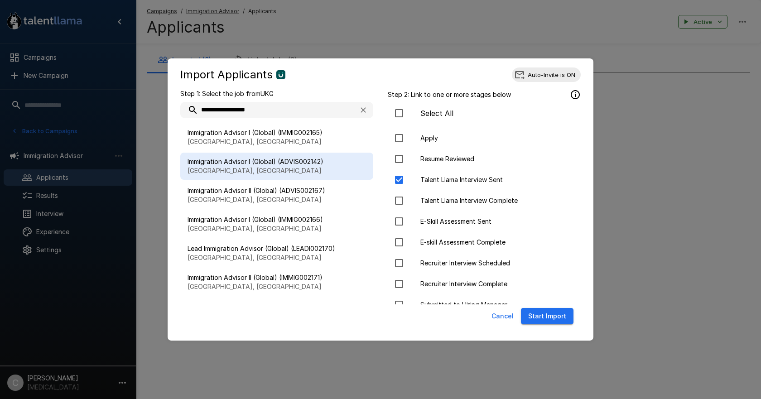
click at [535, 320] on button "Start Import" at bounding box center [547, 316] width 53 height 17
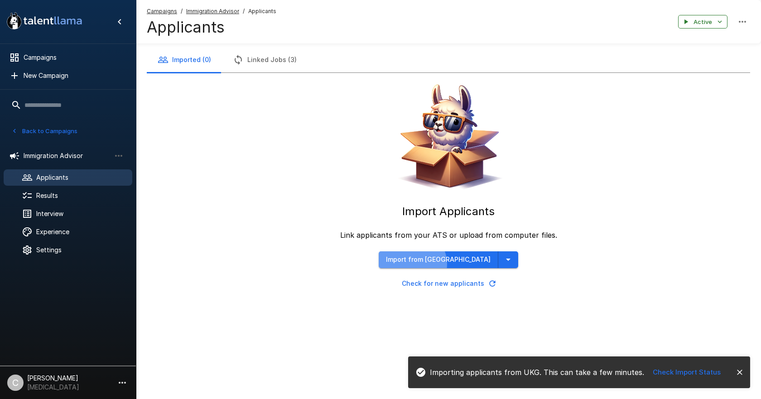
click at [432, 264] on button "Import from [GEOGRAPHIC_DATA]" at bounding box center [439, 260] width 120 height 17
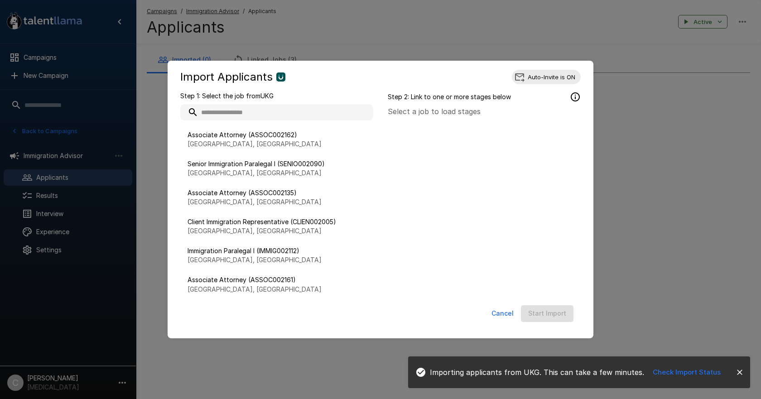
click at [238, 115] on input "text" at bounding box center [276, 112] width 193 height 16
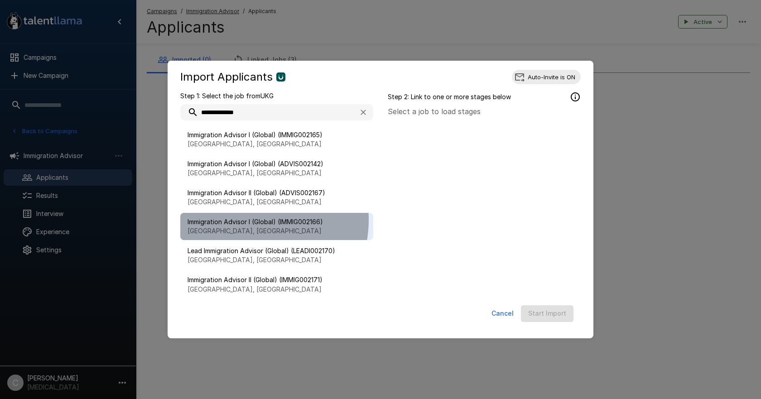
click at [246, 220] on span "Immigration Advisor I (Global) (IMMIG002166)" at bounding box center [277, 222] width 179 height 9
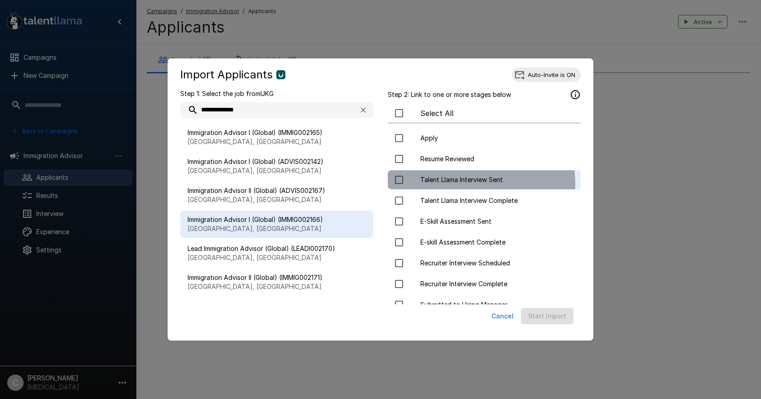
click at [464, 184] on span "Talent Llama Interview Sent" at bounding box center [497, 179] width 153 height 9
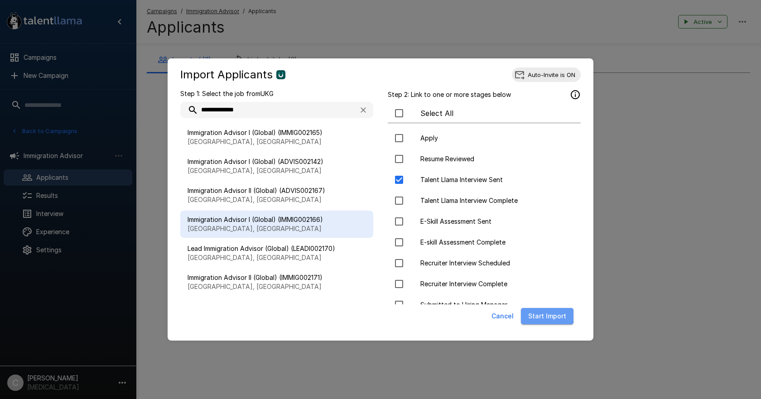
click at [548, 314] on button "Start Import" at bounding box center [547, 316] width 53 height 17
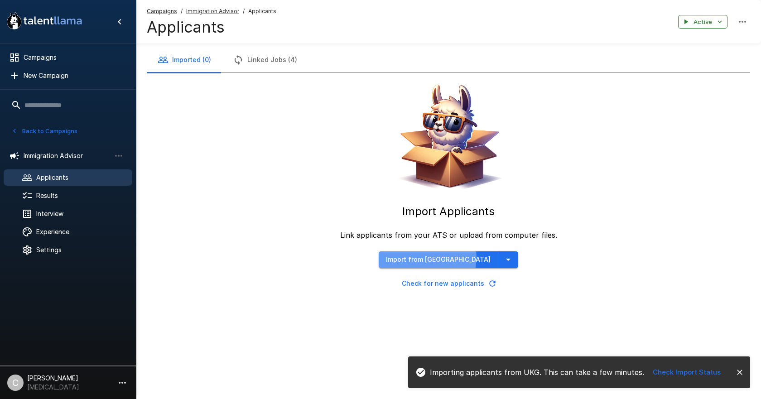
click at [449, 258] on button "Import from [GEOGRAPHIC_DATA]" at bounding box center [439, 260] width 120 height 17
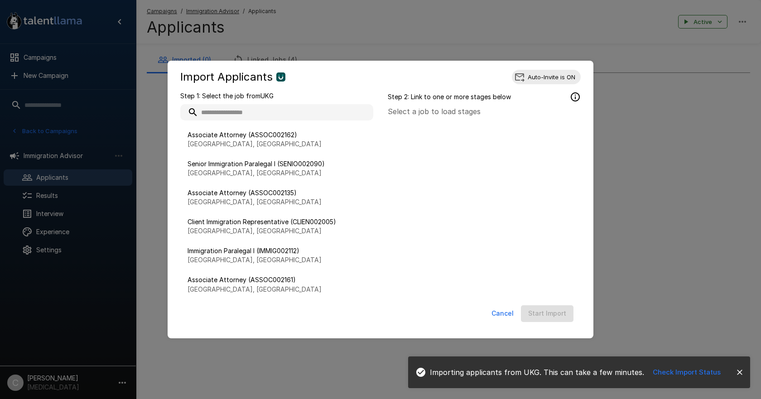
click at [281, 113] on input "text" at bounding box center [276, 112] width 193 height 16
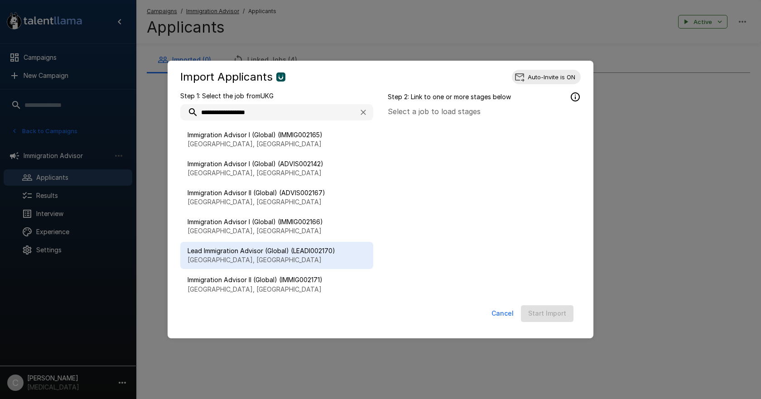
click at [256, 251] on span "Lead Immigration Advisor (Global) (LEADI002170)" at bounding box center [277, 251] width 179 height 9
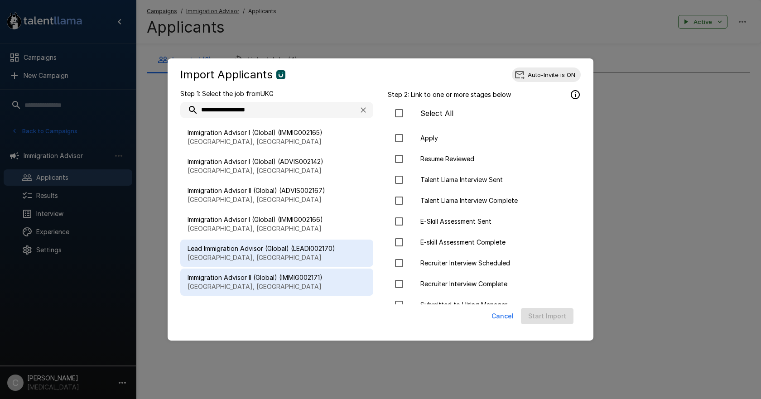
click at [325, 293] on div "Immigration Advisor II (Global) (IMMIG002171) [GEOGRAPHIC_DATA], [GEOGRAPHIC_DA…" at bounding box center [276, 282] width 193 height 27
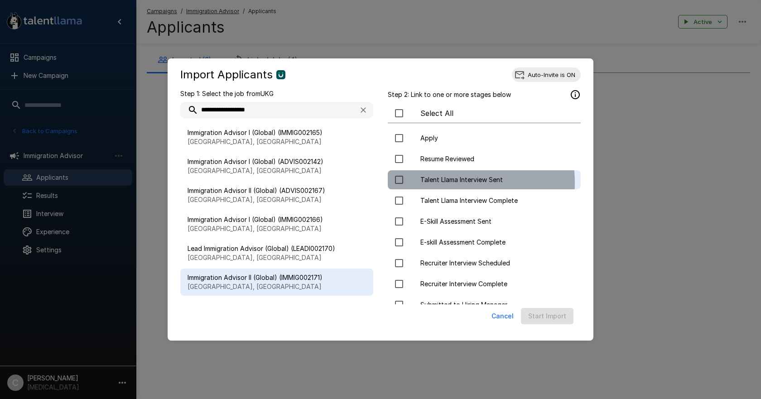
click at [421, 183] on span "Talent Llama Interview Sent" at bounding box center [497, 179] width 153 height 9
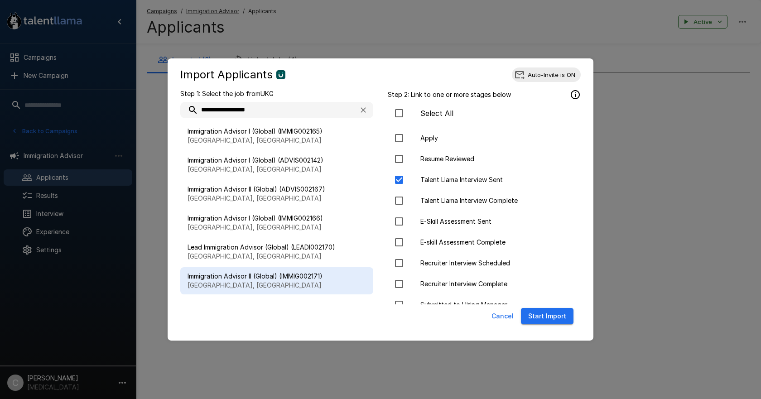
scroll to position [2, 0]
click at [555, 318] on button "Start Import" at bounding box center [547, 316] width 53 height 17
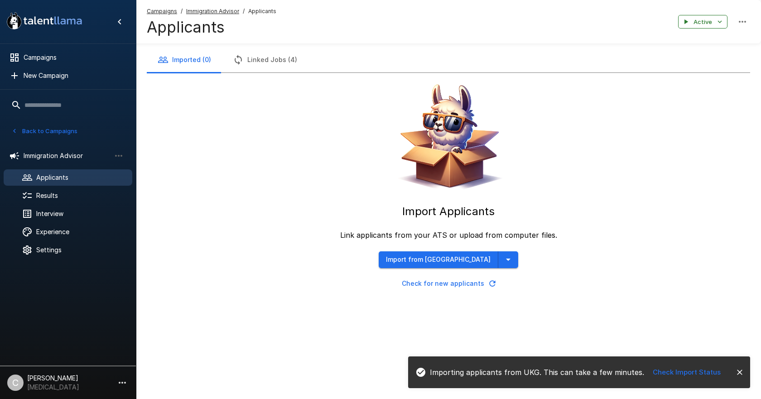
scroll to position [0, 0]
click at [411, 255] on button "Import from [GEOGRAPHIC_DATA]" at bounding box center [439, 260] width 120 height 17
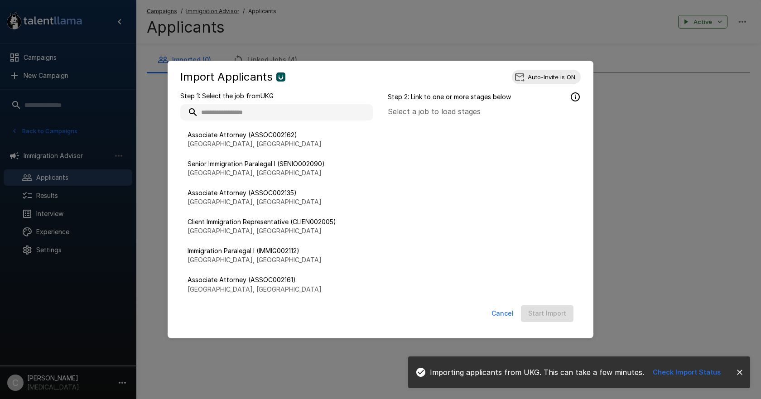
click at [243, 107] on input "text" at bounding box center [276, 112] width 193 height 16
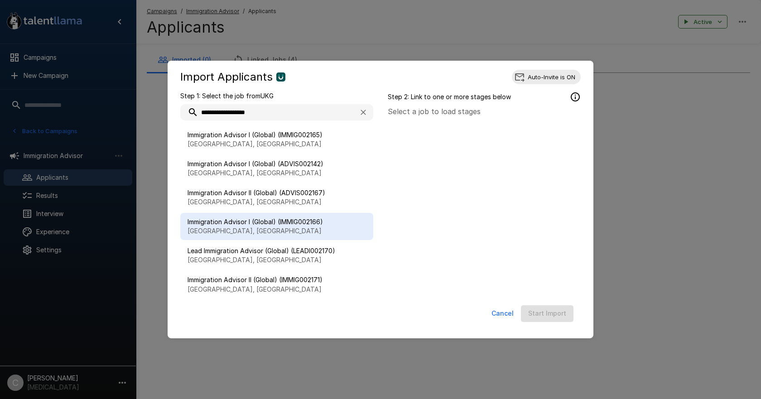
click at [277, 224] on span "Immigration Advisor I (Global) (IMMIG002166)" at bounding box center [277, 222] width 179 height 9
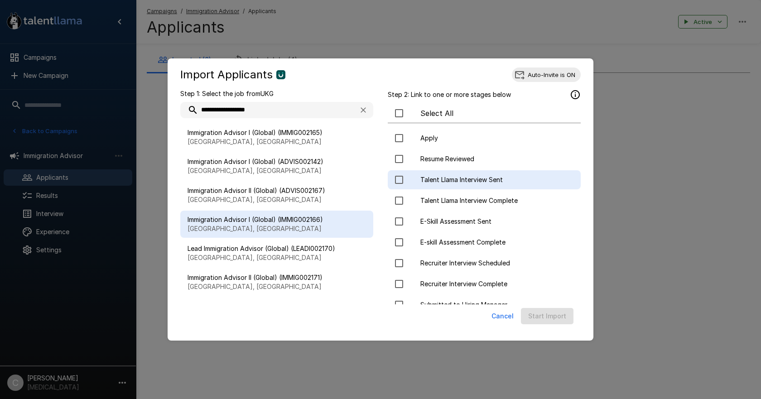
click at [445, 179] on span "Talent Llama Interview Sent" at bounding box center [497, 179] width 153 height 9
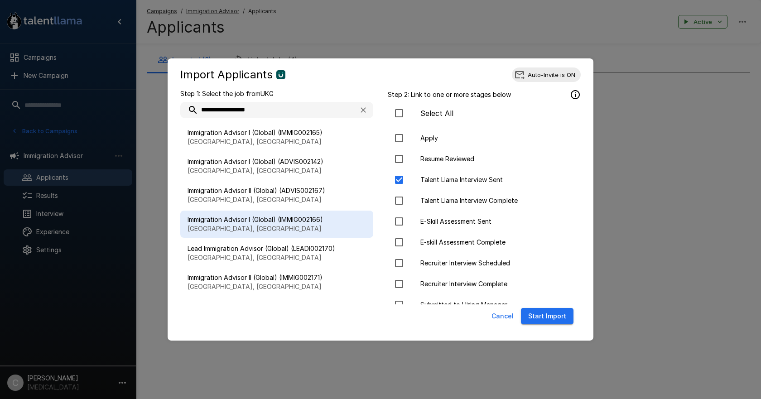
click at [554, 309] on button "Start Import" at bounding box center [547, 316] width 53 height 17
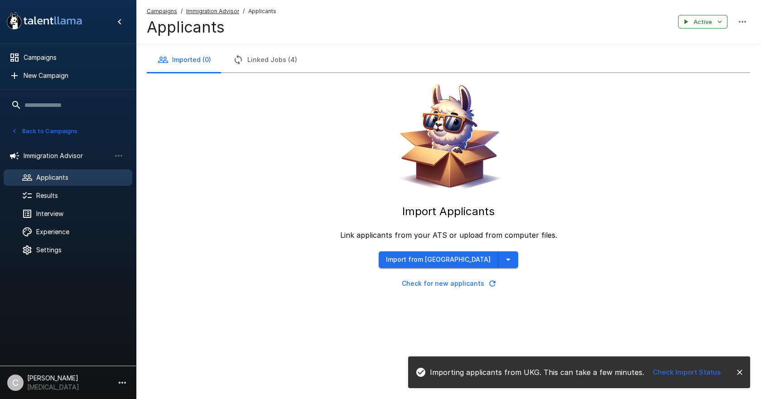
click at [266, 52] on button "Linked Jobs (4)" at bounding box center [265, 59] width 86 height 25
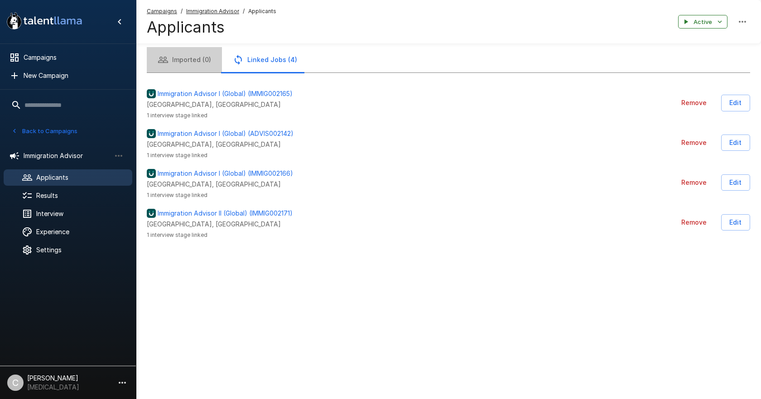
click at [183, 58] on button "Imported (0)" at bounding box center [184, 59] width 75 height 25
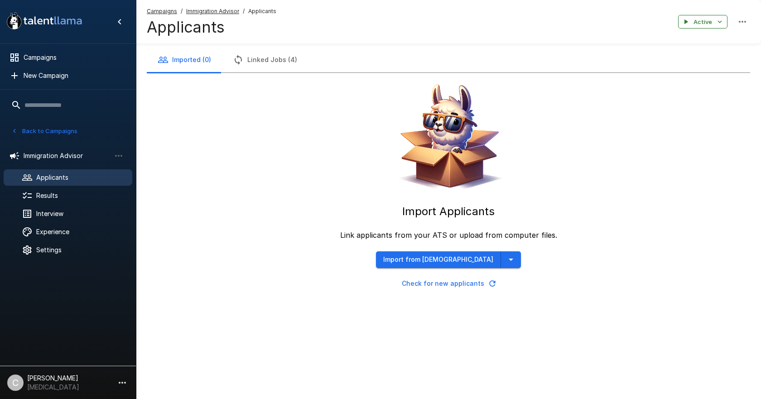
click at [415, 259] on button "Import from [DEMOGRAPHIC_DATA]" at bounding box center [438, 260] width 125 height 17
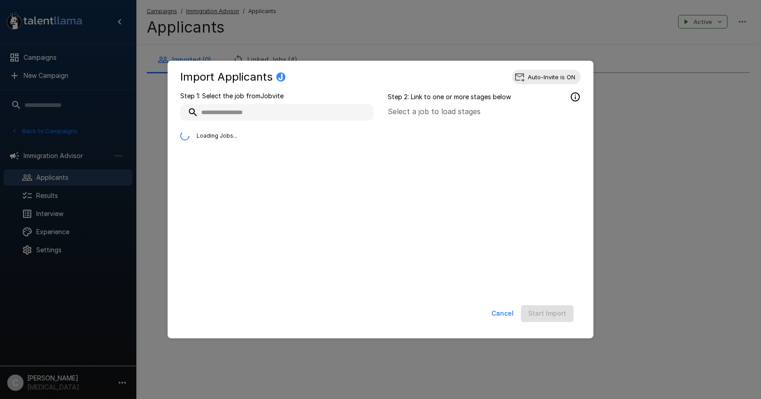
click at [247, 104] on input "text" at bounding box center [276, 112] width 193 height 16
click at [249, 109] on input "text" at bounding box center [276, 112] width 193 height 16
